Goal: Task Accomplishment & Management: Manage account settings

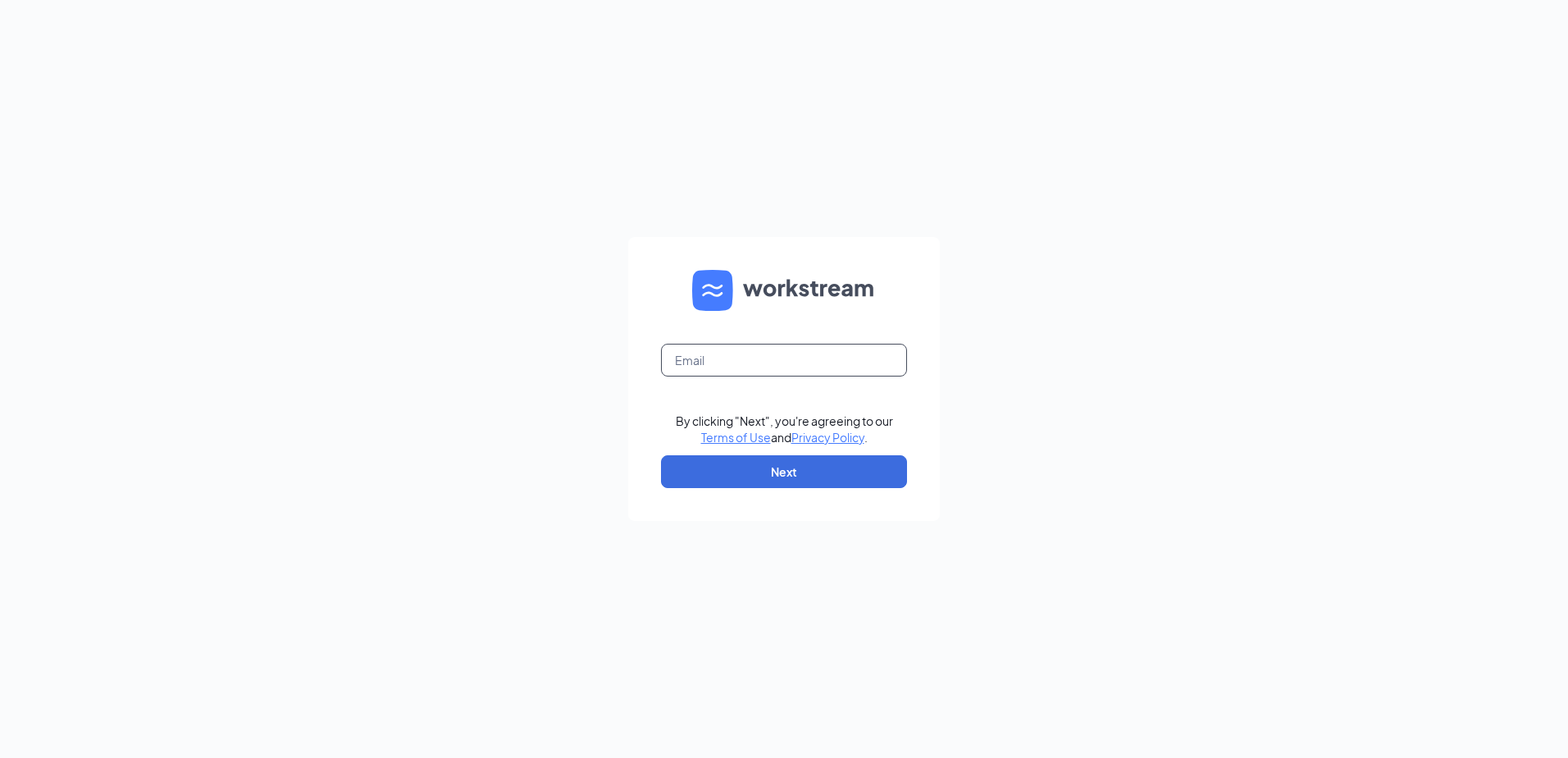
click at [741, 367] on input "text" at bounding box center [784, 360] width 246 height 33
type input "[EMAIL_ADDRESS][DOMAIN_NAME]"
click at [773, 460] on button "Next" at bounding box center [784, 471] width 246 height 33
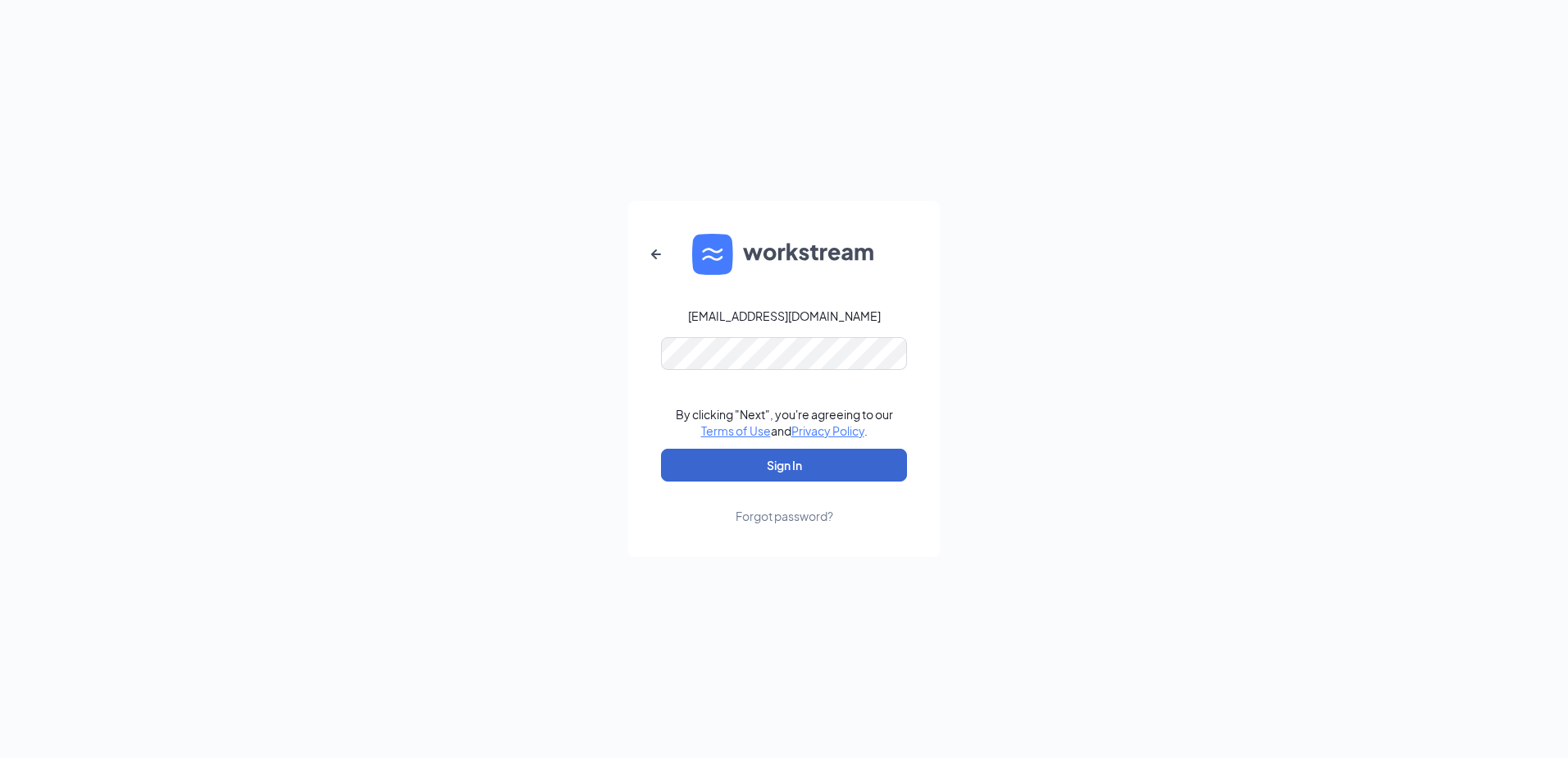
click at [768, 464] on button "Sign In" at bounding box center [784, 464] width 246 height 33
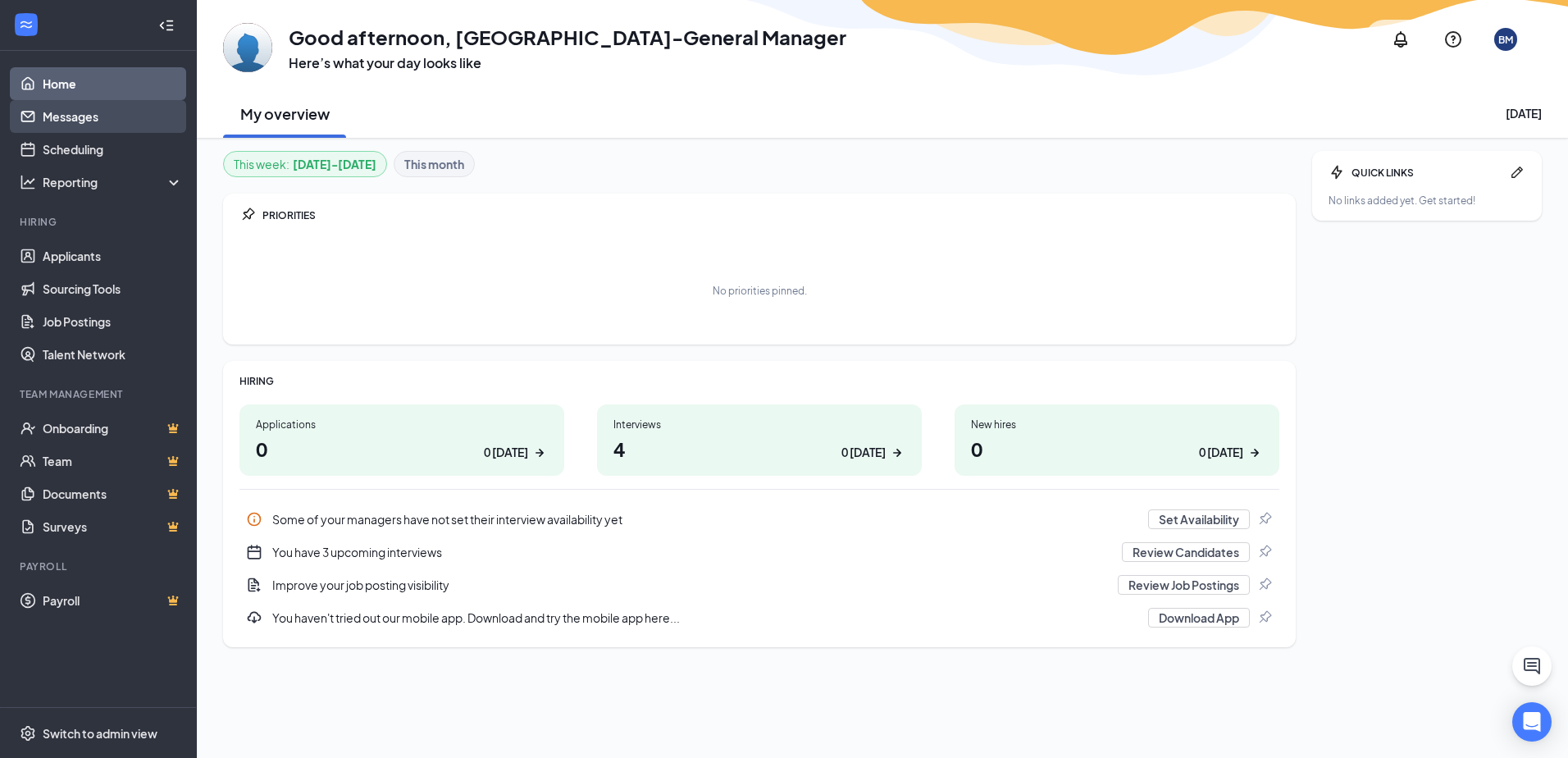
click at [99, 124] on link "Messages" at bounding box center [112, 116] width 140 height 33
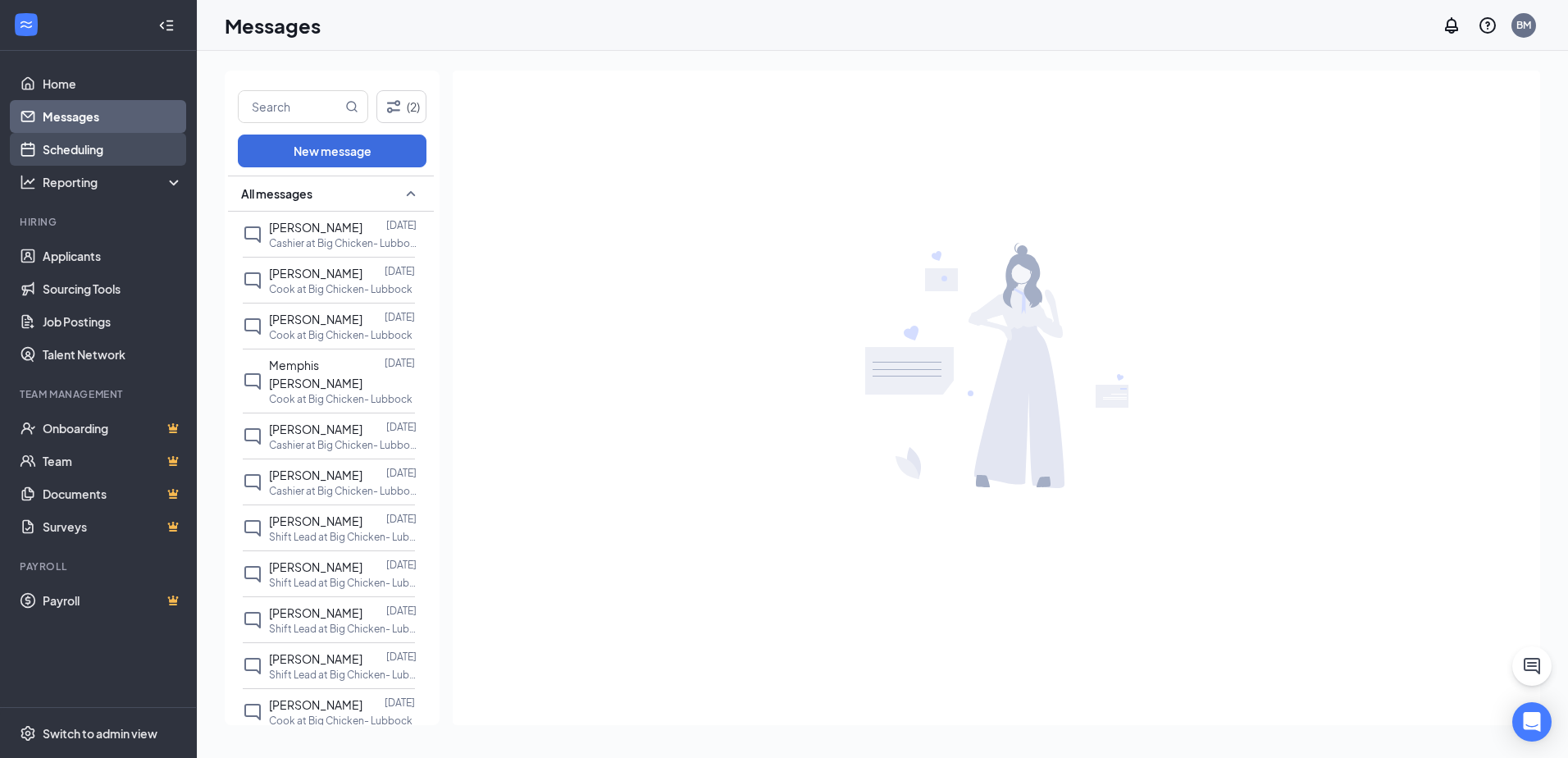
click at [108, 156] on link "Scheduling" at bounding box center [112, 149] width 140 height 33
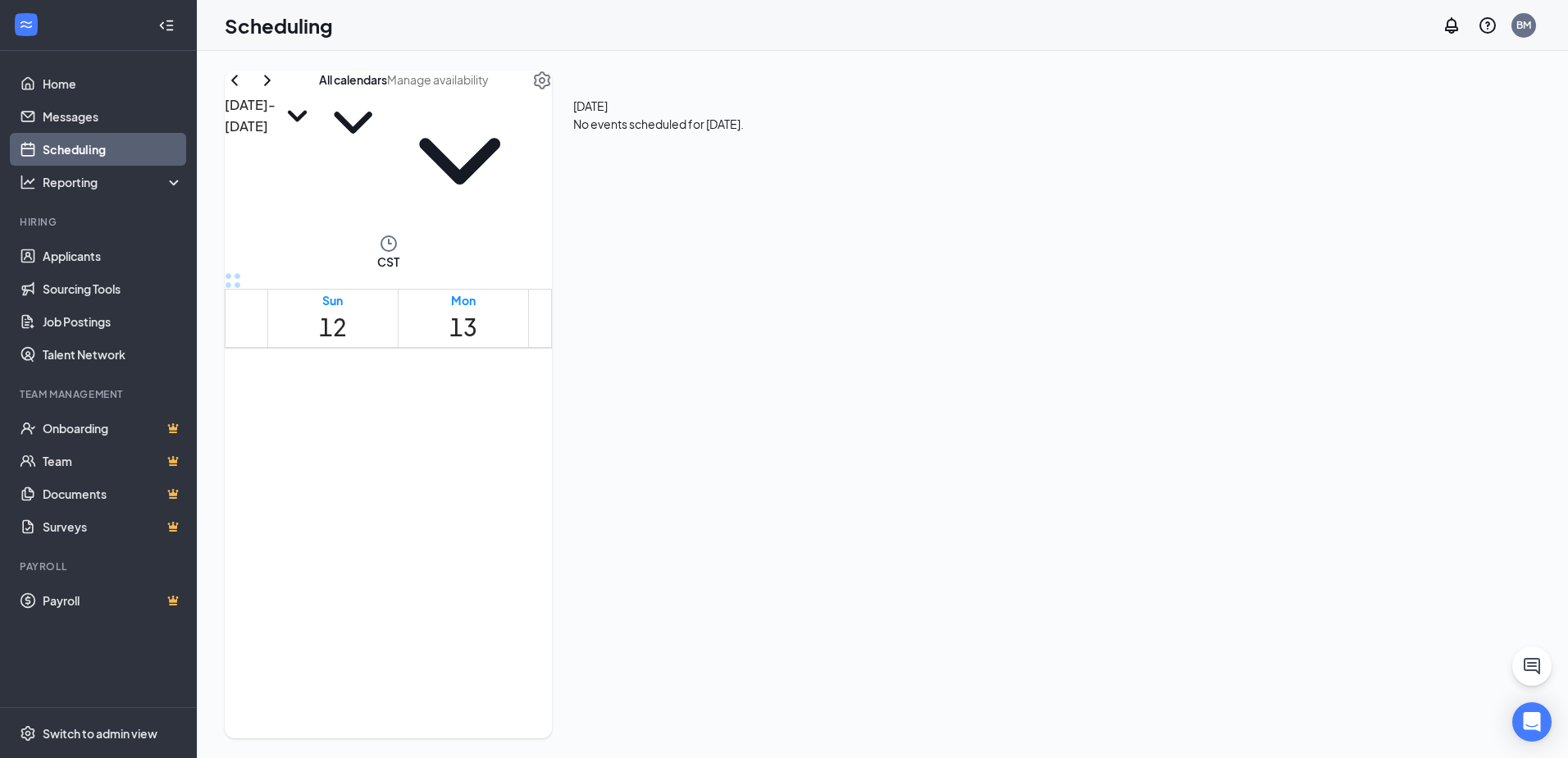
scroll to position [1380, 0]
click at [858, 437] on span "3:00-3:30 PM" at bounding box center [876, 453] width 48 height 33
click at [823, 110] on h3 "[PERSON_NAME]" at bounding box center [741, 99] width 164 height 21
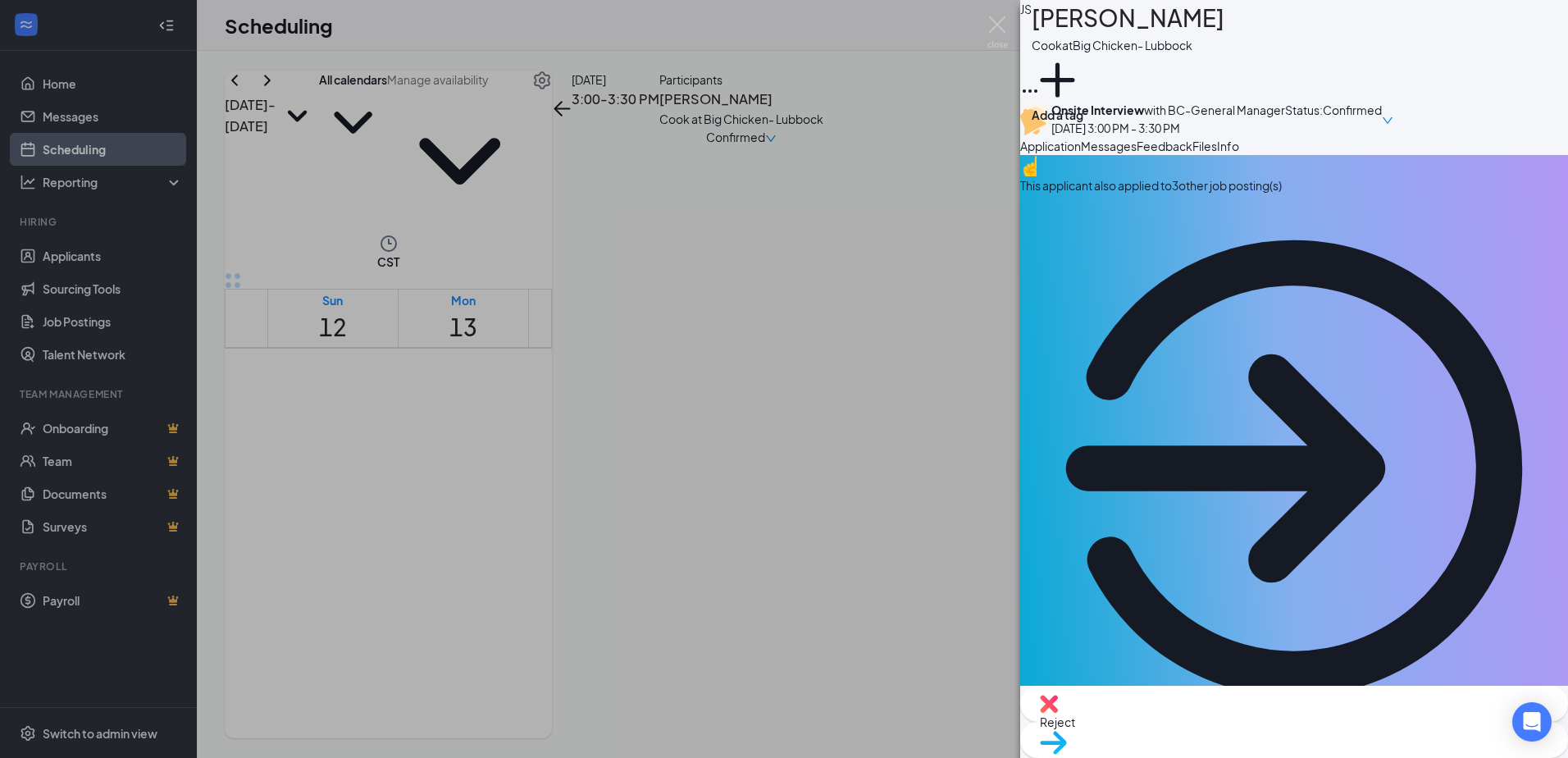
click at [1254, 243] on div "This applicant also applied to 3 other job posting(s)" at bounding box center [1294, 448] width 548 height 587
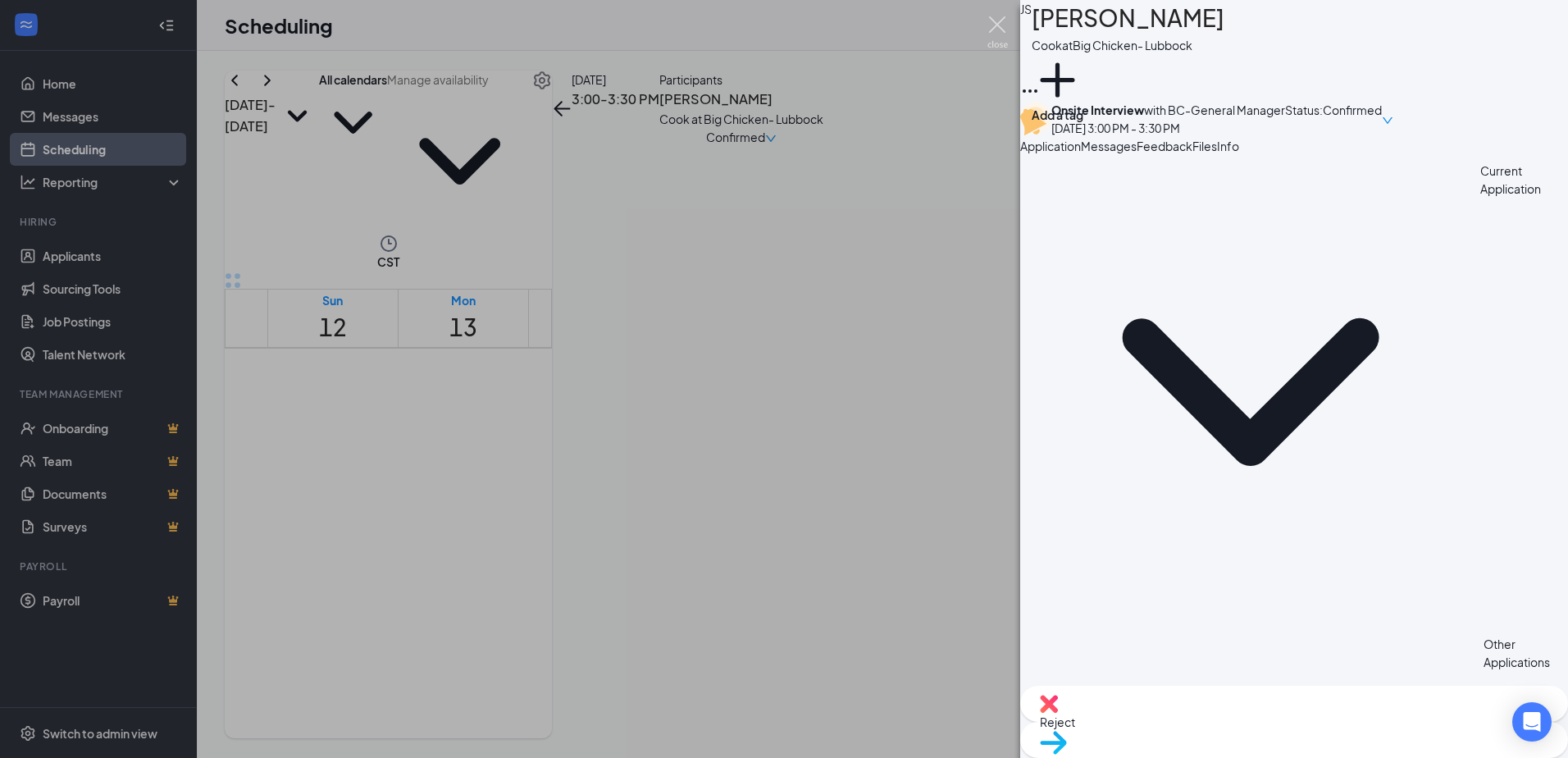
click at [997, 37] on img at bounding box center [997, 32] width 20 height 32
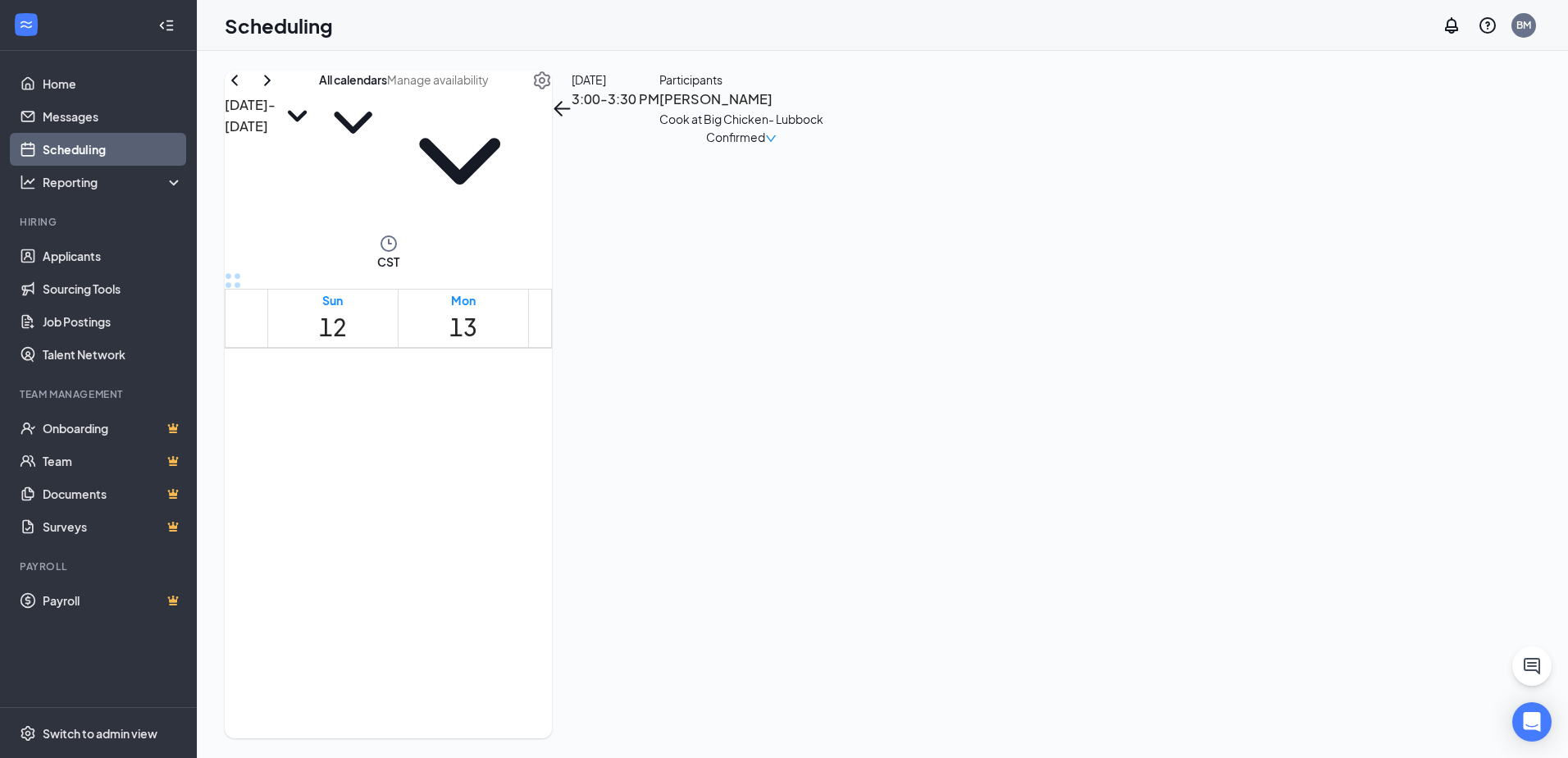
click at [1121, 470] on div "1" at bounding box center [1144, 498] width 62 height 57
click at [84, 91] on link "Home" at bounding box center [112, 83] width 140 height 33
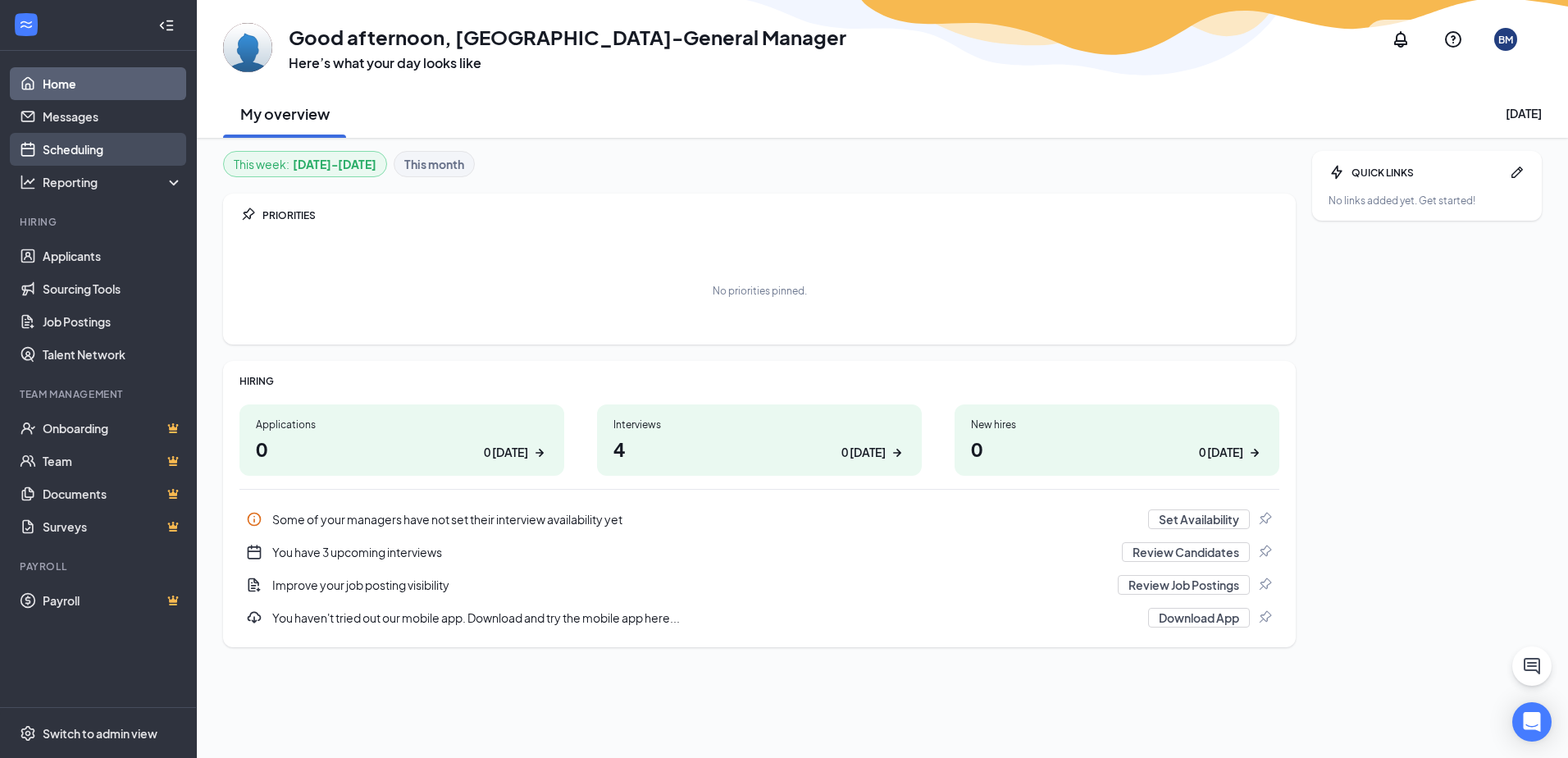
click at [94, 149] on link "Scheduling" at bounding box center [112, 149] width 140 height 33
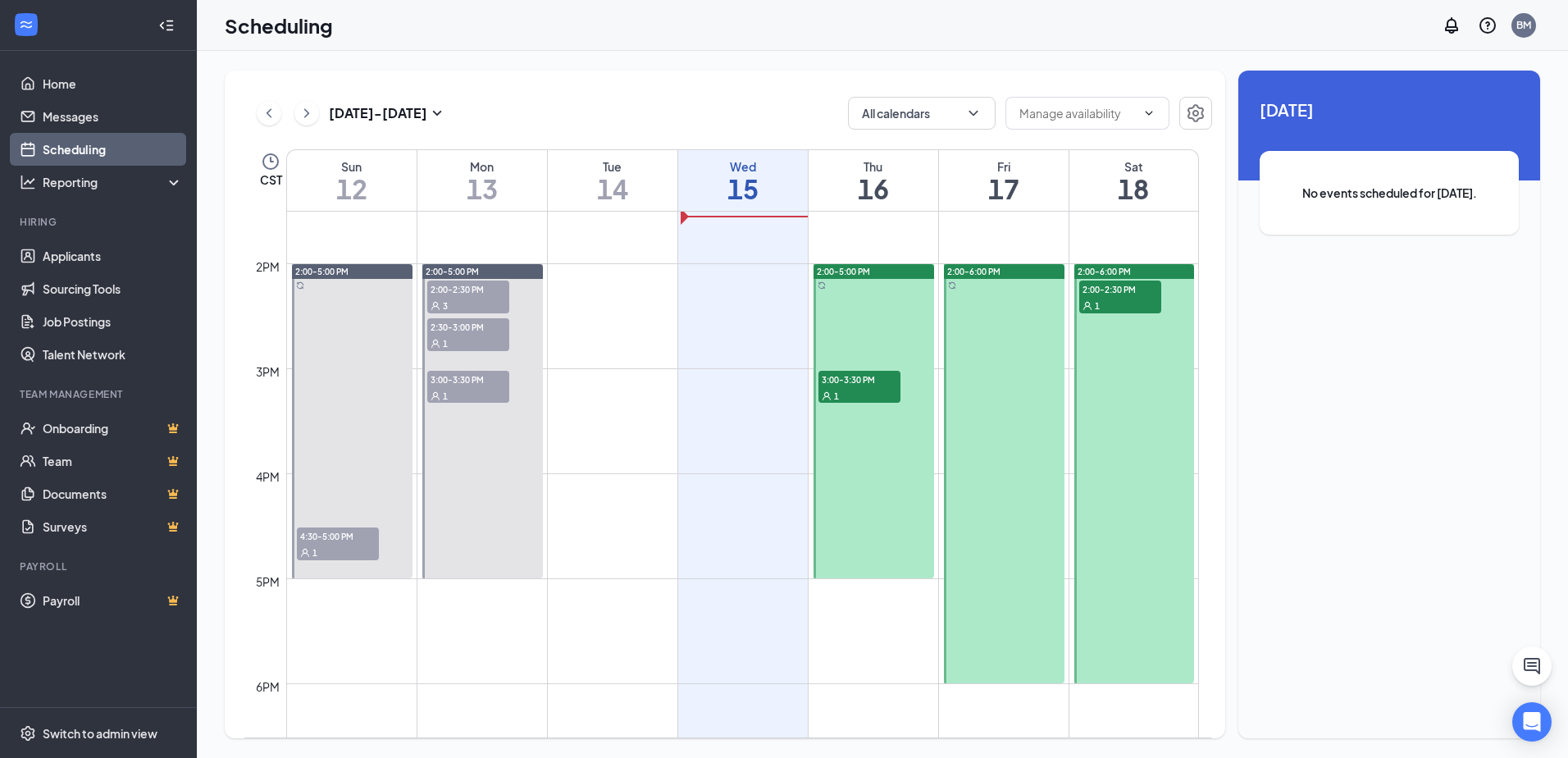
scroll to position [1380, 0]
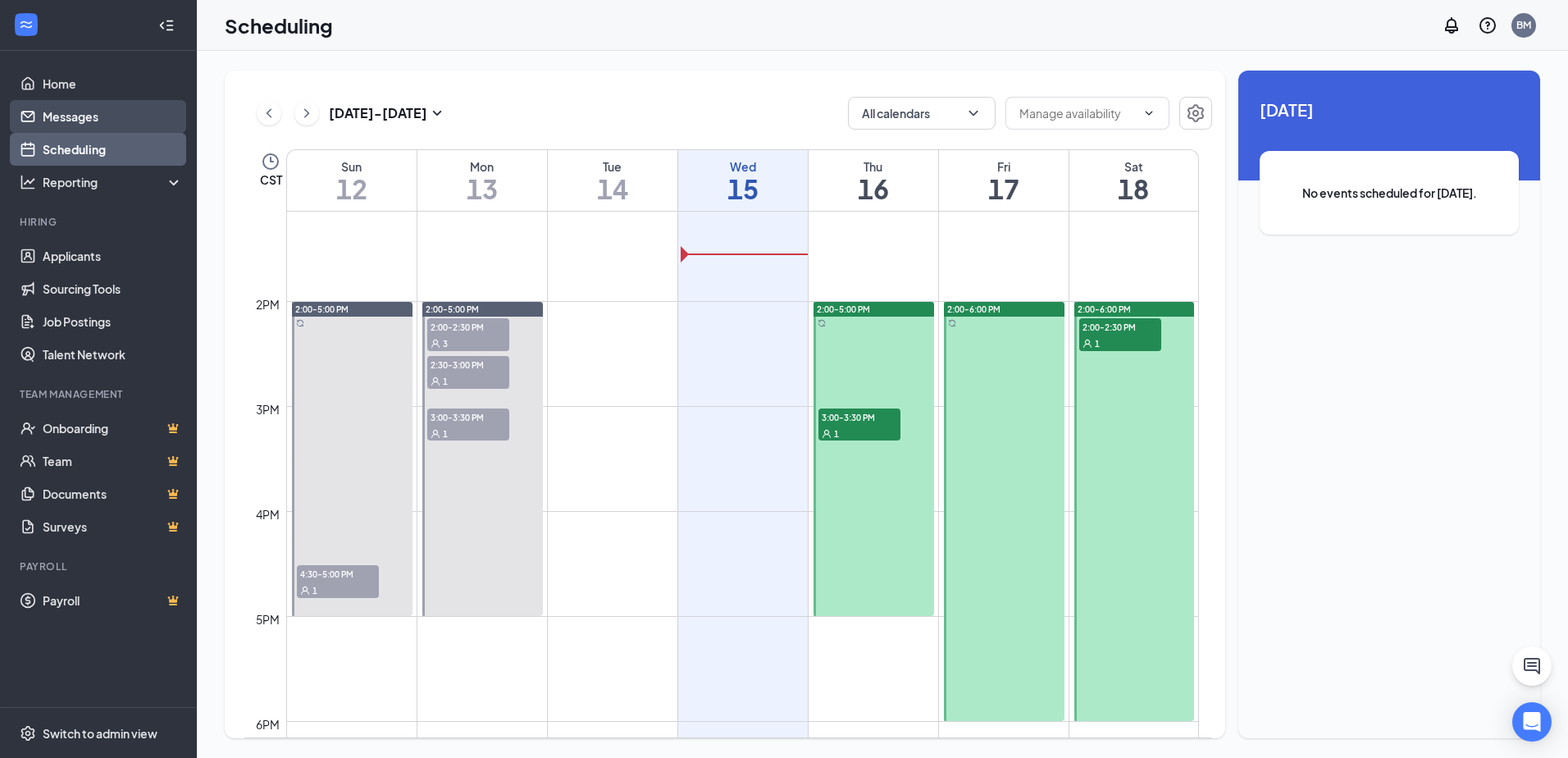
click at [59, 120] on link "Messages" at bounding box center [112, 116] width 140 height 33
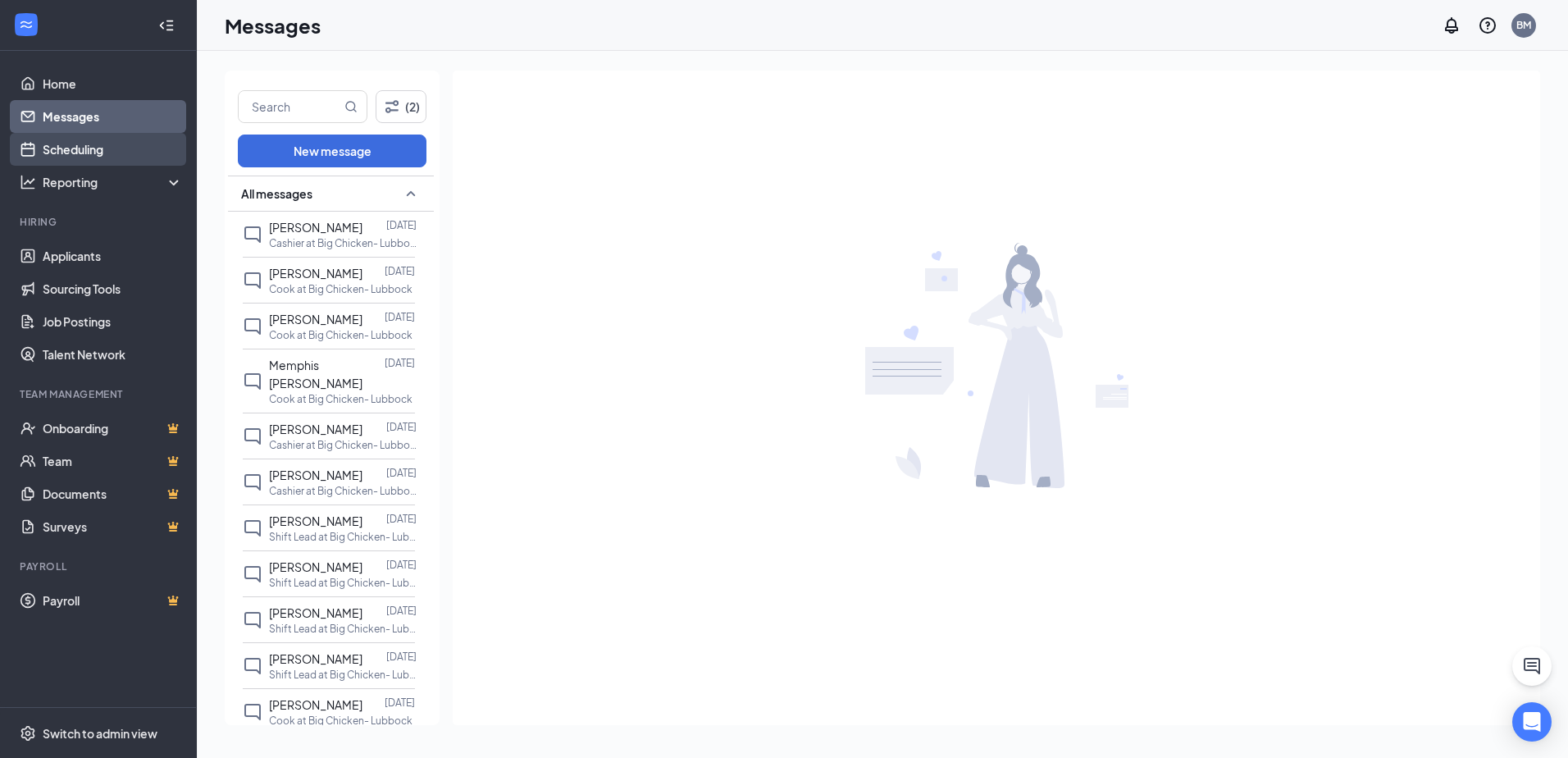
click at [82, 156] on link "Scheduling" at bounding box center [112, 149] width 140 height 33
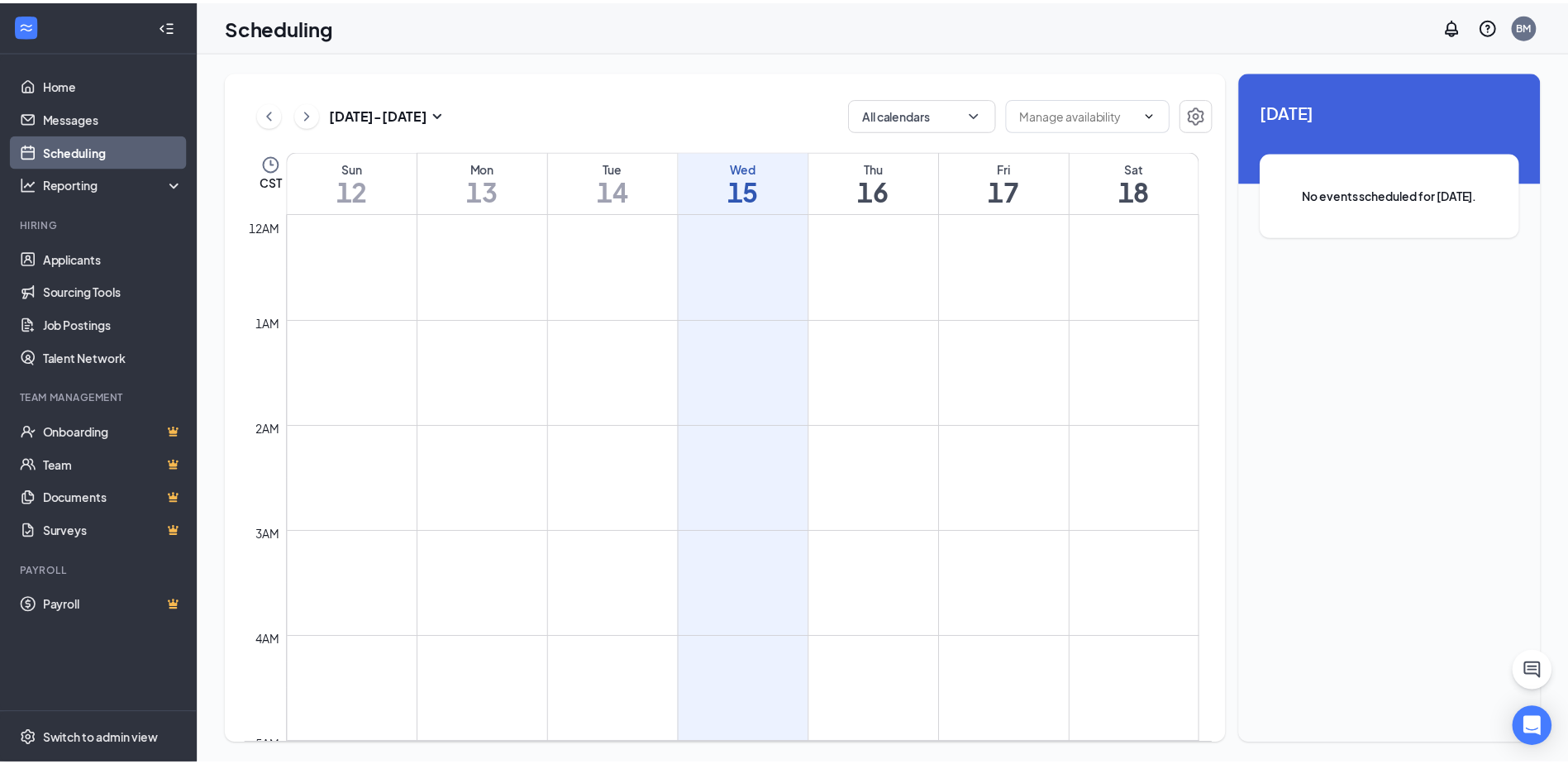
scroll to position [812, 0]
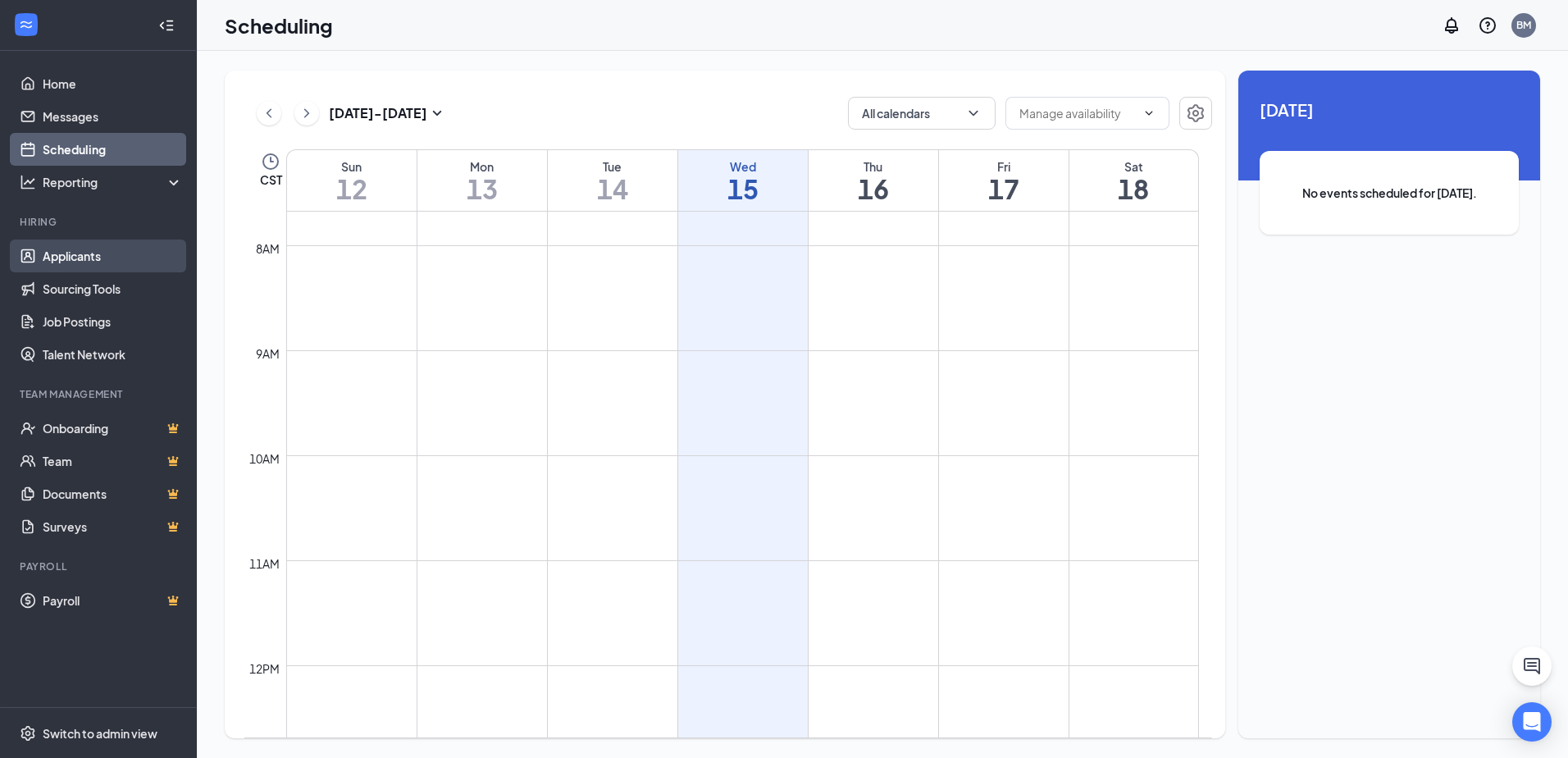
click at [125, 254] on link "Applicants" at bounding box center [112, 256] width 140 height 33
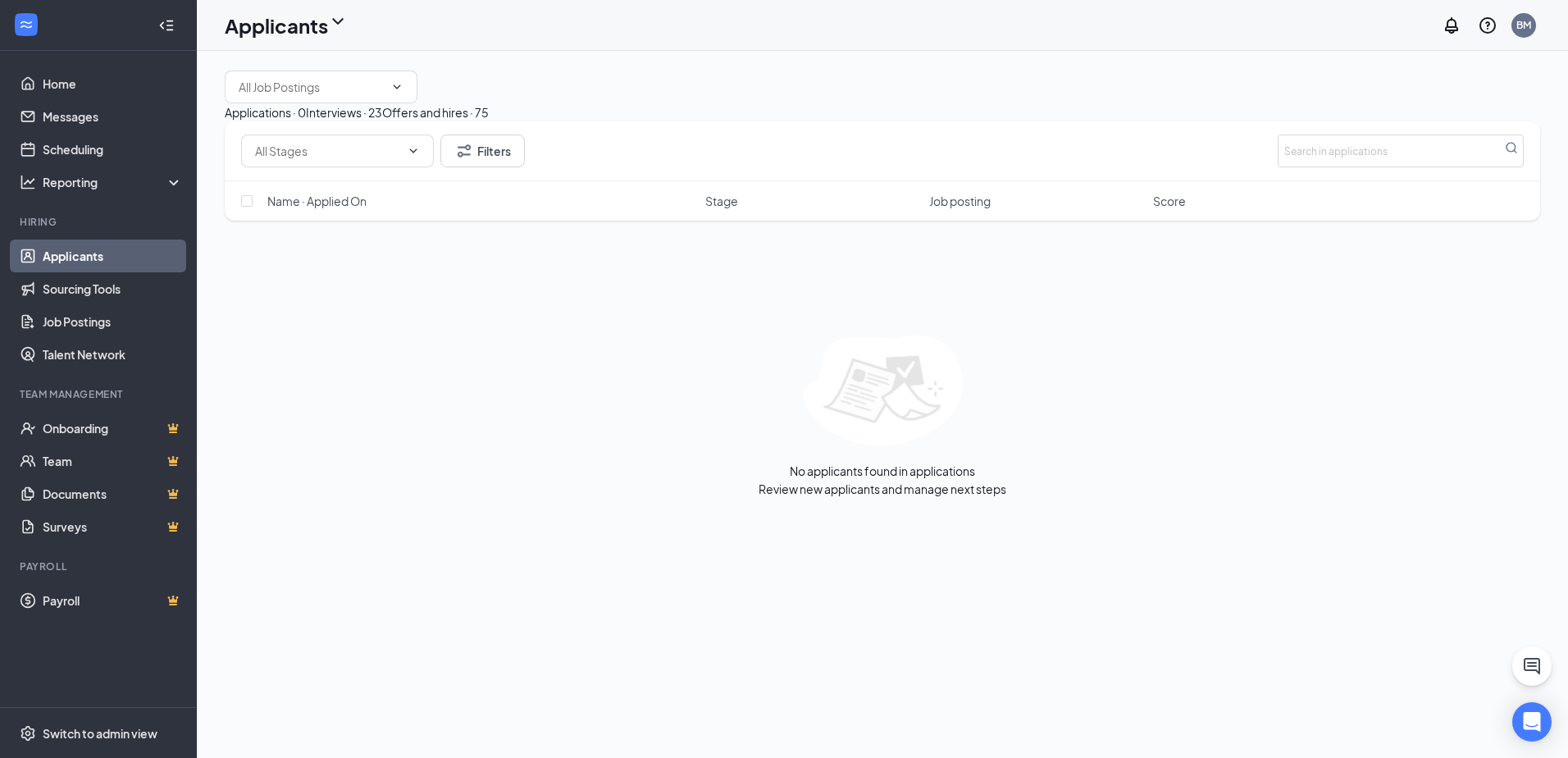
click at [382, 121] on div "Interviews · 23" at bounding box center [344, 112] width 76 height 18
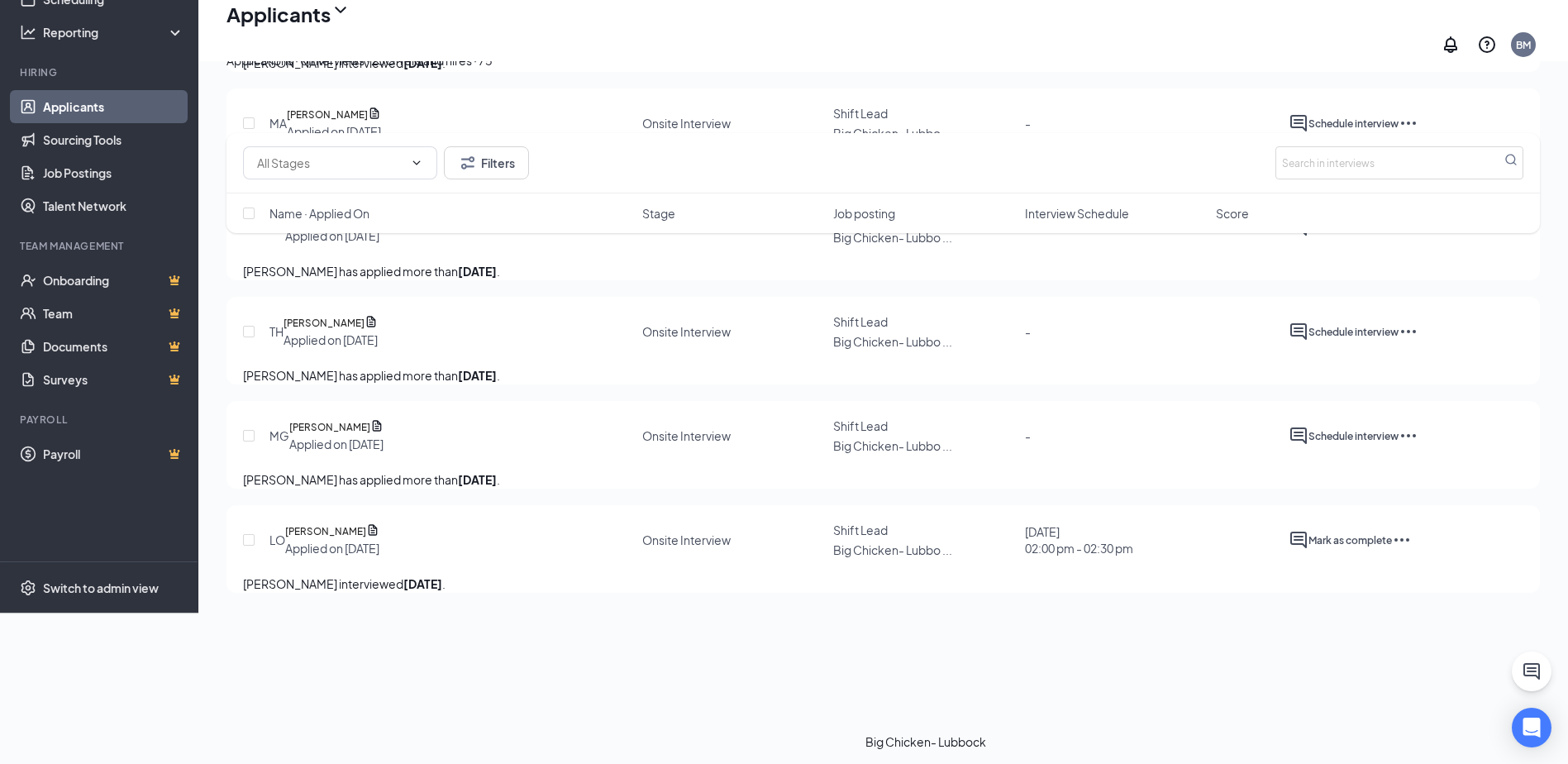
scroll to position [2449, 0]
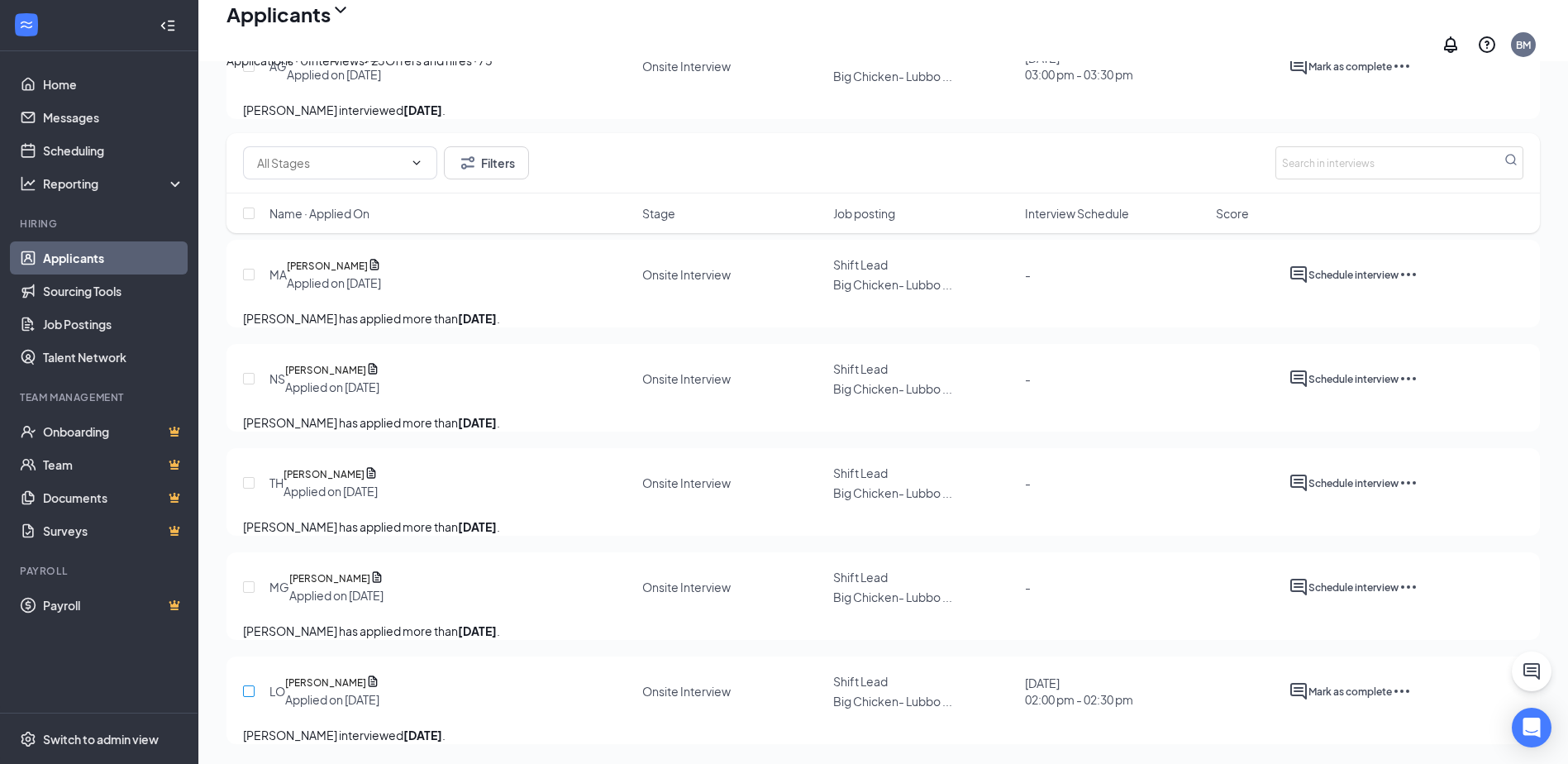
click at [252, 685] on input "checkbox" at bounding box center [249, 691] width 12 height 12
checkbox input "true"
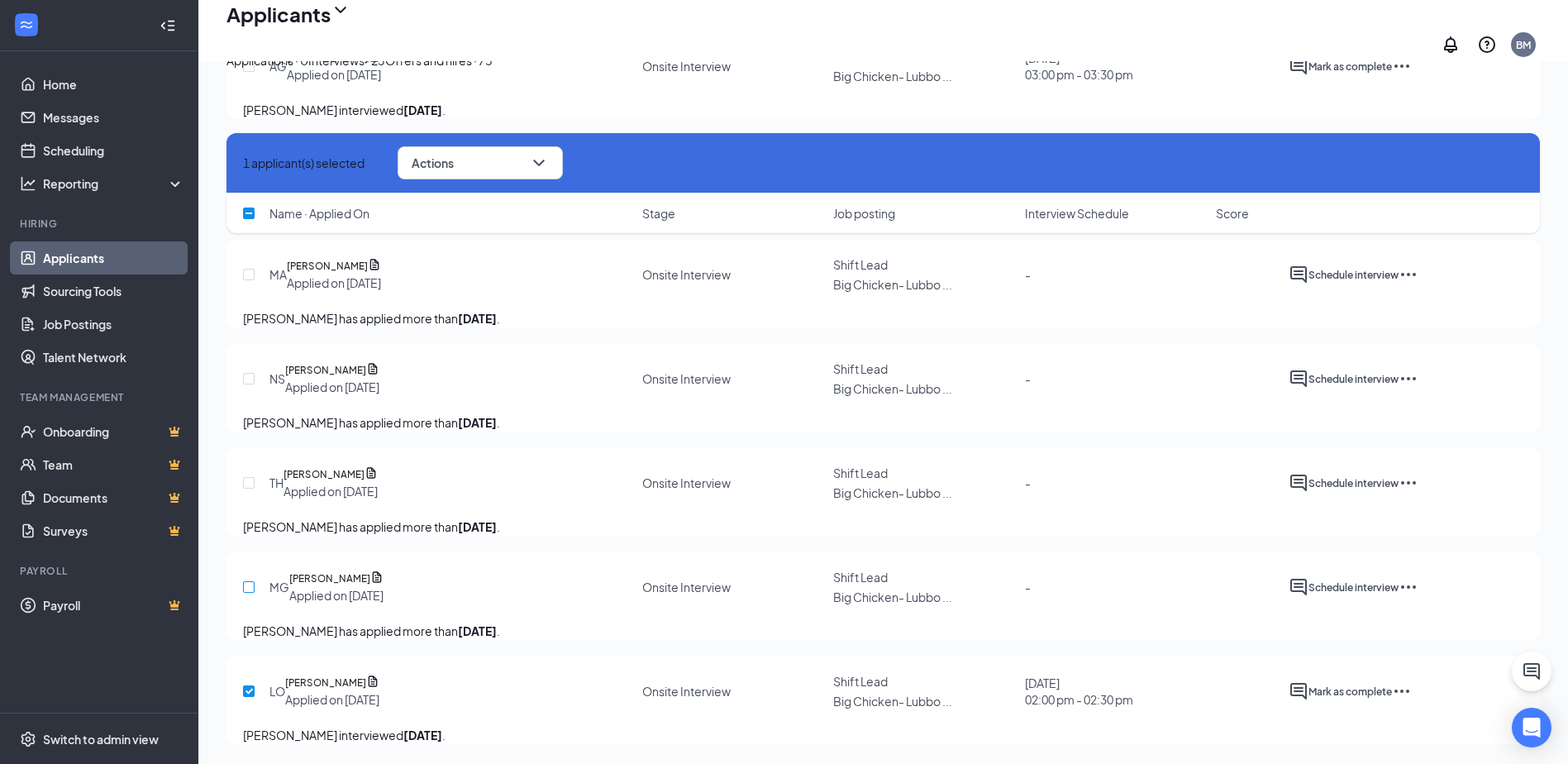
drag, startPoint x: 252, startPoint y: 540, endPoint x: 256, endPoint y: 502, distance: 38.2
click at [251, 581] on input "checkbox" at bounding box center [249, 587] width 12 height 12
checkbox input "true"
click at [252, 477] on input "checkbox" at bounding box center [249, 483] width 12 height 12
checkbox input "true"
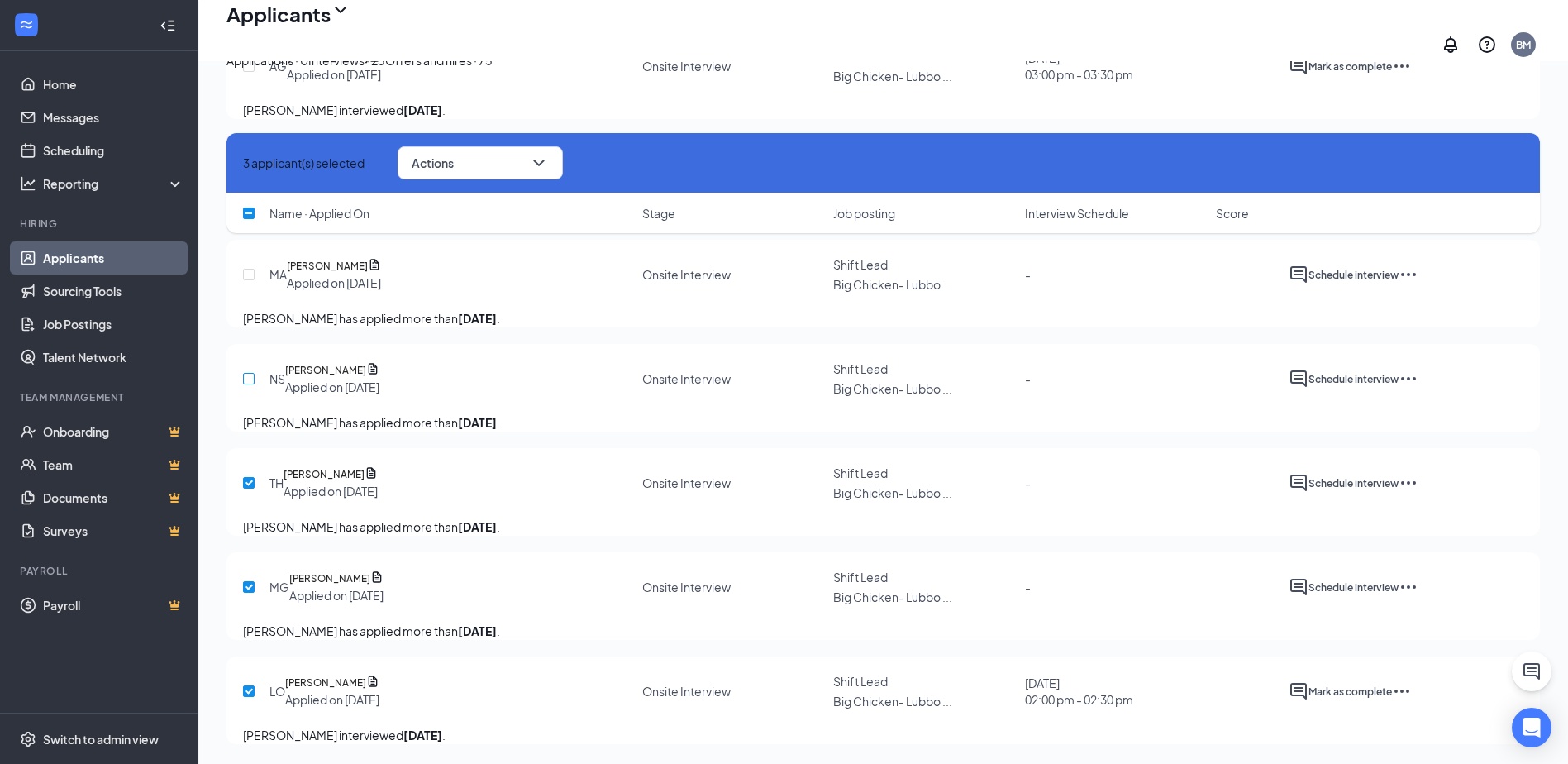
click at [251, 372] on input "checkbox" at bounding box center [249, 378] width 12 height 12
checkbox input "true"
click at [247, 280] on input "checkbox" at bounding box center [249, 275] width 12 height 12
checkbox input "true"
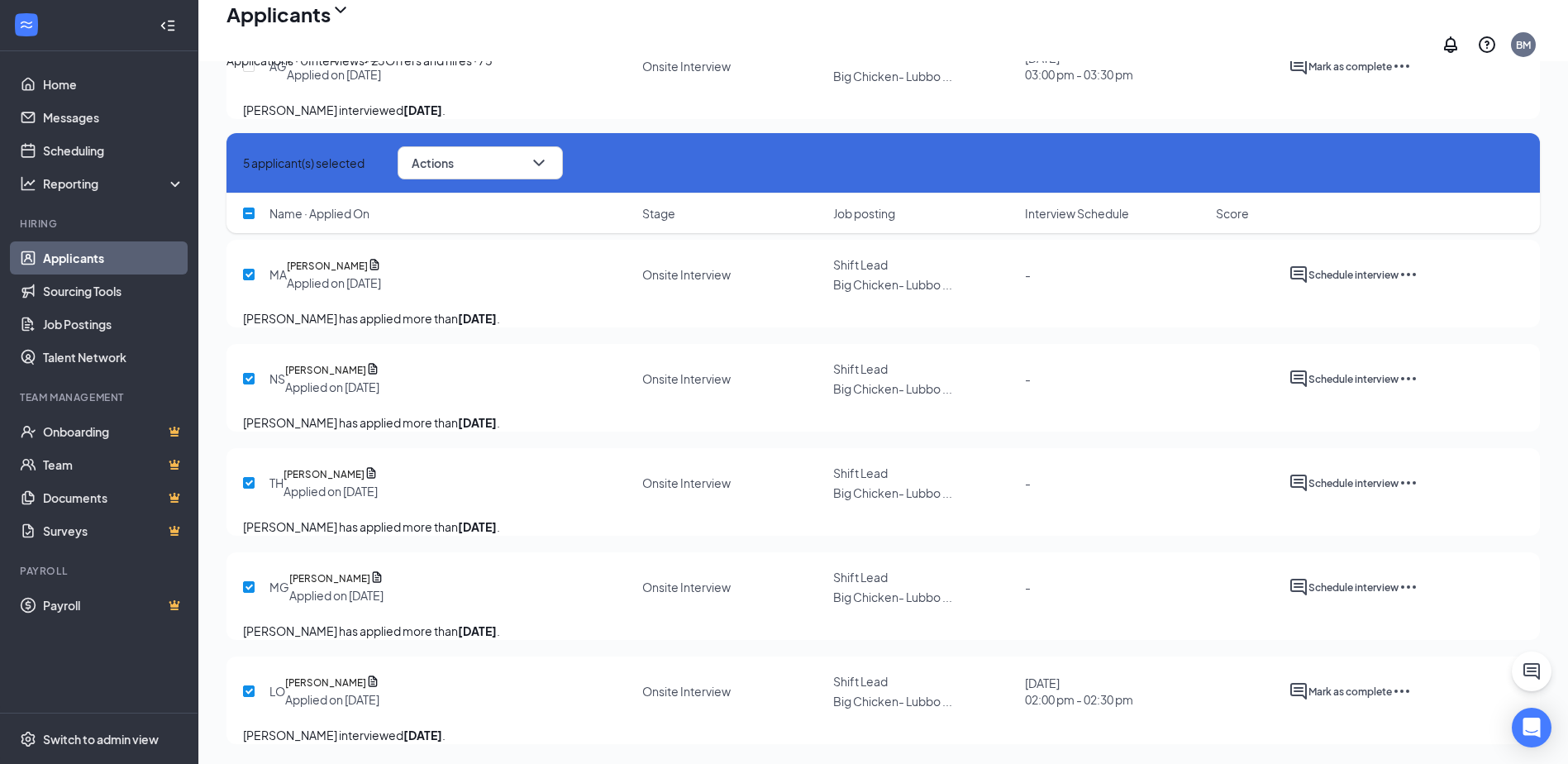
scroll to position [1953, 0]
click at [248, 176] on input "checkbox" at bounding box center [249, 170] width 12 height 12
checkbox input "true"
click at [254, 72] on input "checkbox" at bounding box center [249, 66] width 12 height 12
checkbox input "true"
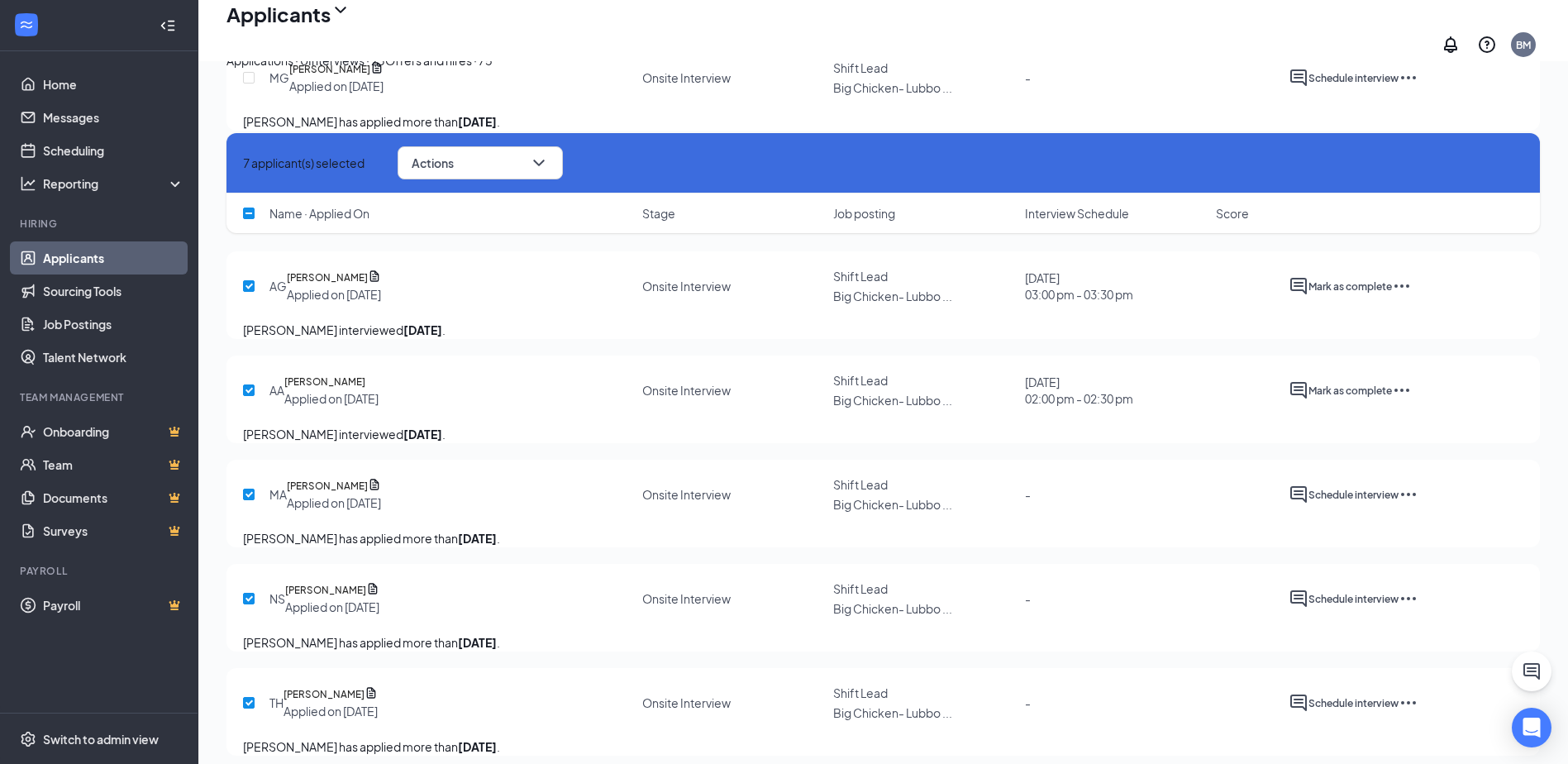
scroll to position [1705, 0]
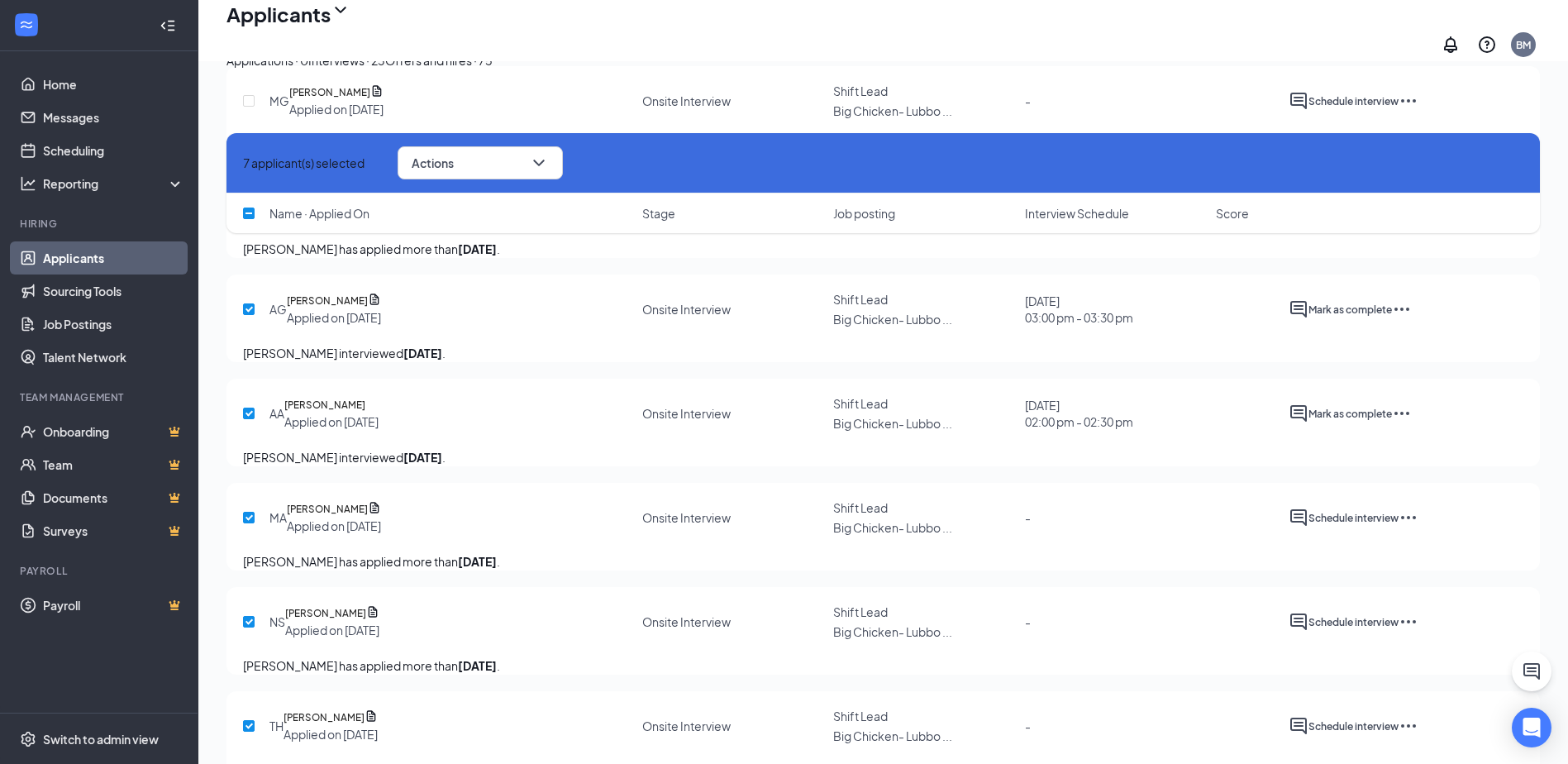
click at [251, 211] on input "checkbox" at bounding box center [249, 205] width 12 height 12
checkbox input "true"
click at [252, 106] on input "checkbox" at bounding box center [249, 101] width 12 height 12
checkbox input "true"
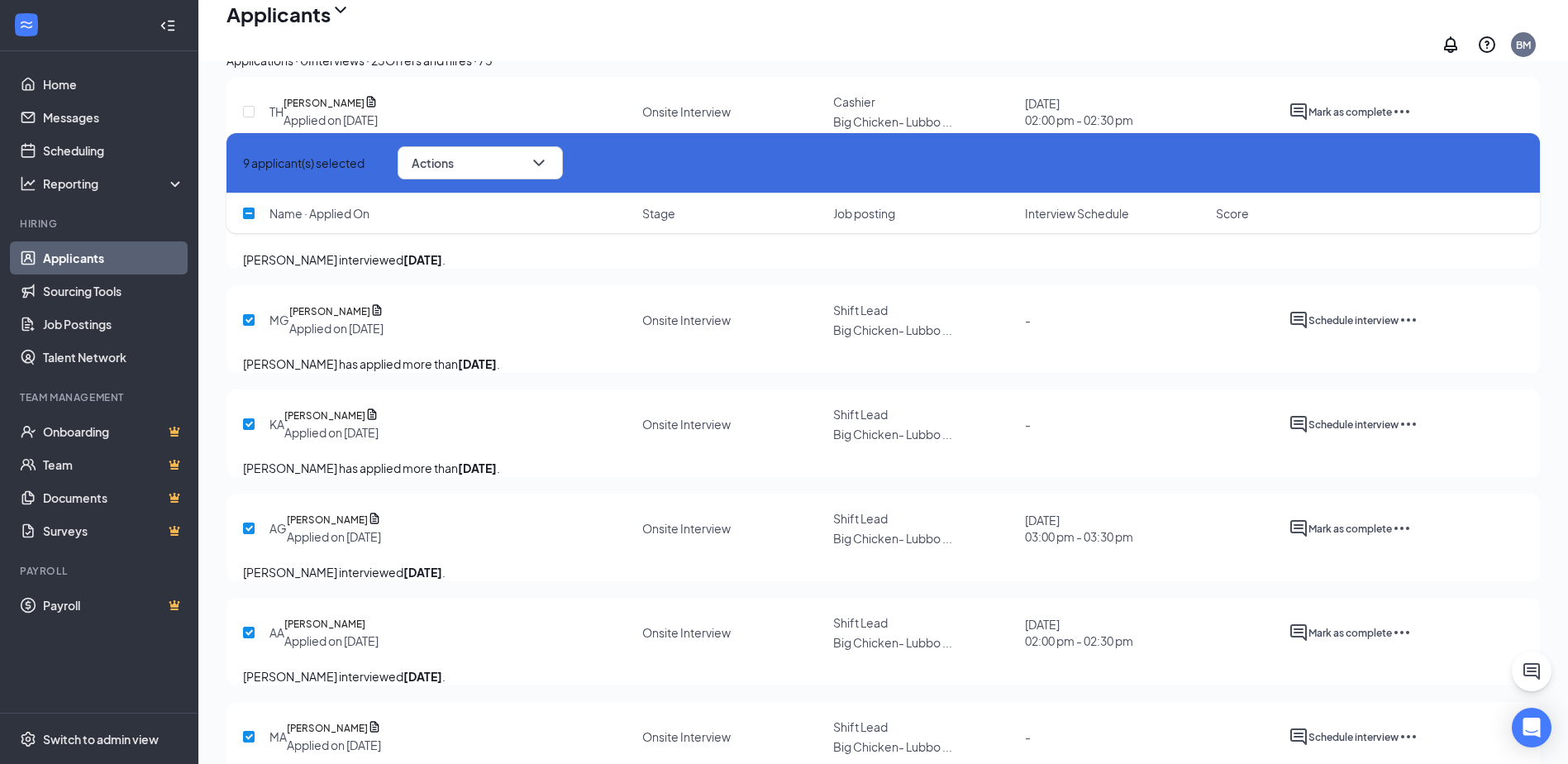
scroll to position [1456, 0]
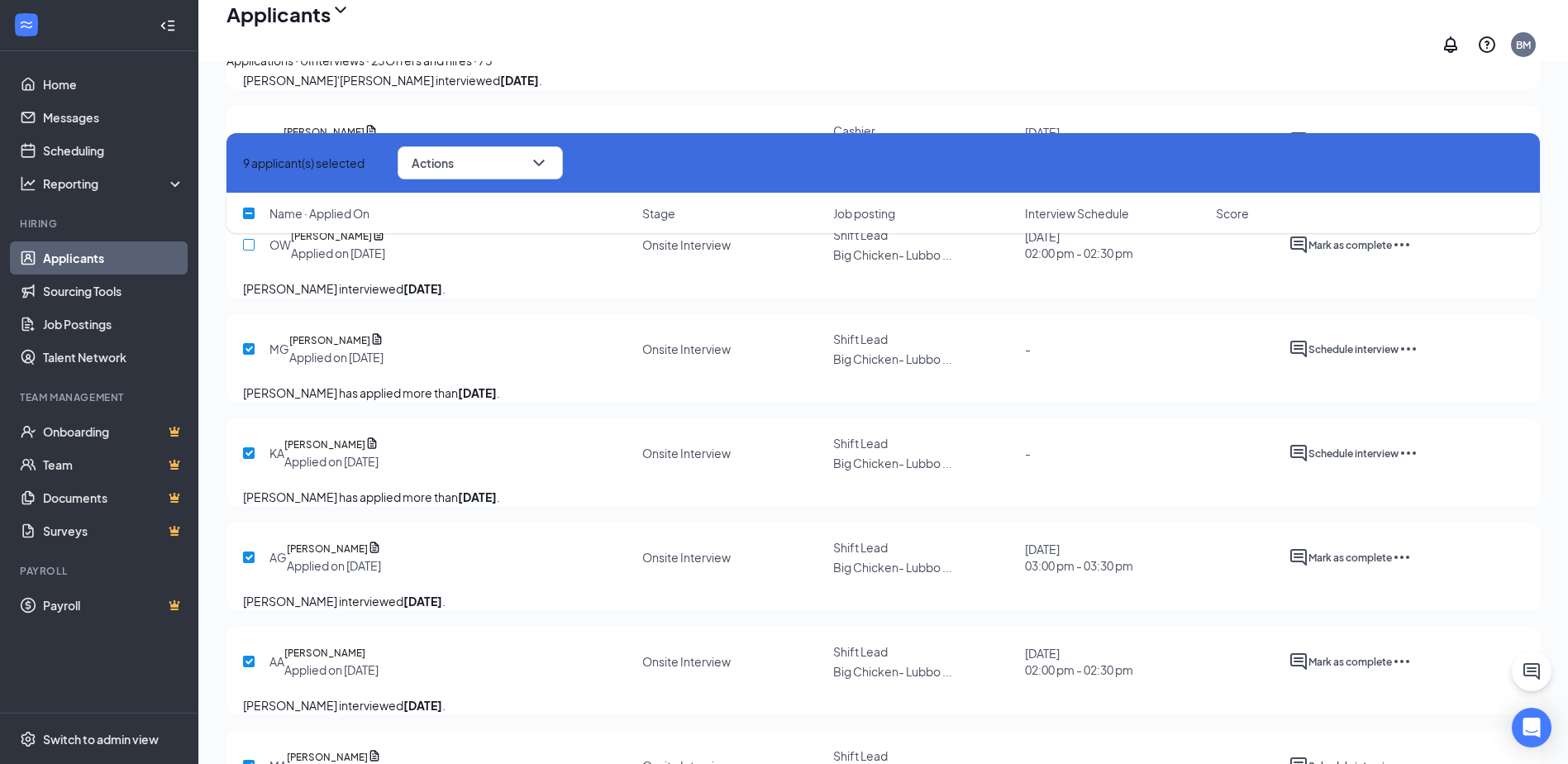
click at [246, 250] on input "checkbox" at bounding box center [249, 245] width 12 height 12
checkbox input "true"
click at [249, 54] on div at bounding box center [251, 37] width 16 height 37
click at [252, 43] on input "checkbox" at bounding box center [249, 37] width 12 height 12
checkbox input "true"
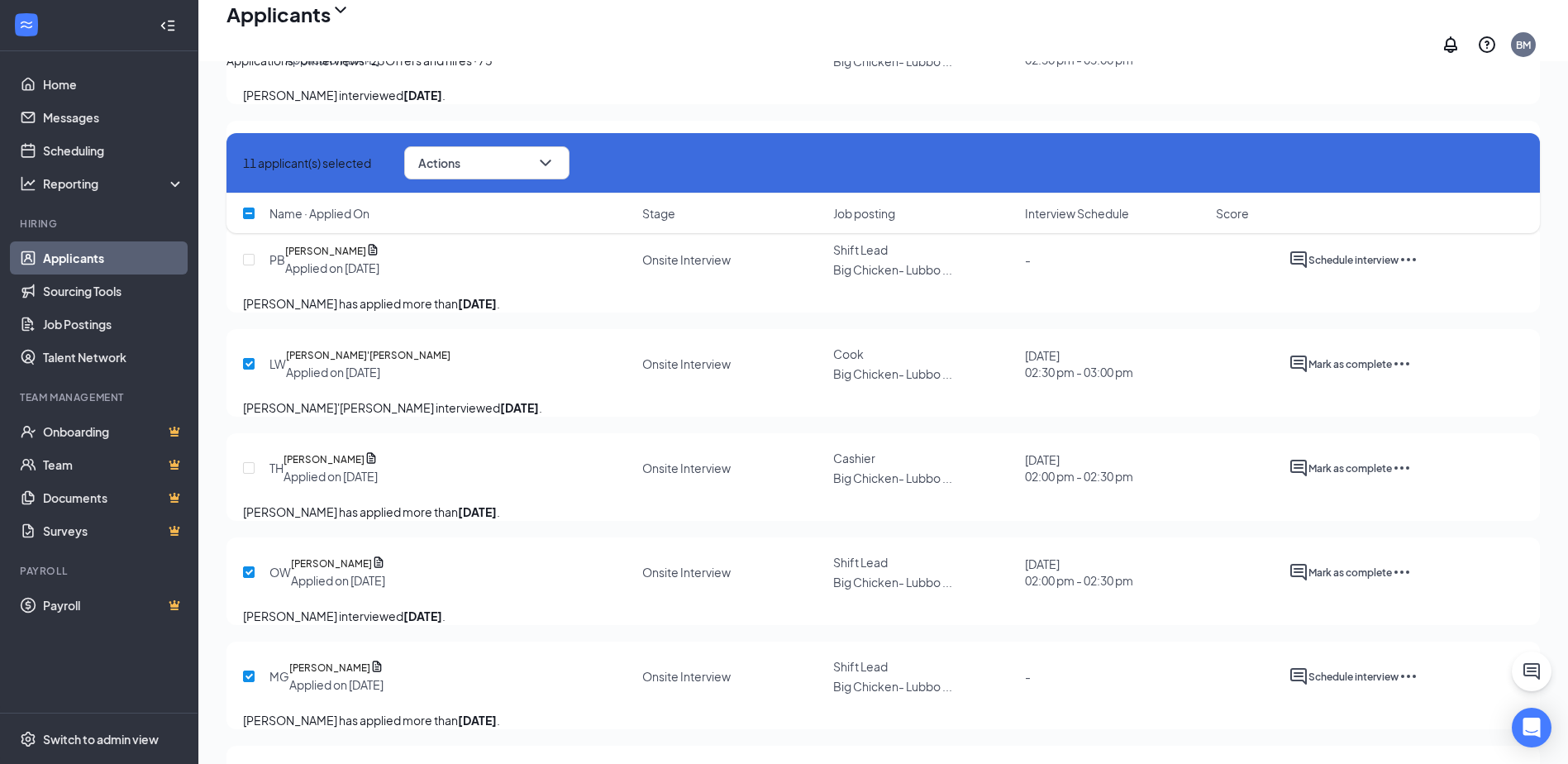
scroll to position [1127, 0]
click at [245, 269] on input "checkbox" at bounding box center [249, 263] width 12 height 12
checkbox input "true"
click at [251, 164] on input "checkbox" at bounding box center [249, 159] width 12 height 12
checkbox input "true"
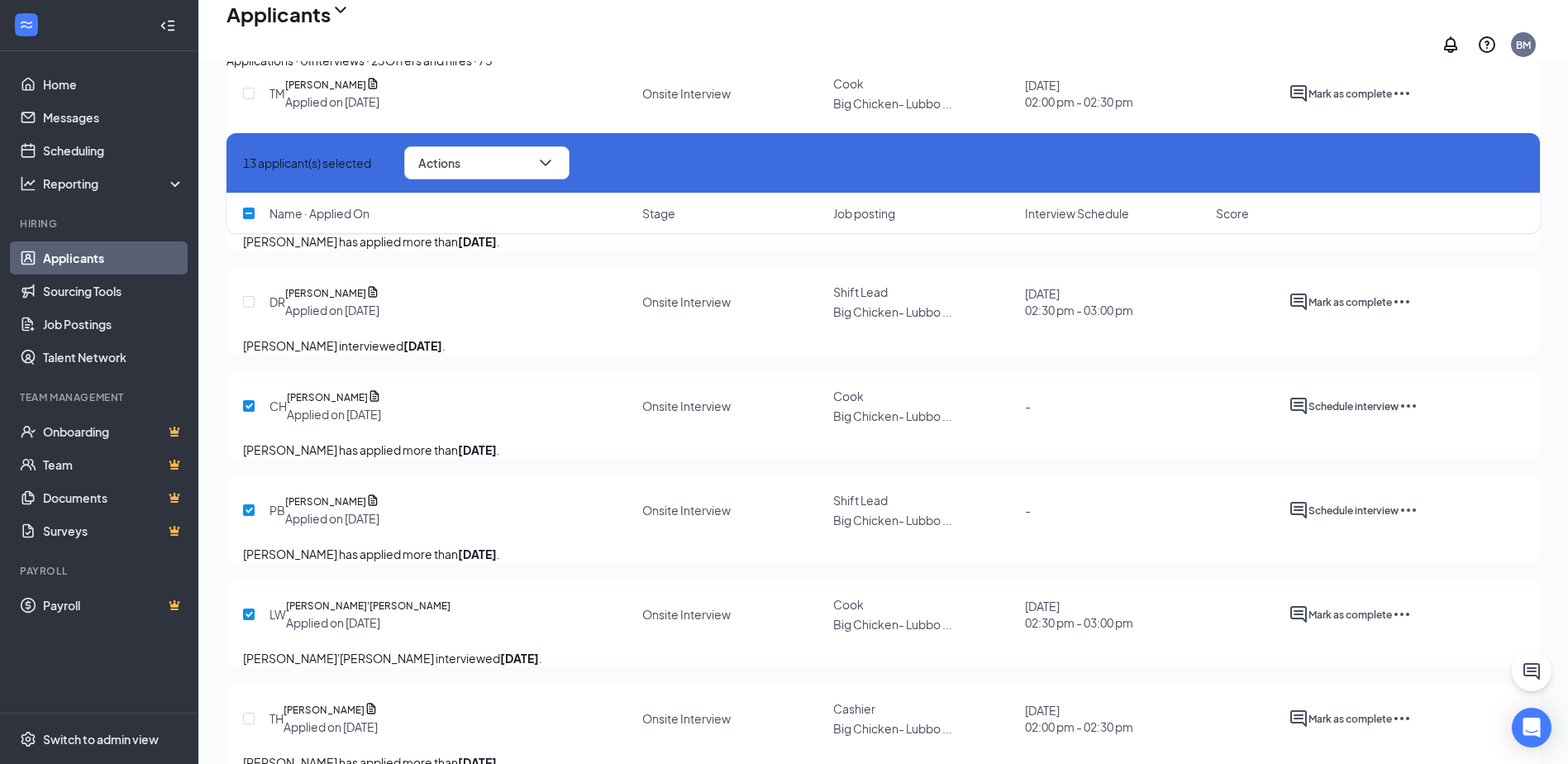
scroll to position [878, 0]
click at [252, 309] on input "checkbox" at bounding box center [249, 303] width 12 height 12
checkbox input "true"
click at [251, 204] on input "checkbox" at bounding box center [249, 198] width 12 height 12
checkbox input "true"
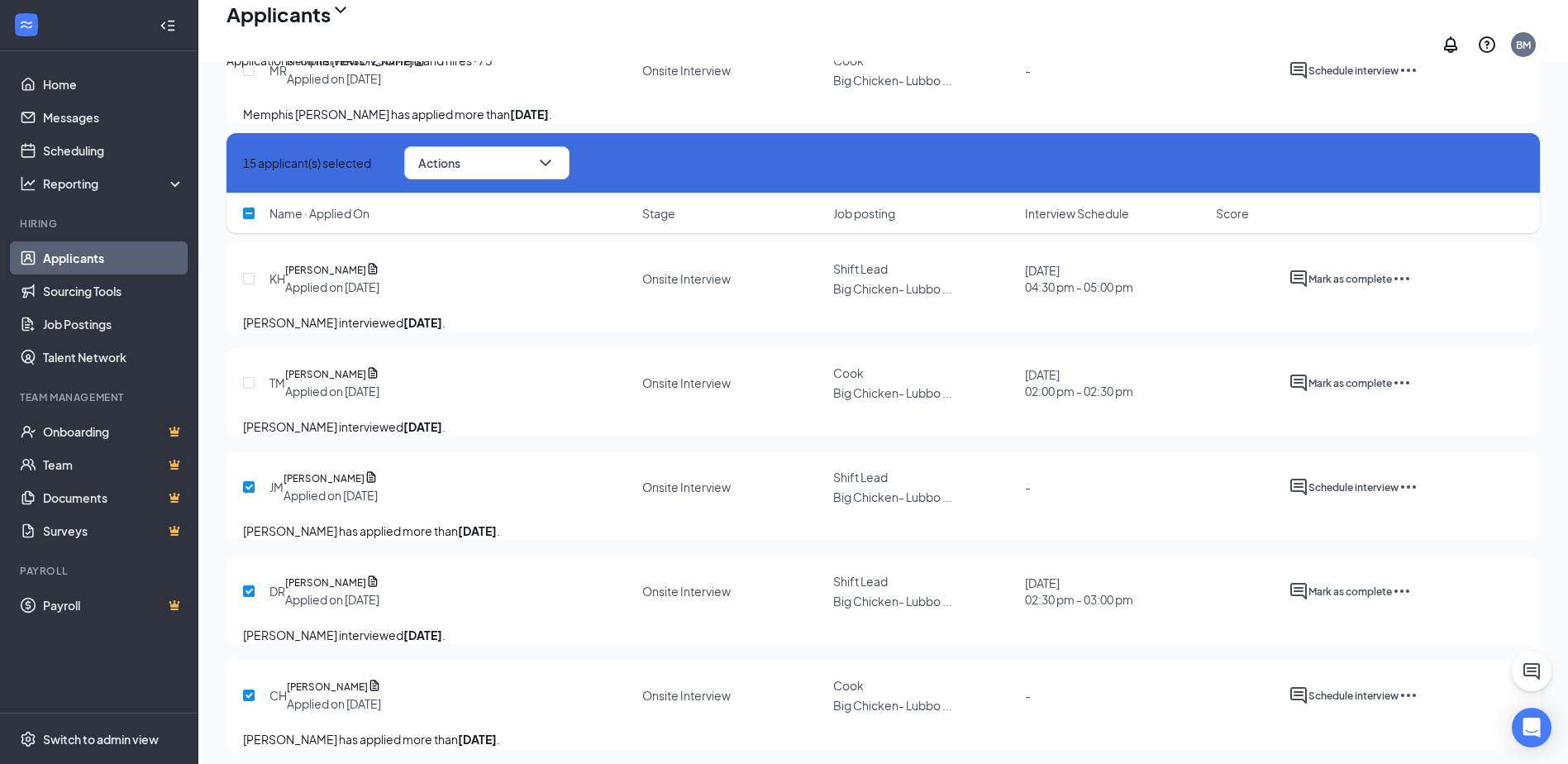
scroll to position [548, 0]
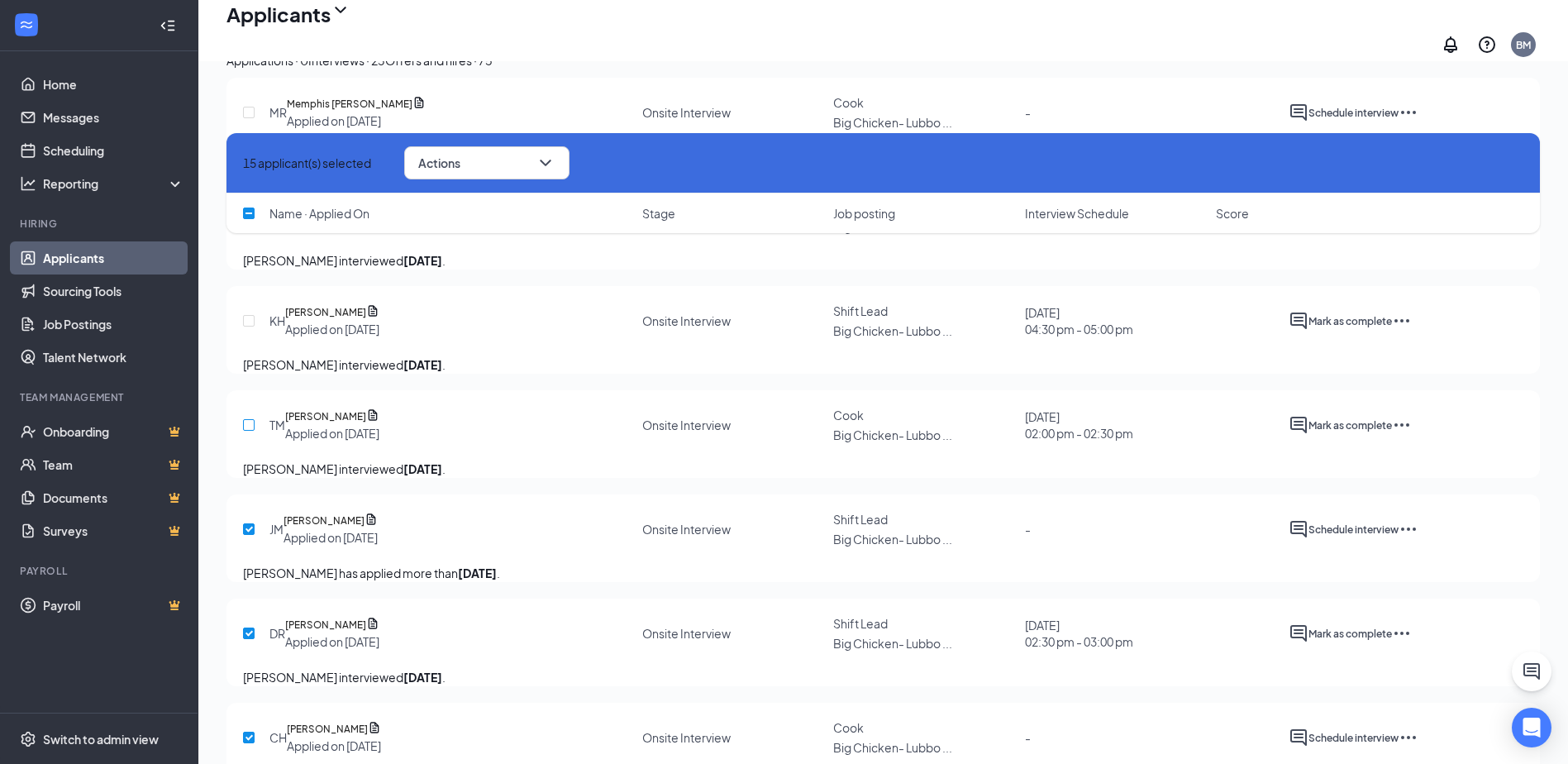
click at [244, 430] on input "checkbox" at bounding box center [249, 425] width 12 height 12
checkbox input "true"
click at [252, 327] on input "checkbox" at bounding box center [249, 321] width 12 height 12
checkbox input "true"
click at [254, 222] on input "checkbox" at bounding box center [249, 217] width 12 height 12
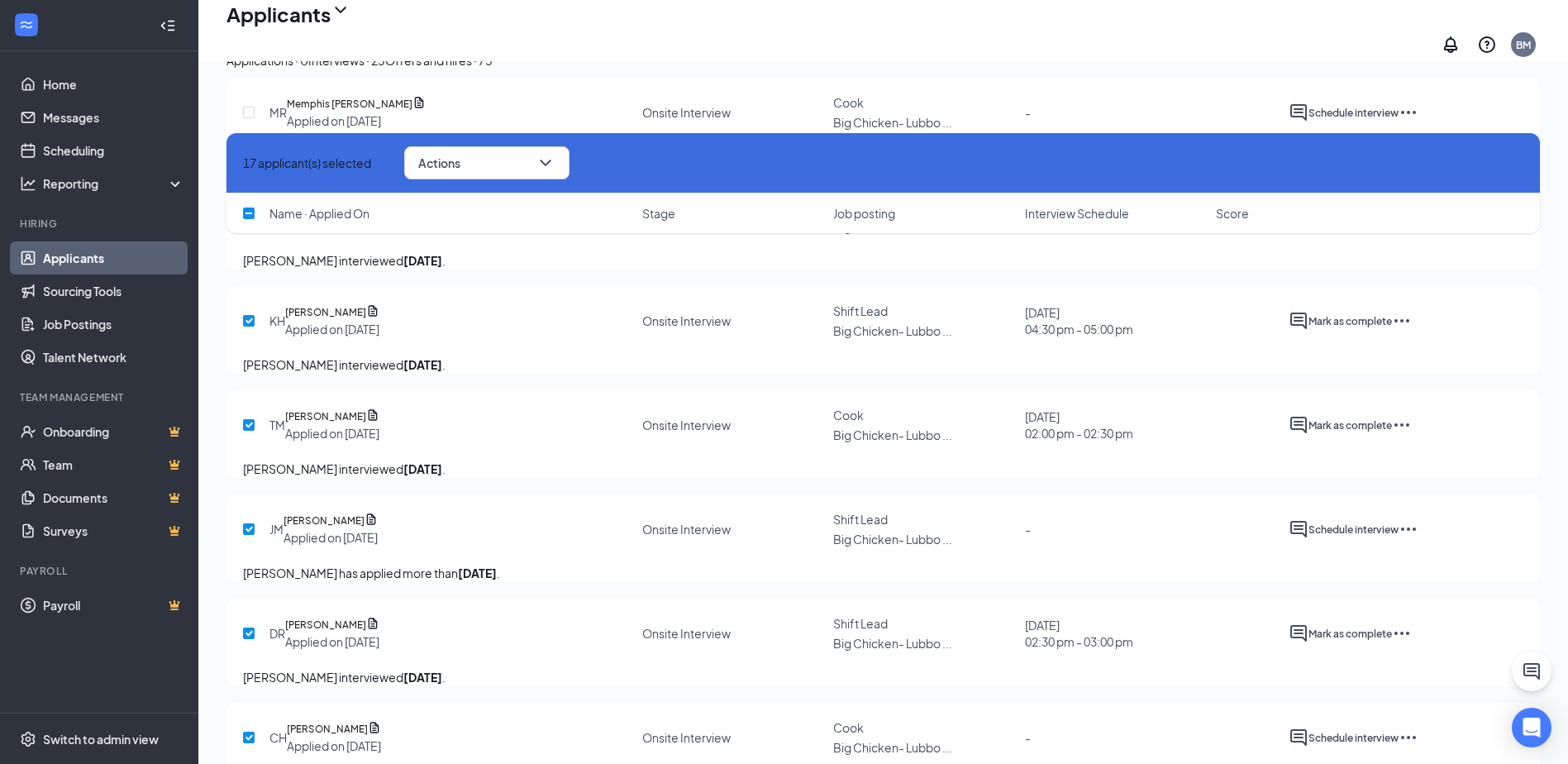
checkbox input "true"
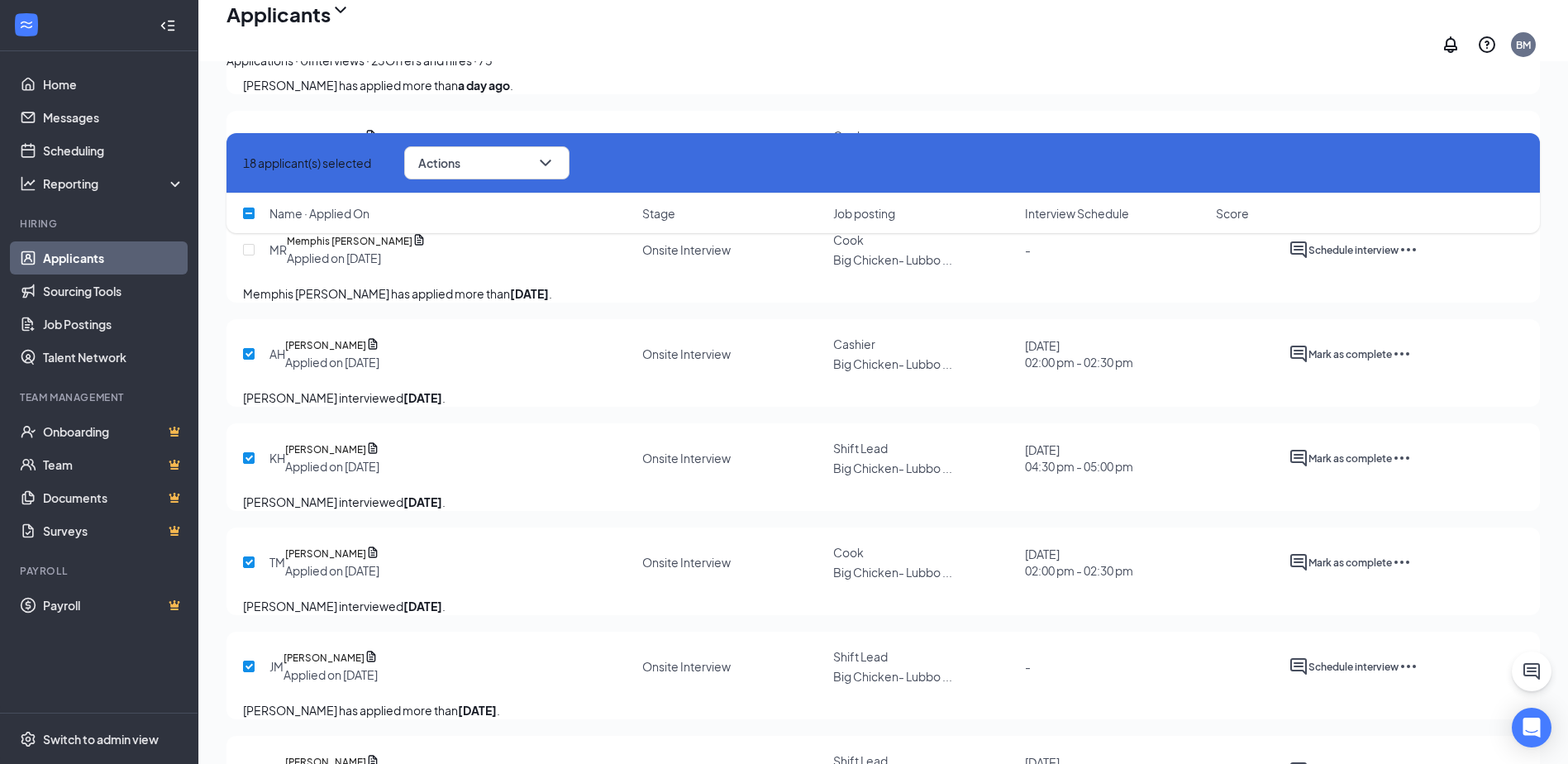
scroll to position [383, 0]
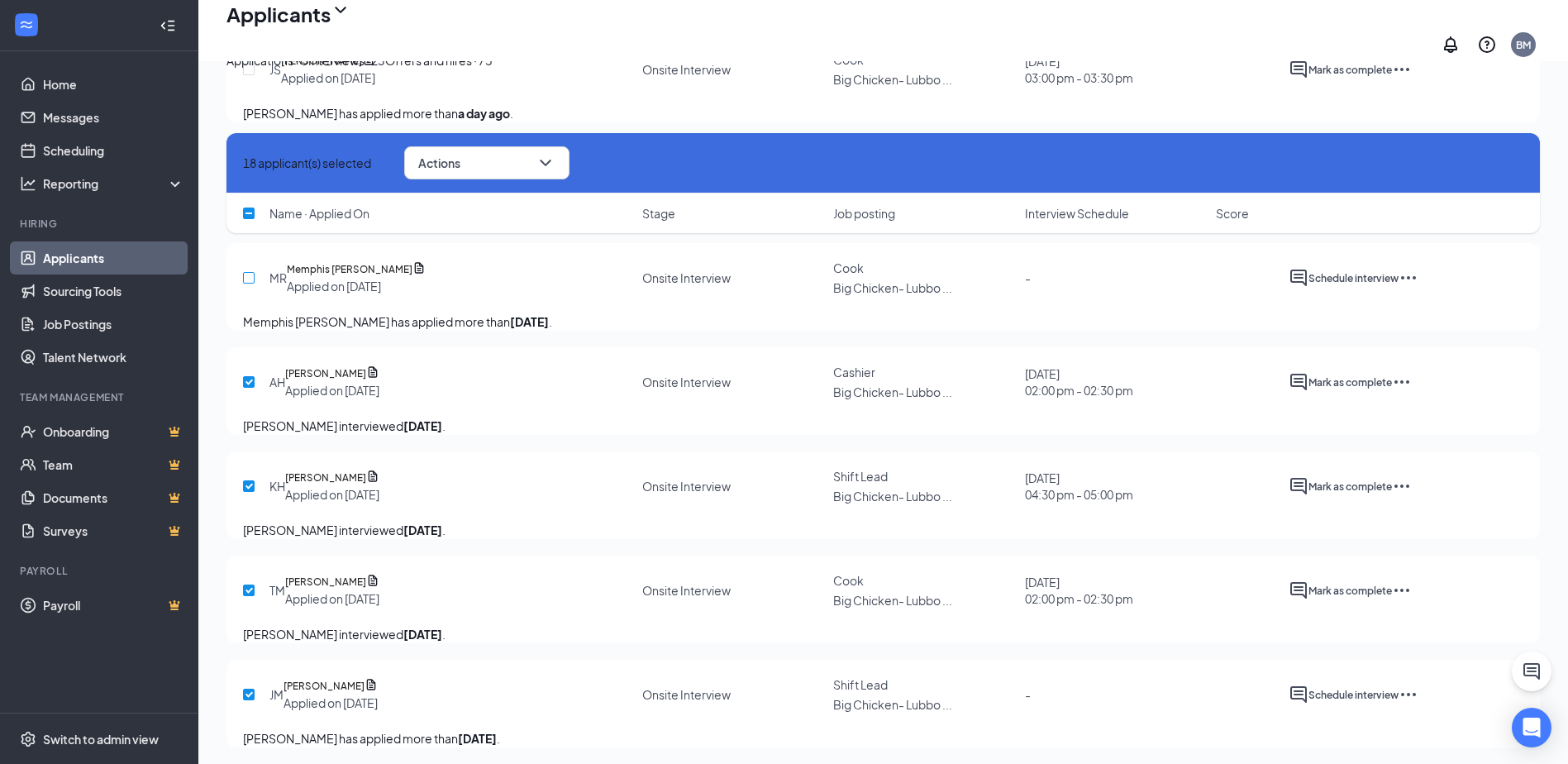
click at [251, 283] on input "checkbox" at bounding box center [249, 278] width 12 height 12
checkbox input "true"
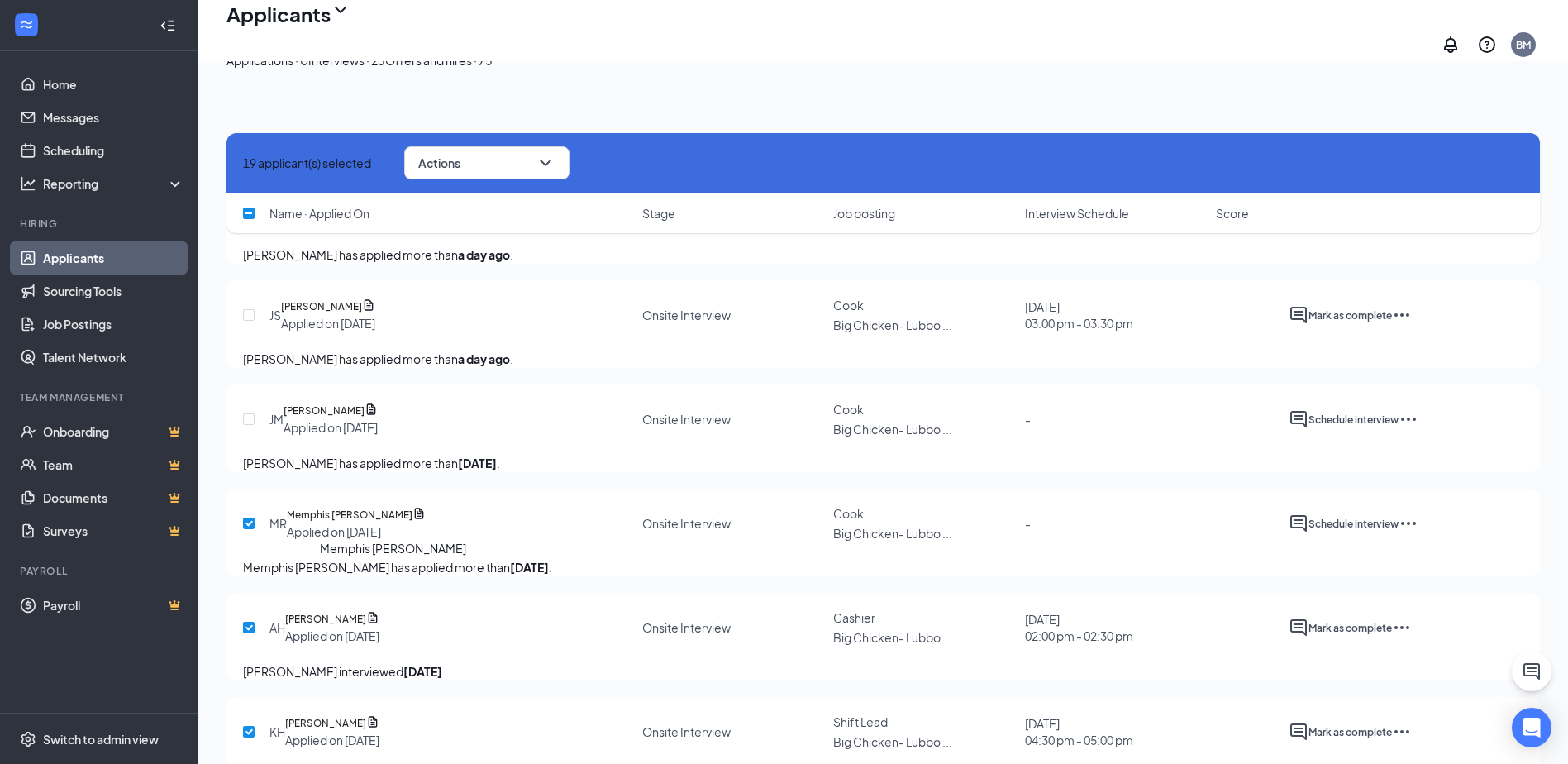
scroll to position [134, 0]
click at [254, 427] on input "checkbox" at bounding box center [249, 422] width 12 height 12
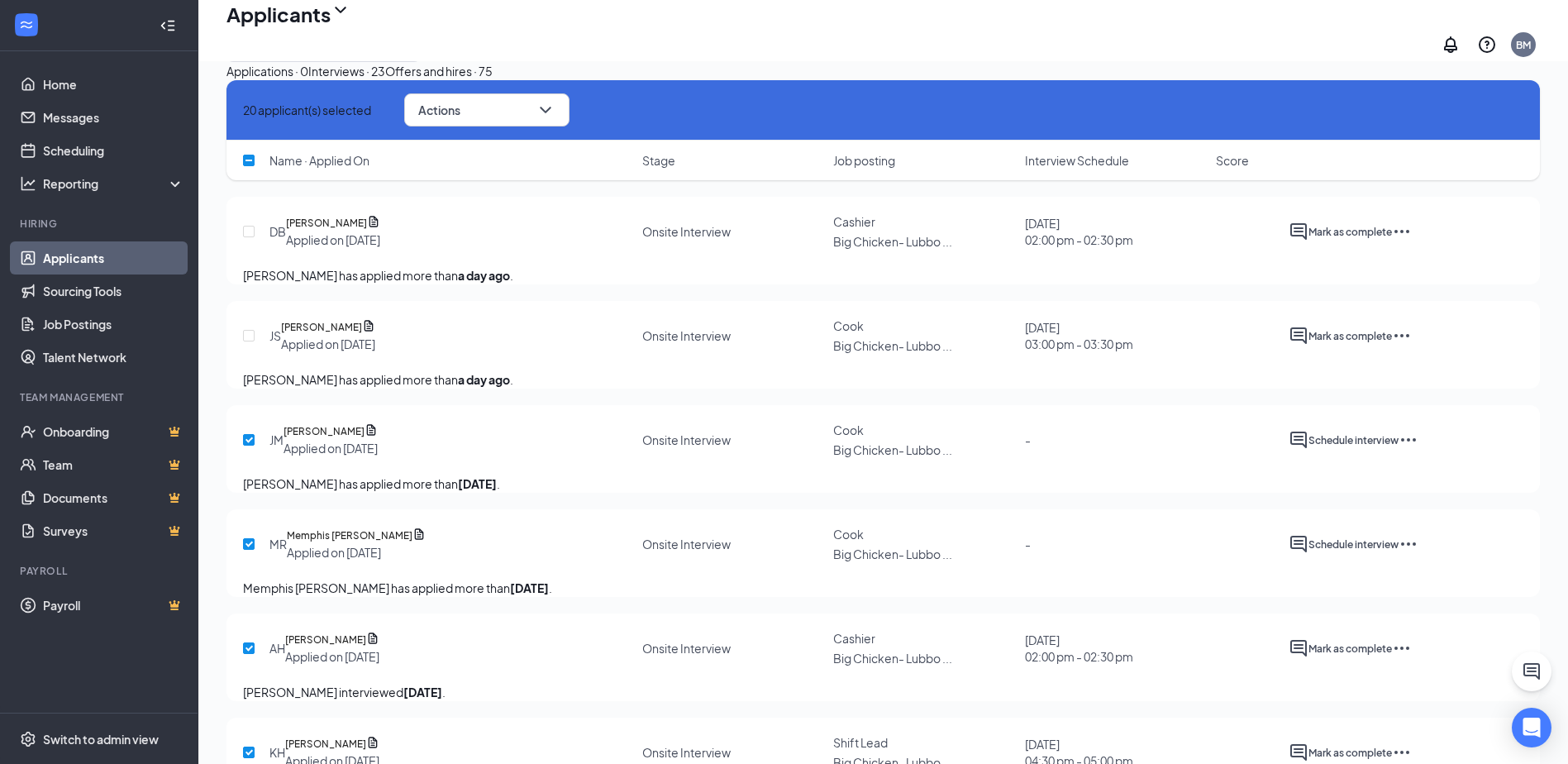
scroll to position [0, 0]
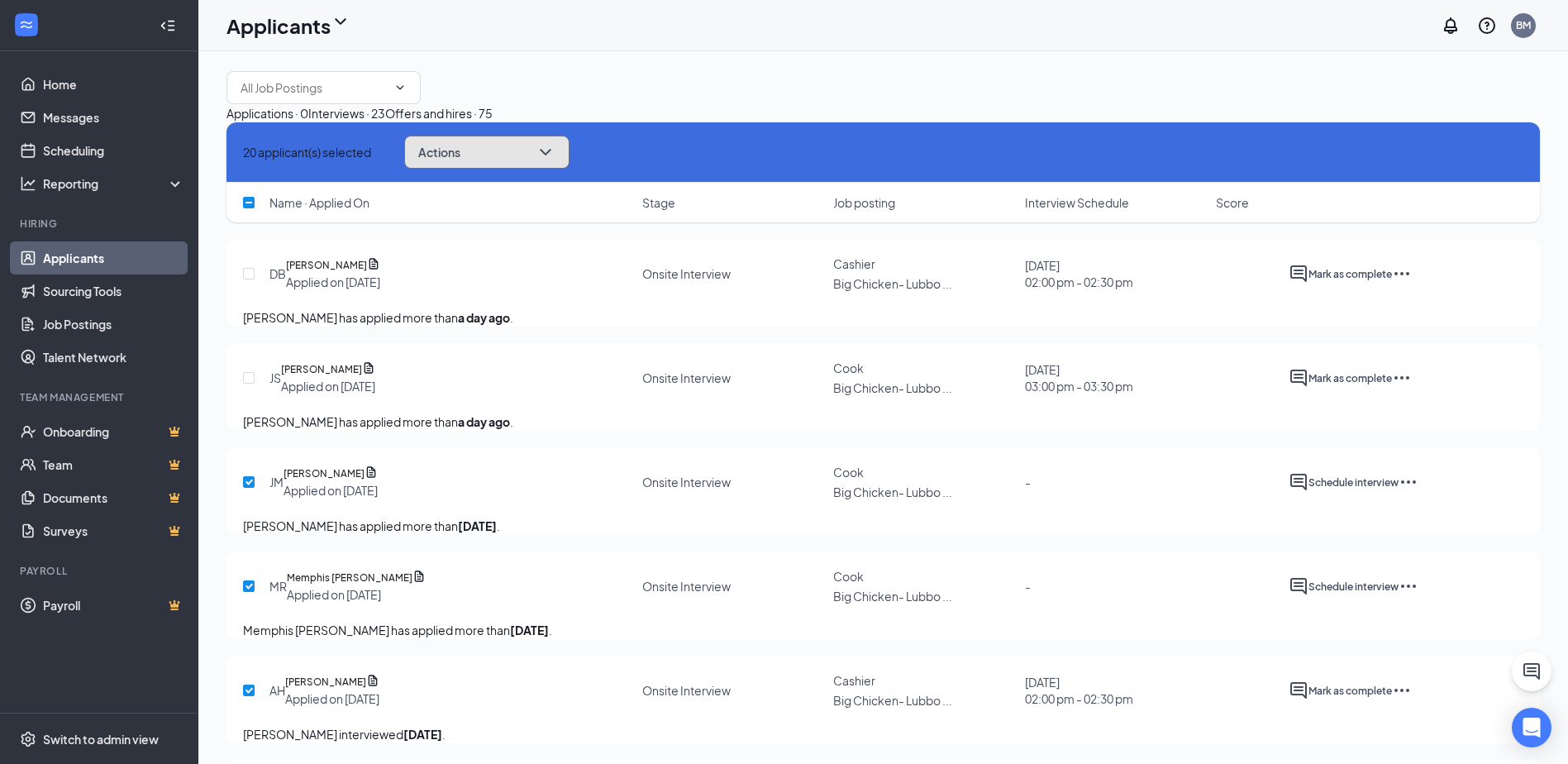
click at [459, 158] on span "Actions" at bounding box center [439, 152] width 43 height 12
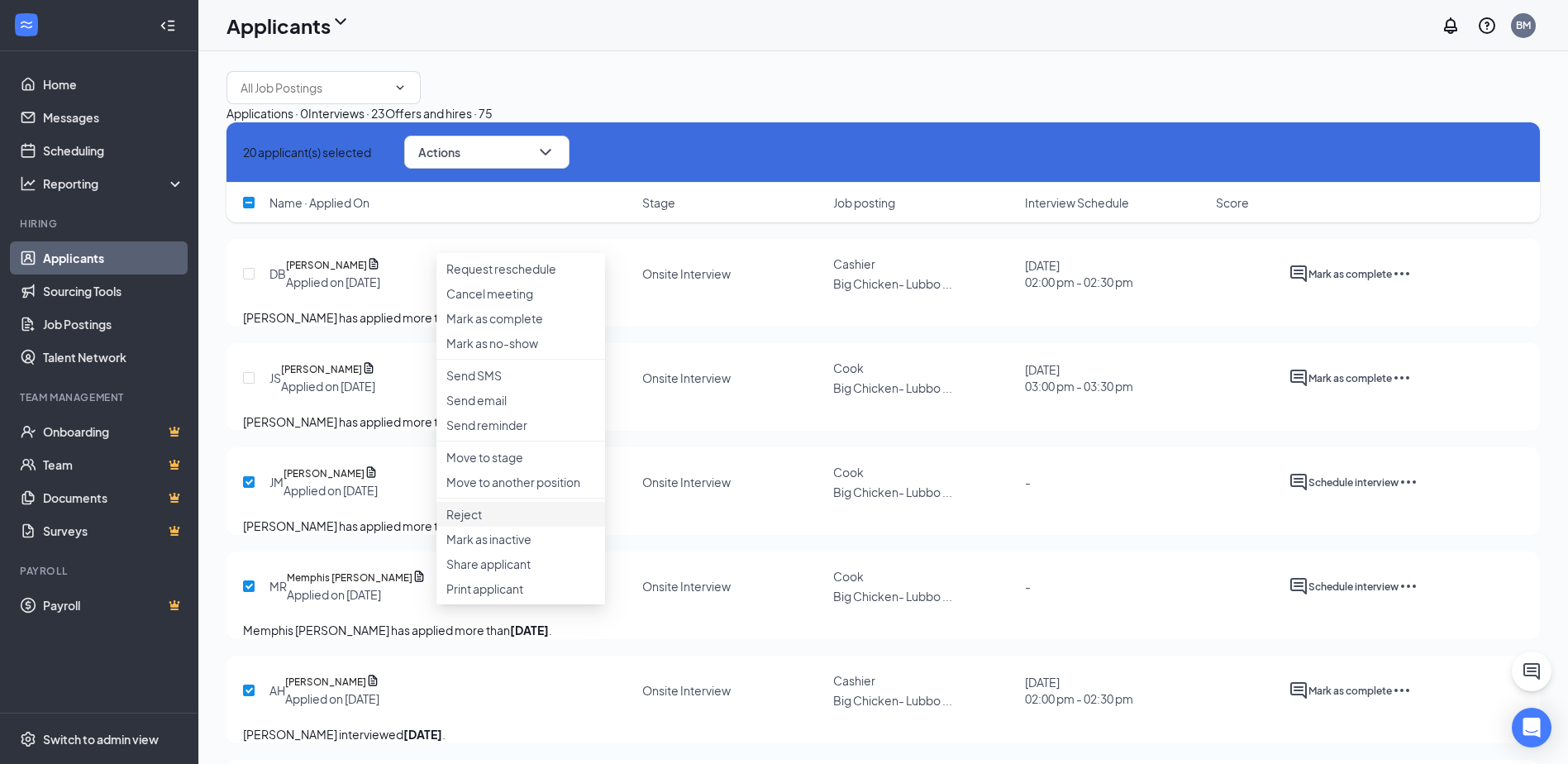
click at [500, 522] on p "Reject" at bounding box center [520, 514] width 149 height 16
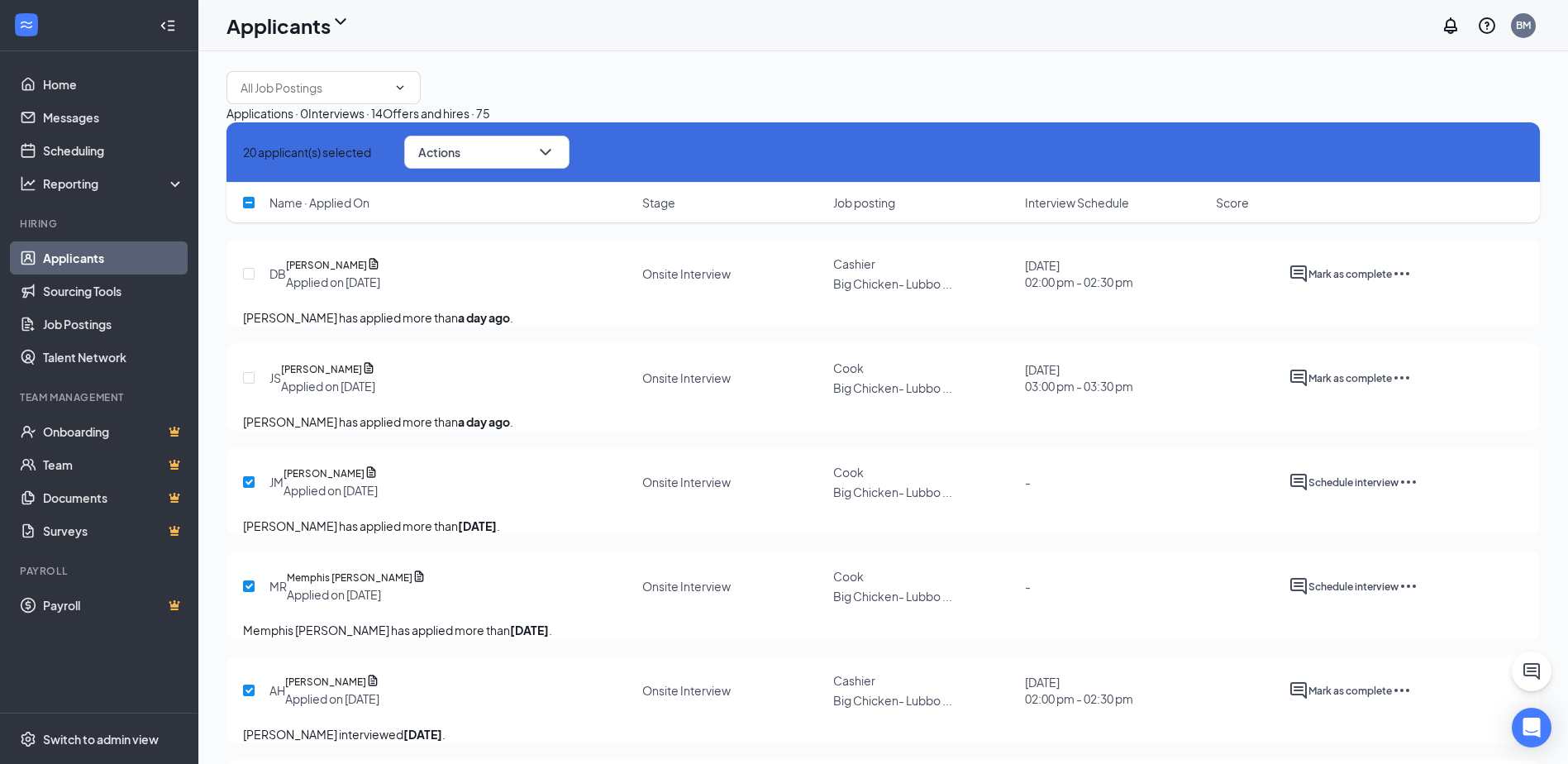
checkbox input "false"
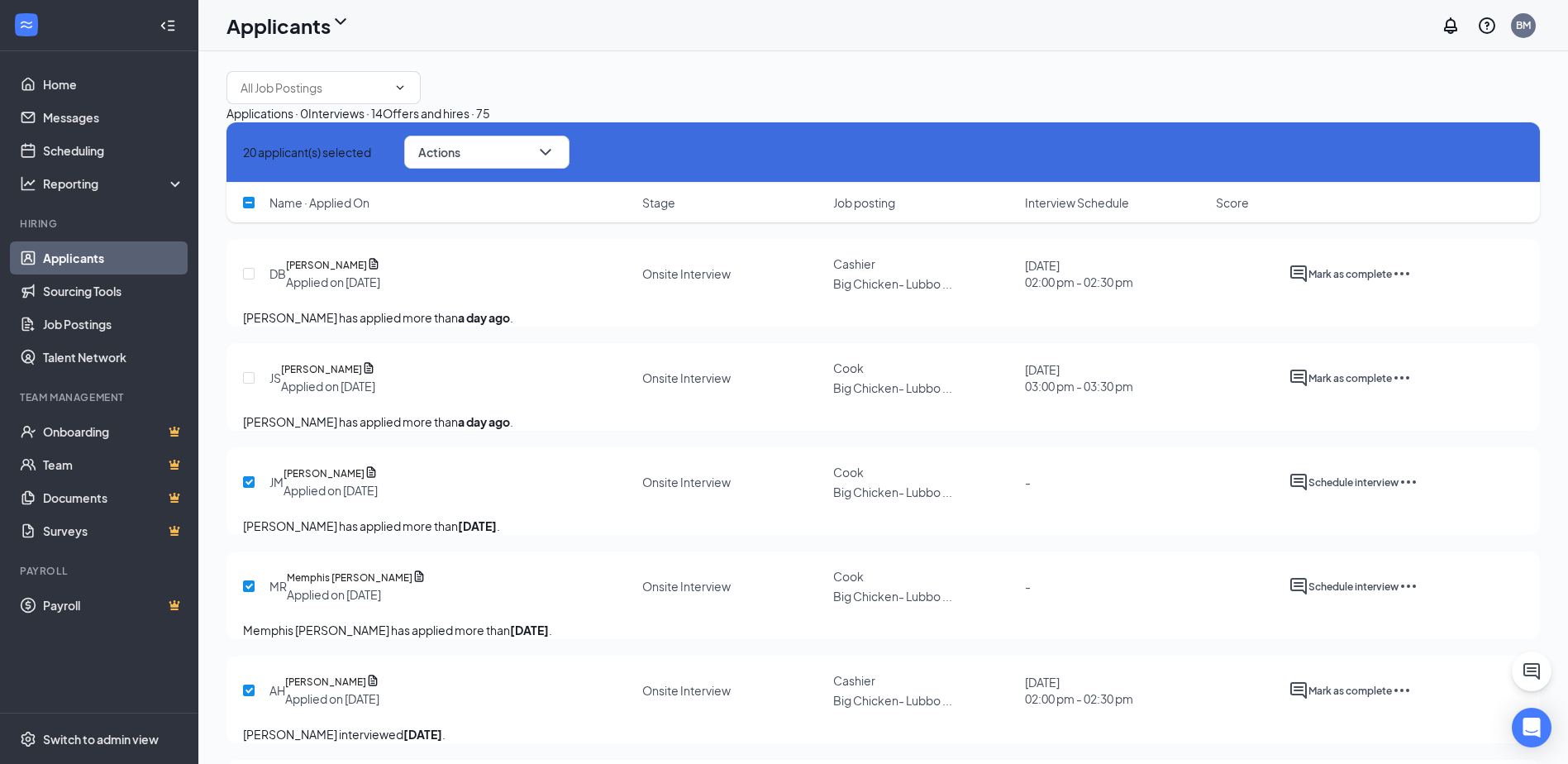
checkbox input "false"
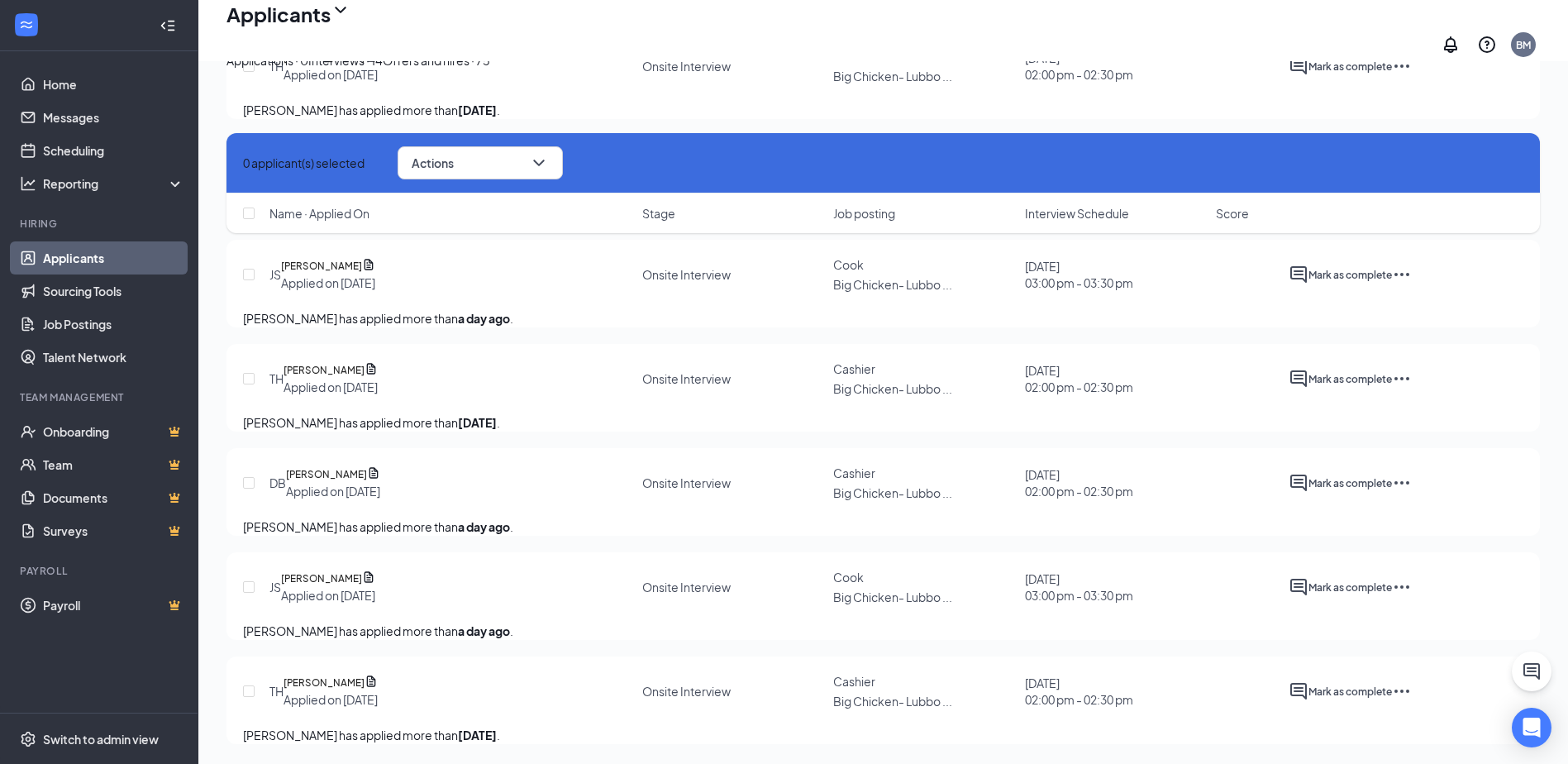
scroll to position [690, 0]
click at [279, 70] on div "Applications · 0" at bounding box center [267, 60] width 82 height 18
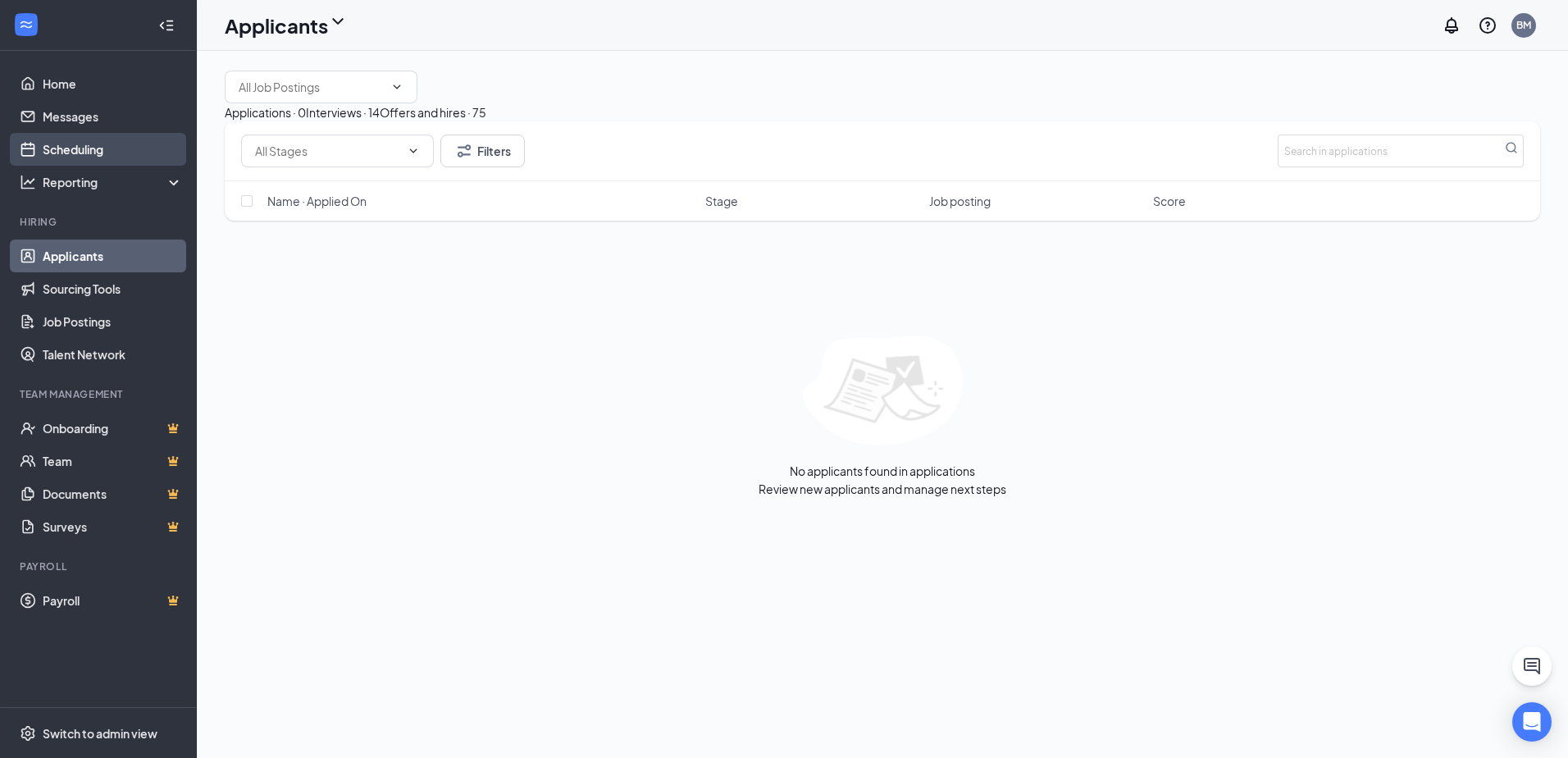
click at [122, 141] on link "Scheduling" at bounding box center [112, 149] width 140 height 33
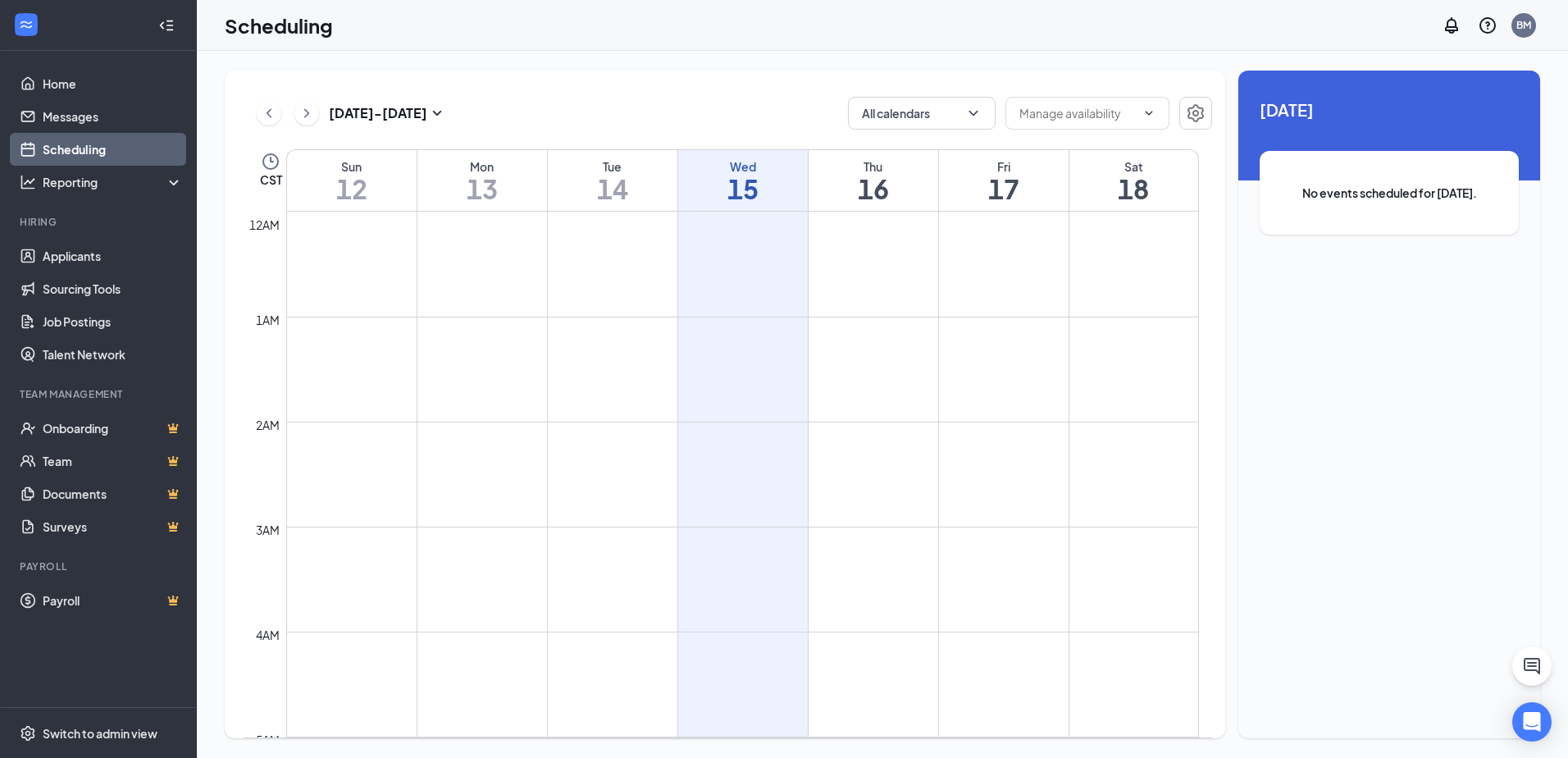
scroll to position [806, 0]
click at [89, 247] on link "Applicants" at bounding box center [112, 256] width 140 height 33
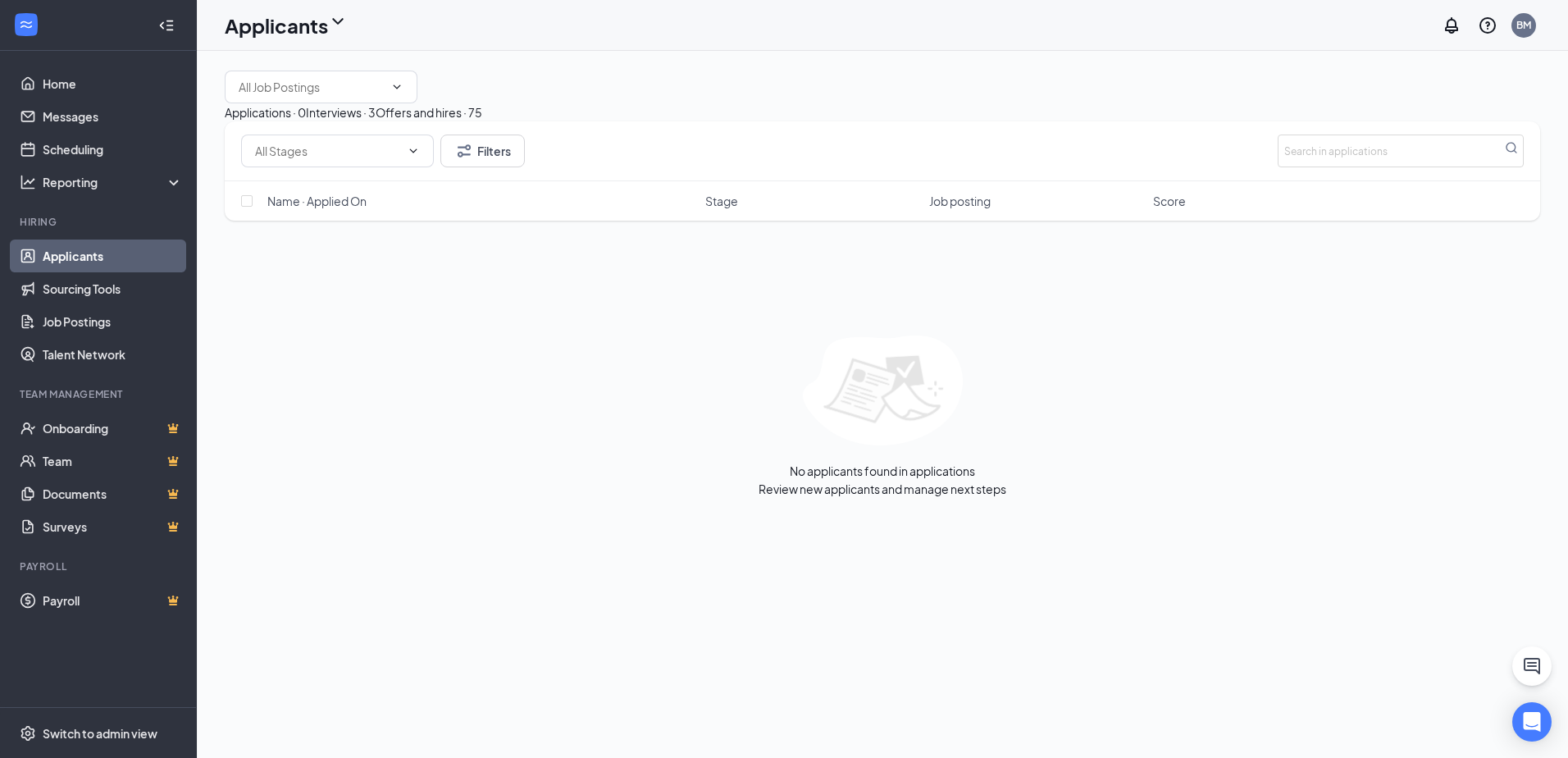
click at [375, 121] on div "Interviews · 3" at bounding box center [341, 112] width 70 height 18
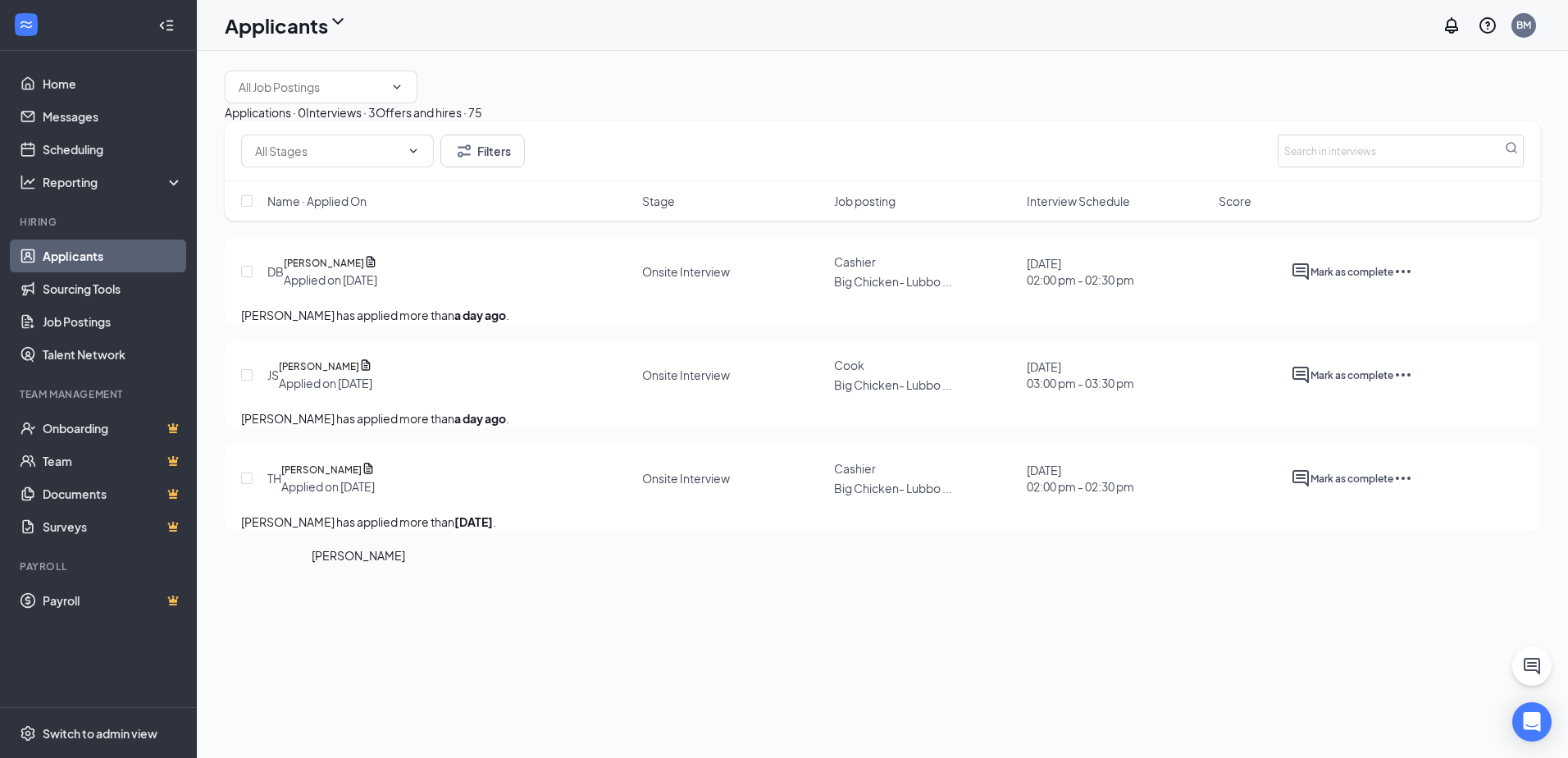
click at [330, 478] on h5 "[PERSON_NAME]" at bounding box center [321, 469] width 81 height 16
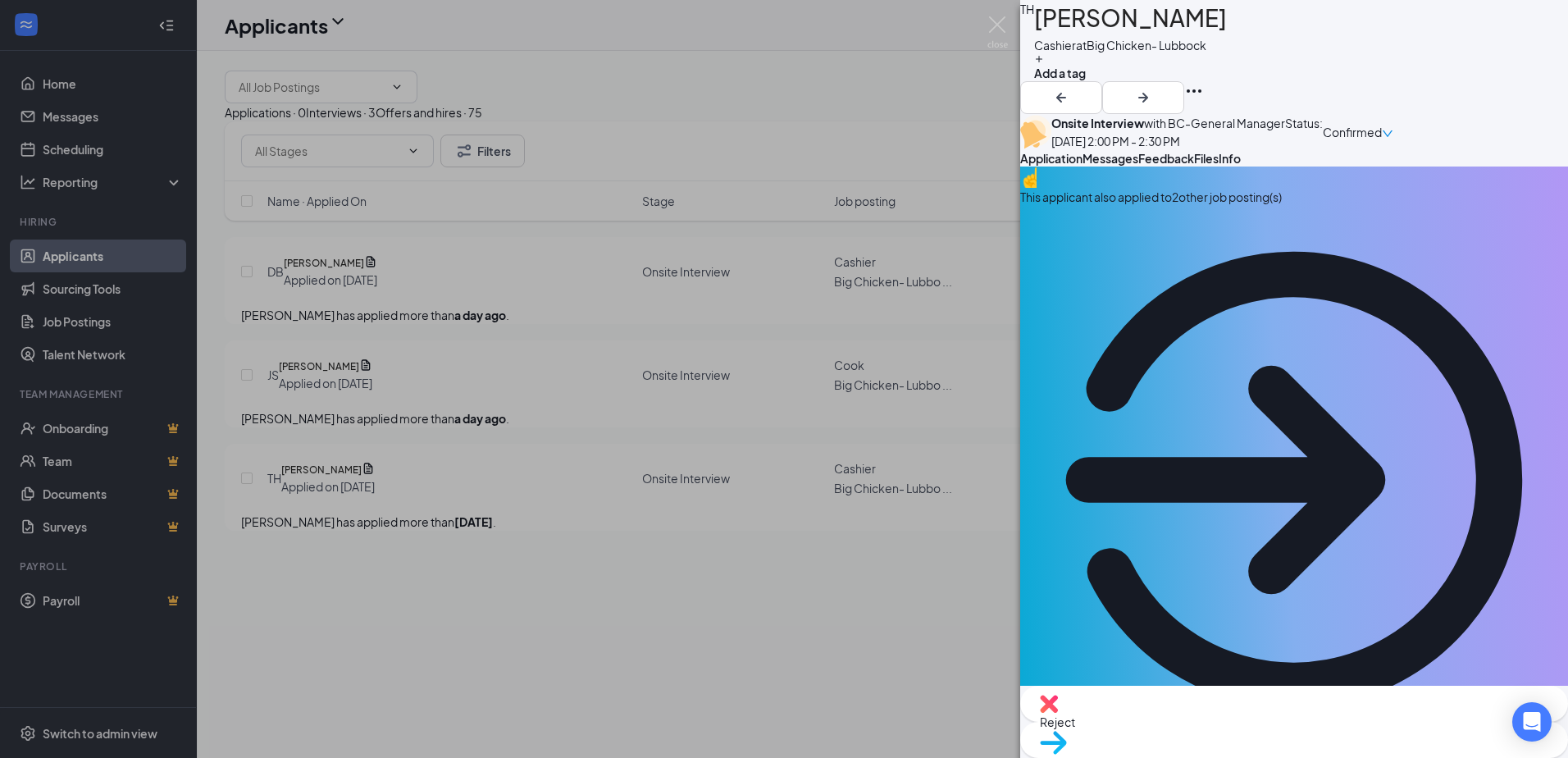
click at [1219, 166] on div "Files" at bounding box center [1206, 157] width 25 height 16
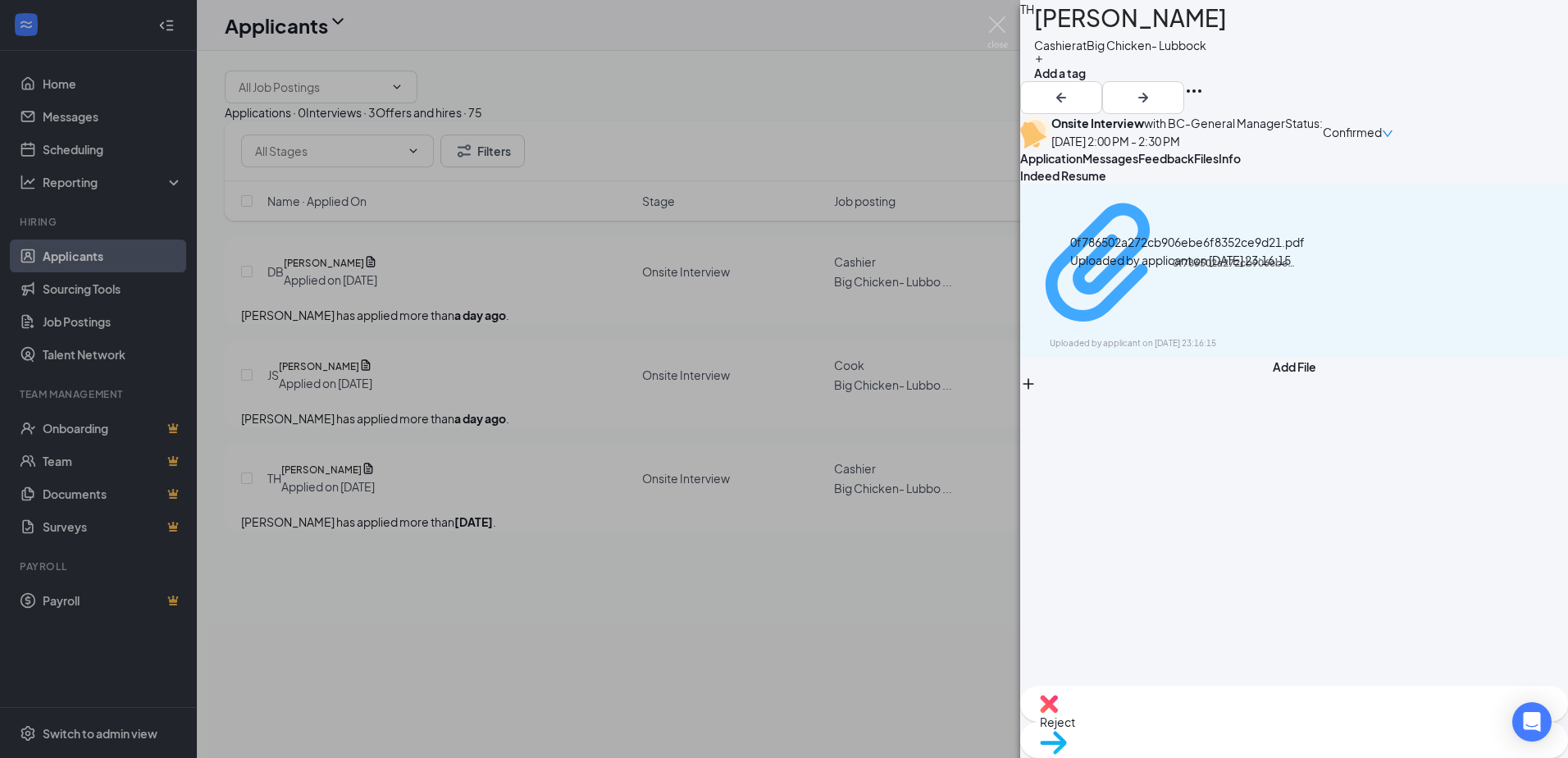
click at [1224, 270] on div "0f786502a272cb906ebe6f8352ce9d21.pdf" at bounding box center [1234, 263] width 123 height 13
click at [1006, 26] on img at bounding box center [997, 32] width 20 height 32
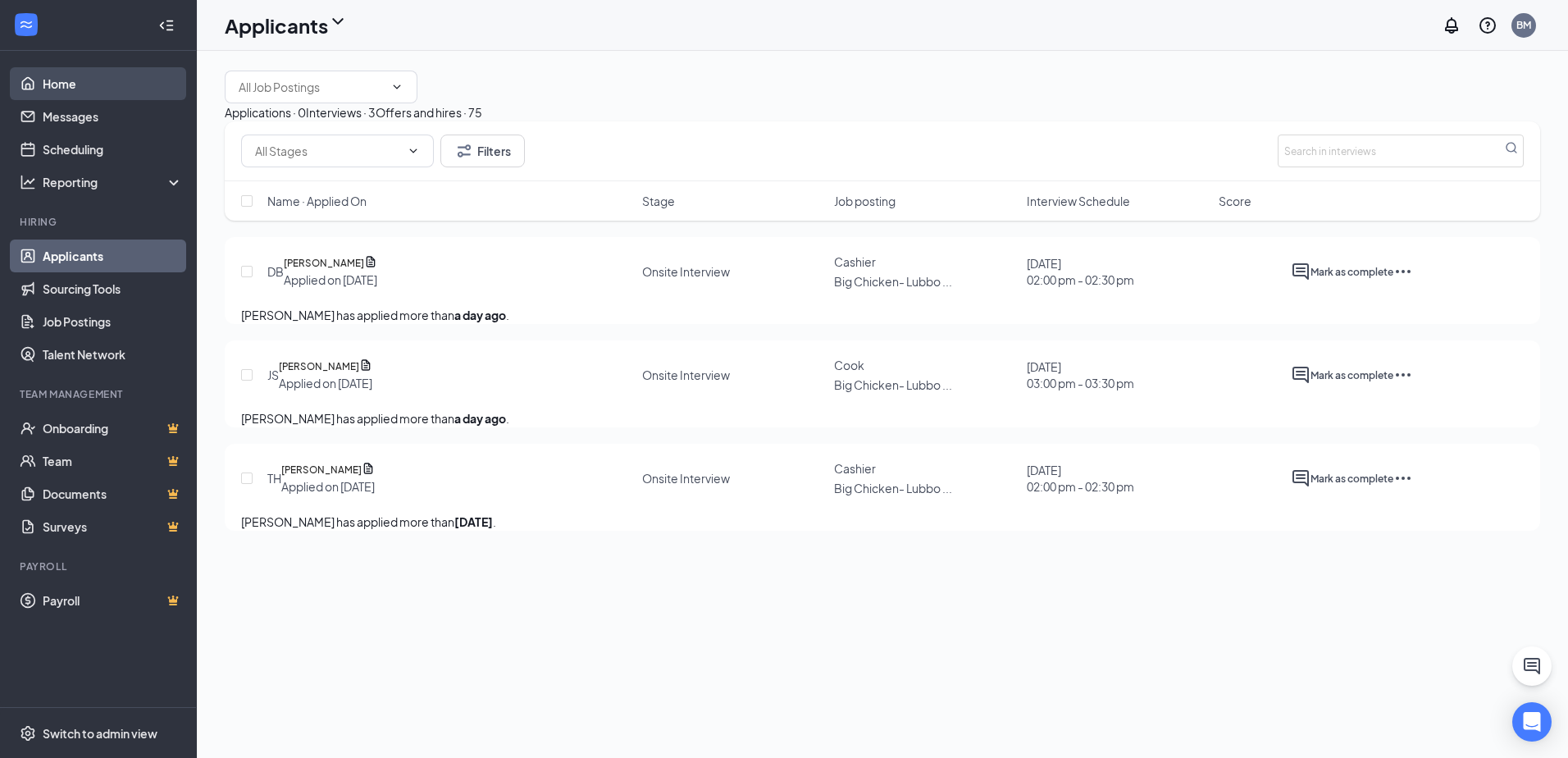
click at [107, 99] on link "Home" at bounding box center [112, 83] width 140 height 33
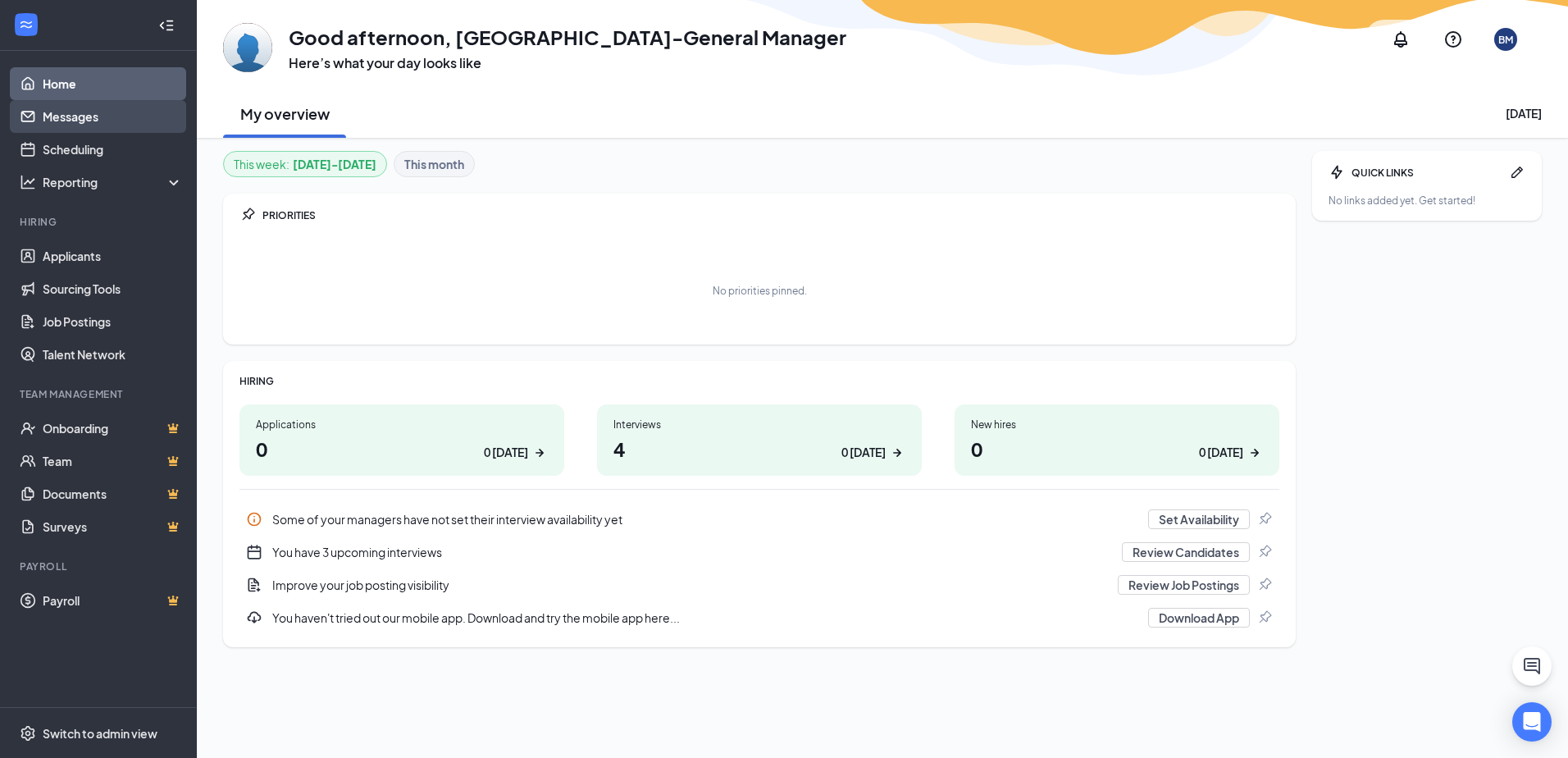
click at [96, 118] on link "Messages" at bounding box center [112, 116] width 140 height 33
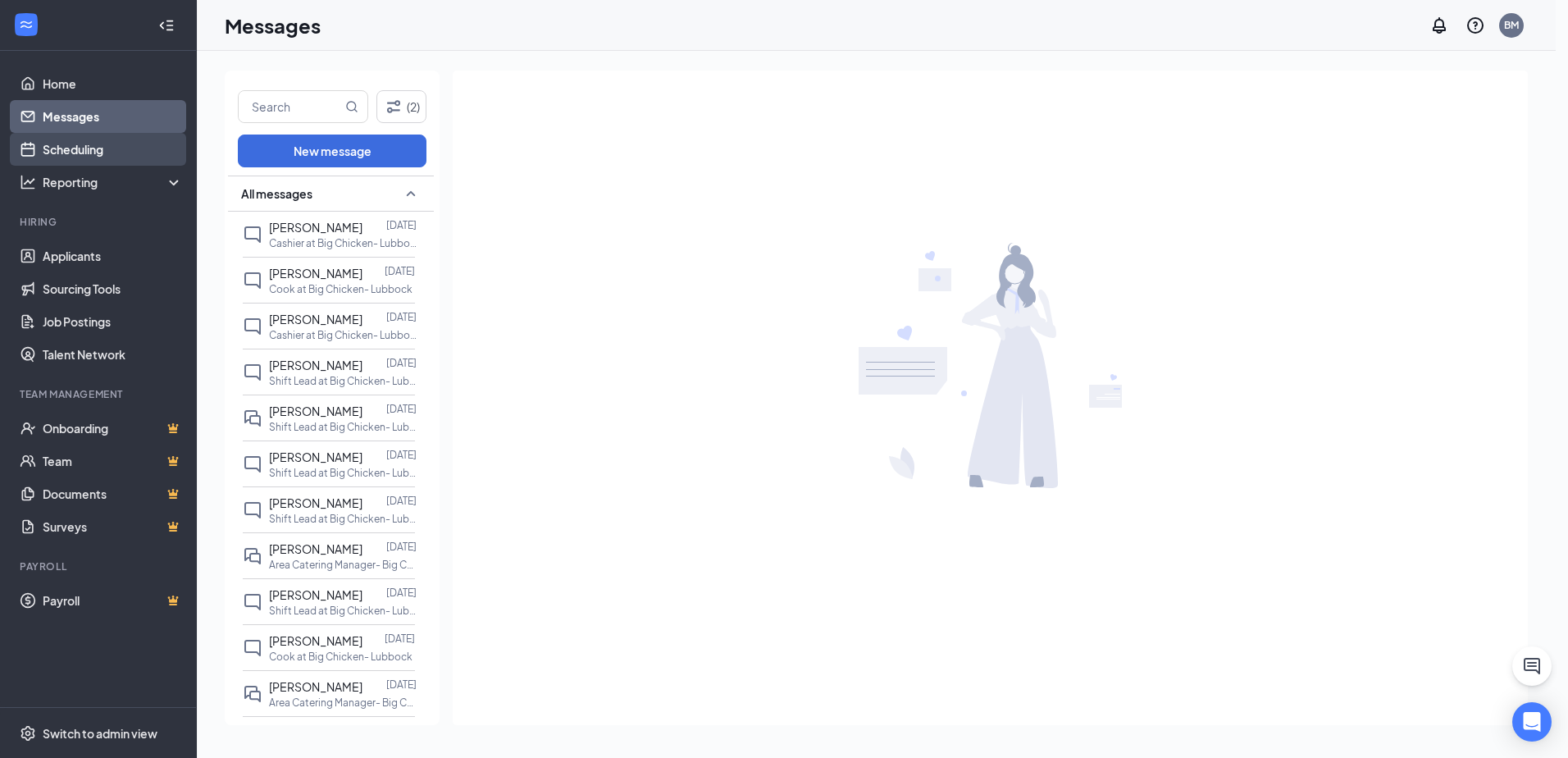
click at [96, 148] on link "Scheduling" at bounding box center [112, 149] width 140 height 33
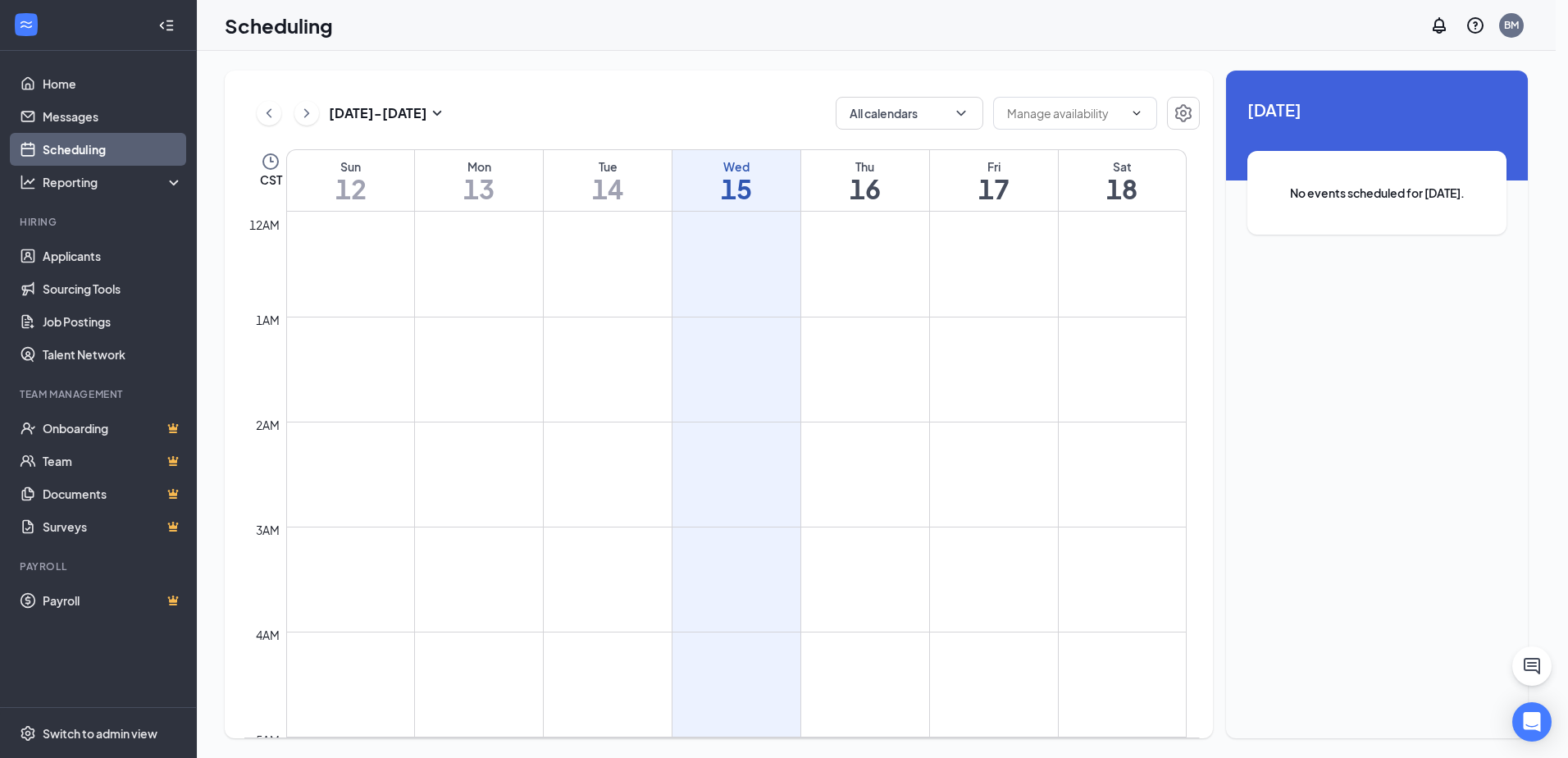
scroll to position [806, 0]
click at [89, 263] on link "Applicants" at bounding box center [112, 256] width 140 height 33
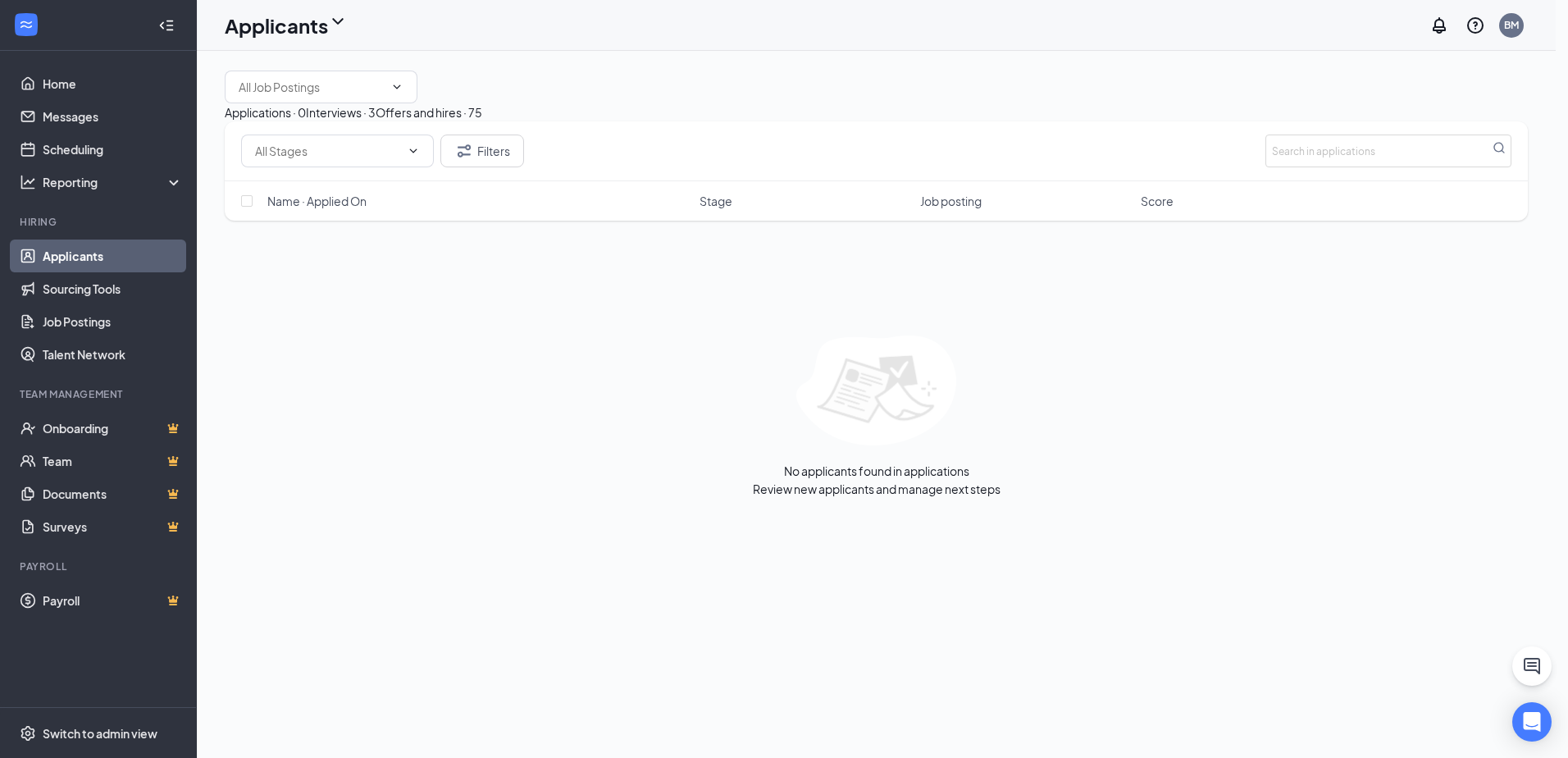
click at [375, 121] on button "Interviews · 3" at bounding box center [341, 112] width 70 height 18
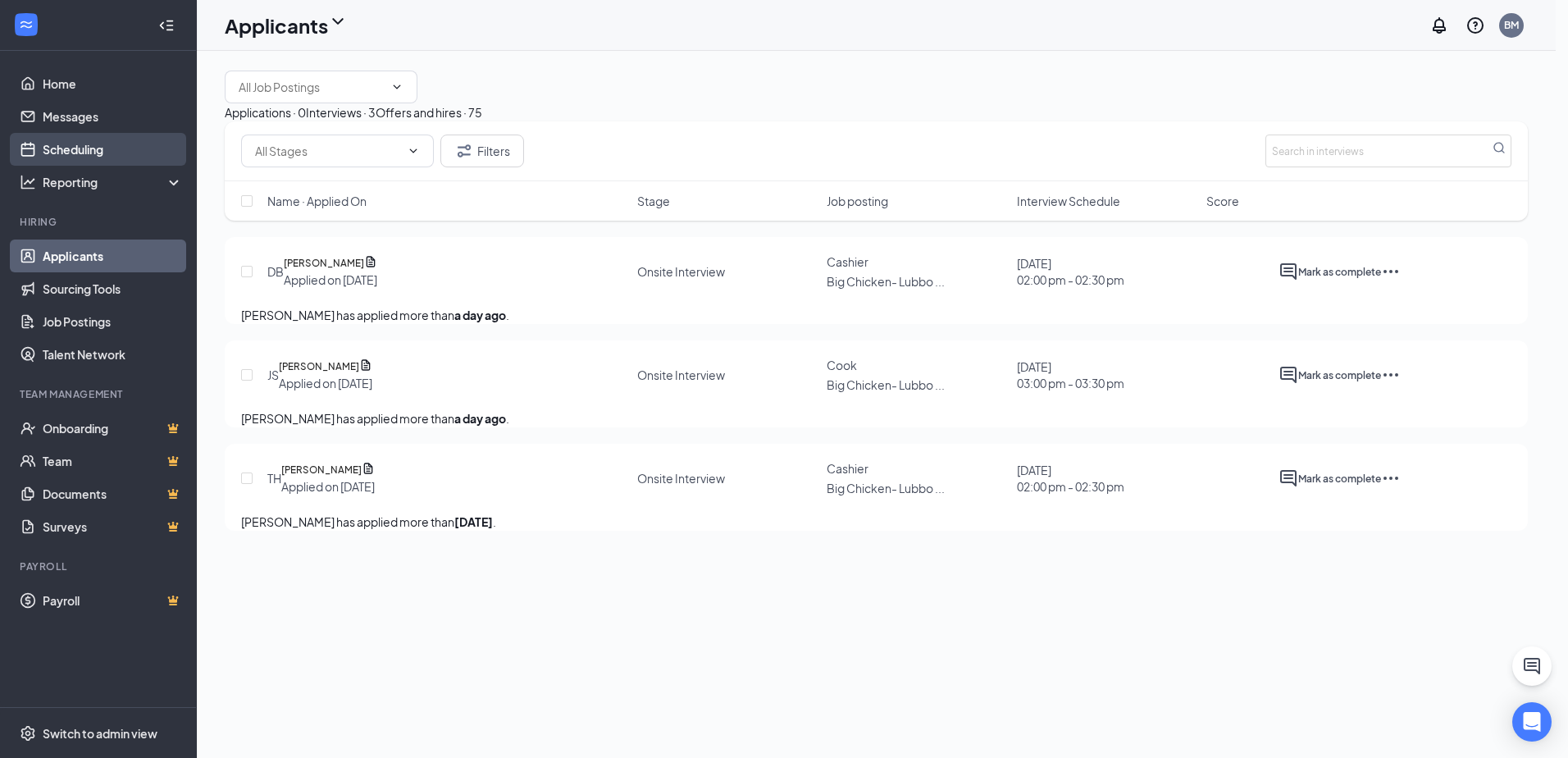
click at [113, 152] on link "Scheduling" at bounding box center [112, 149] width 140 height 33
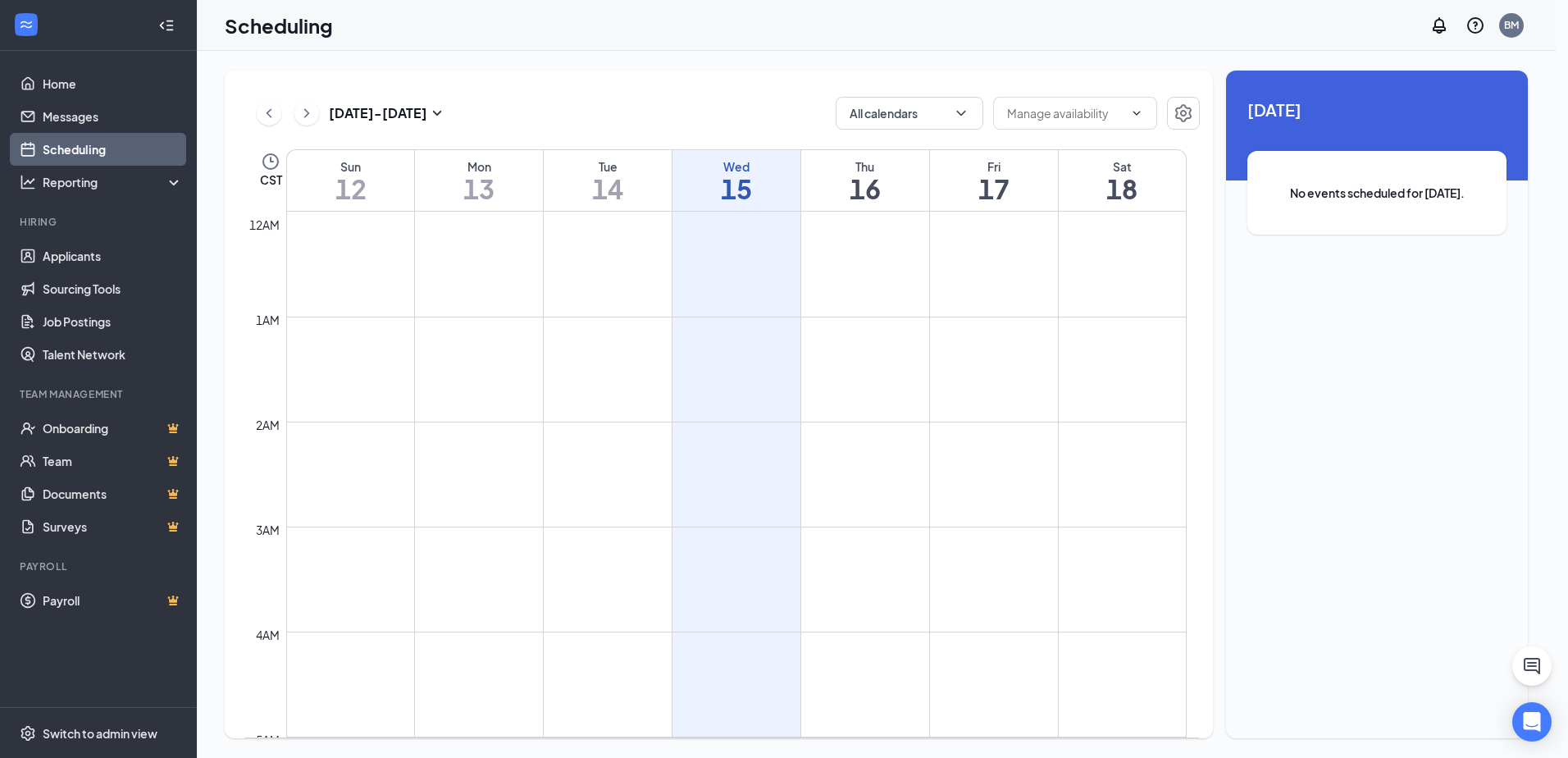
scroll to position [806, 0]
click at [121, 118] on link "Messages" at bounding box center [112, 116] width 140 height 33
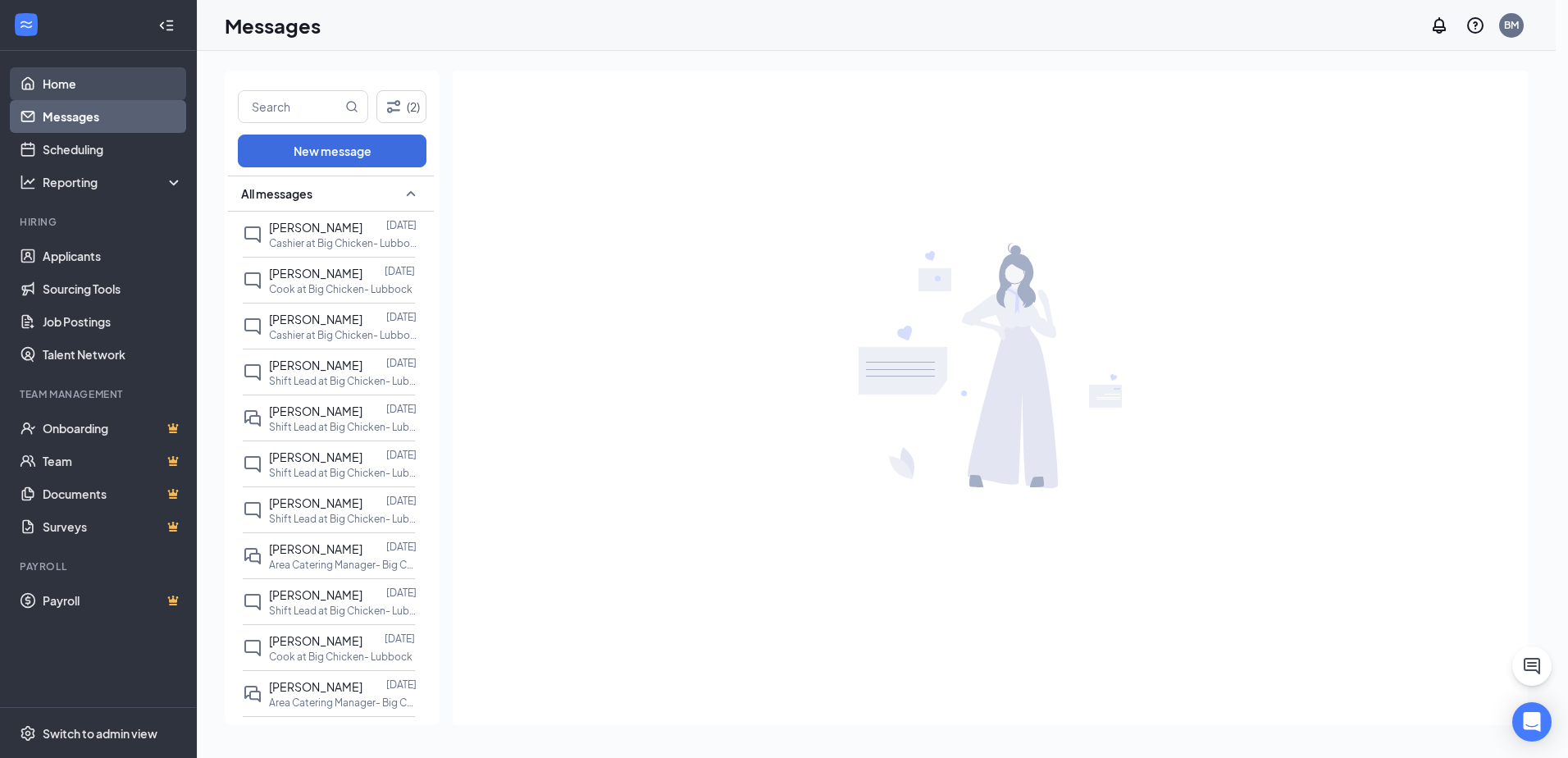
click at [115, 82] on link "Home" at bounding box center [112, 83] width 140 height 33
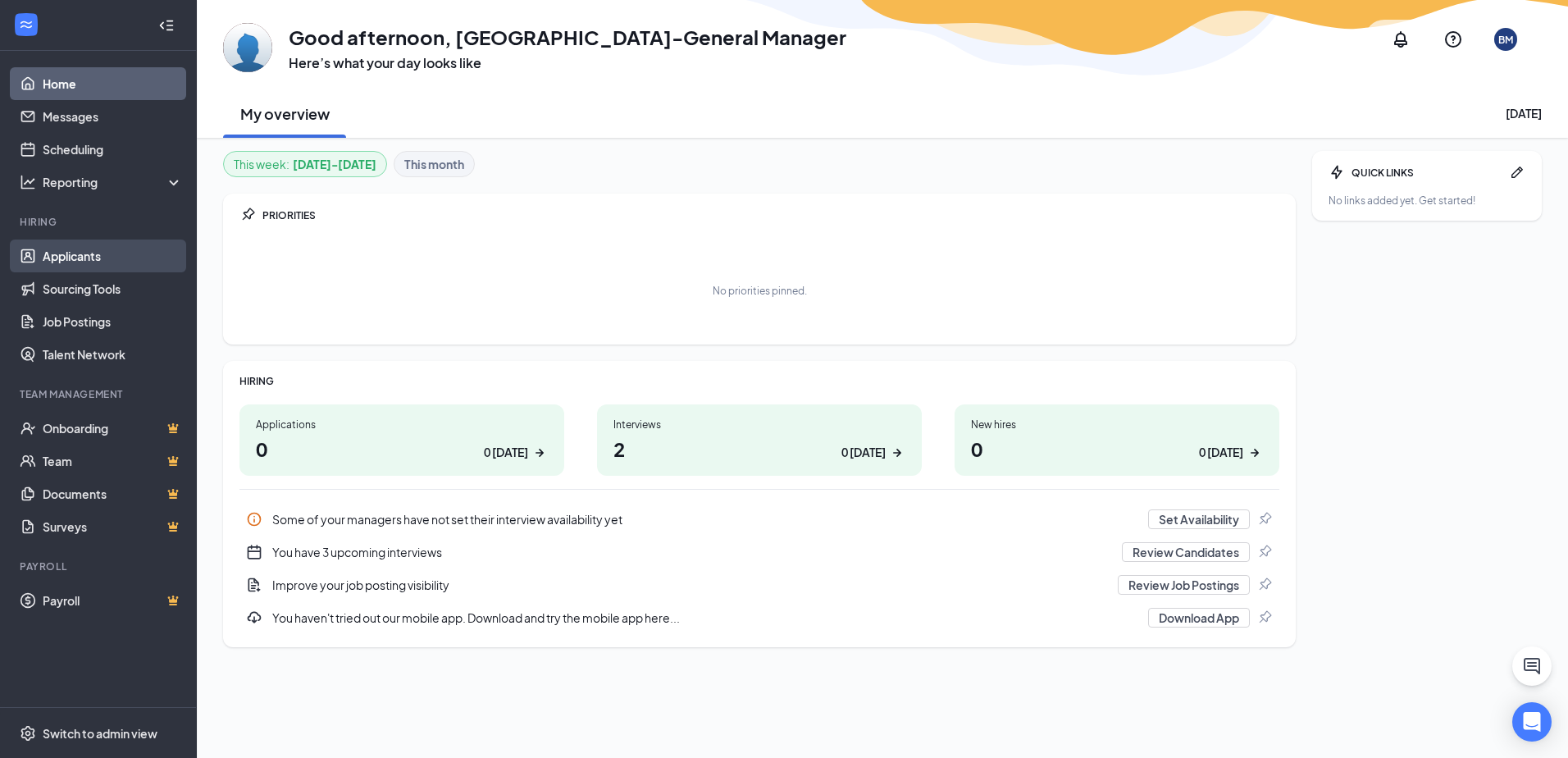
click at [66, 267] on link "Applicants" at bounding box center [112, 256] width 140 height 33
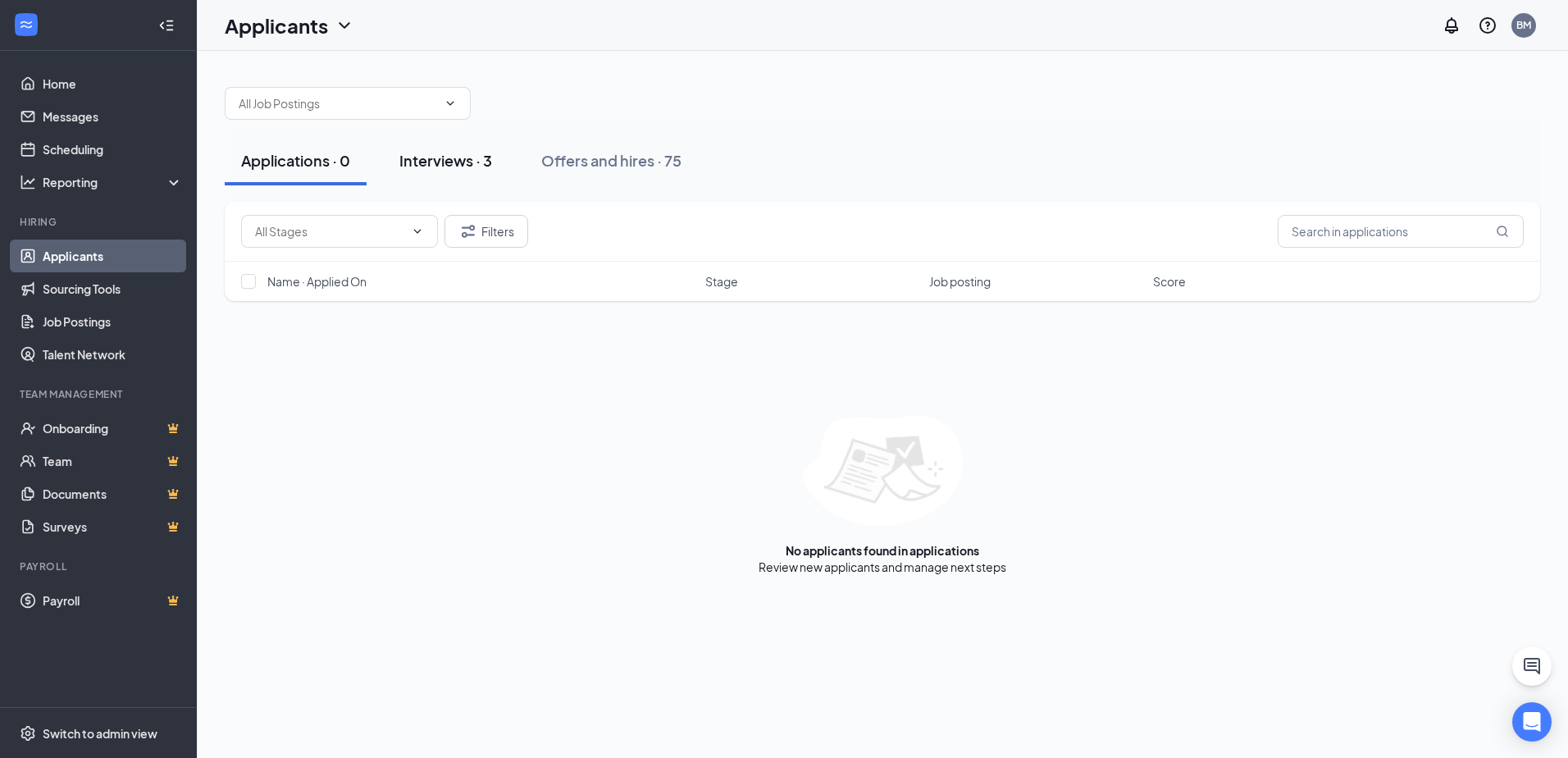
click at [485, 158] on div "Interviews · 3" at bounding box center [445, 159] width 93 height 20
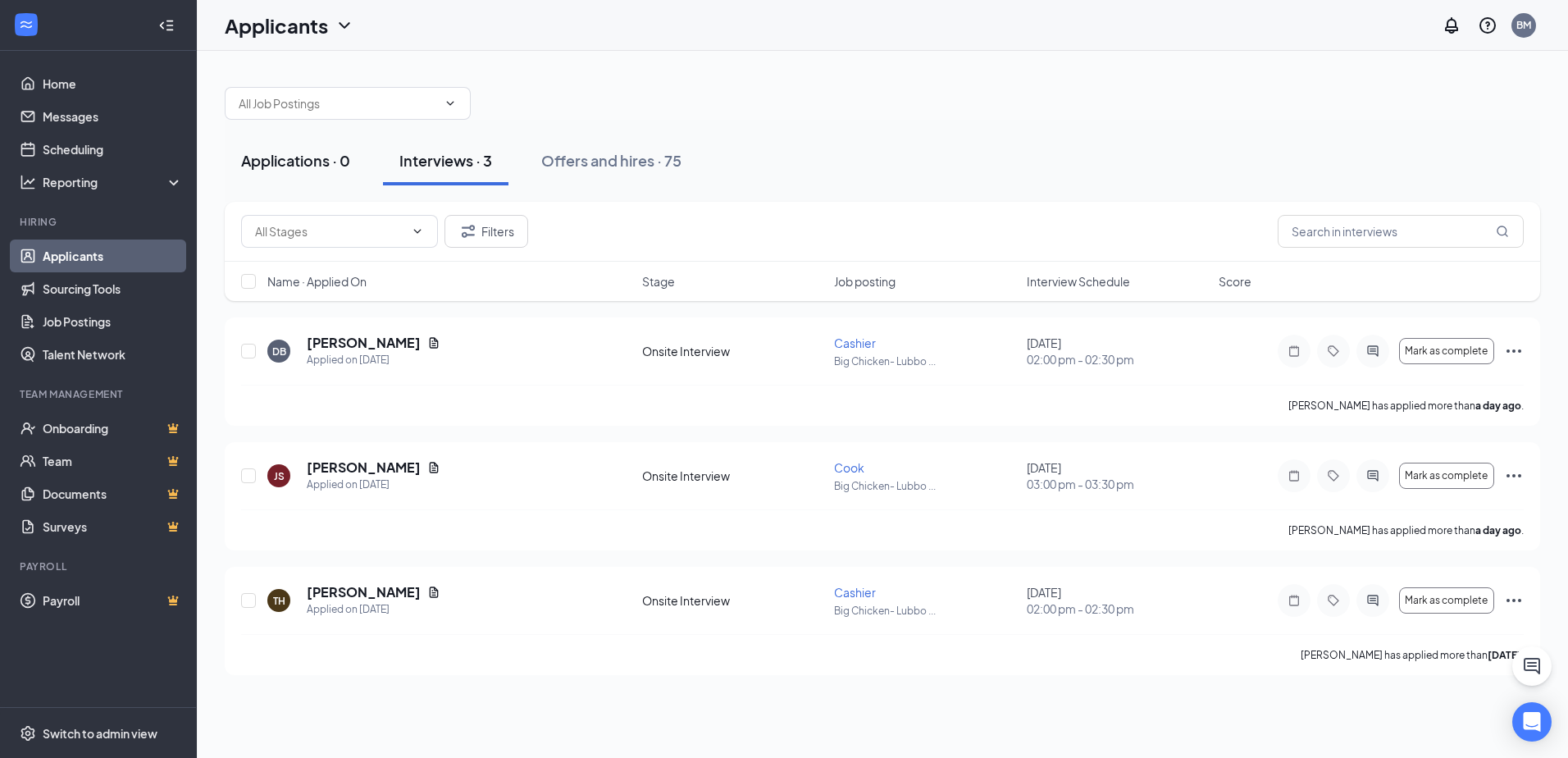
click at [257, 153] on div "Applications · 0" at bounding box center [296, 159] width 109 height 20
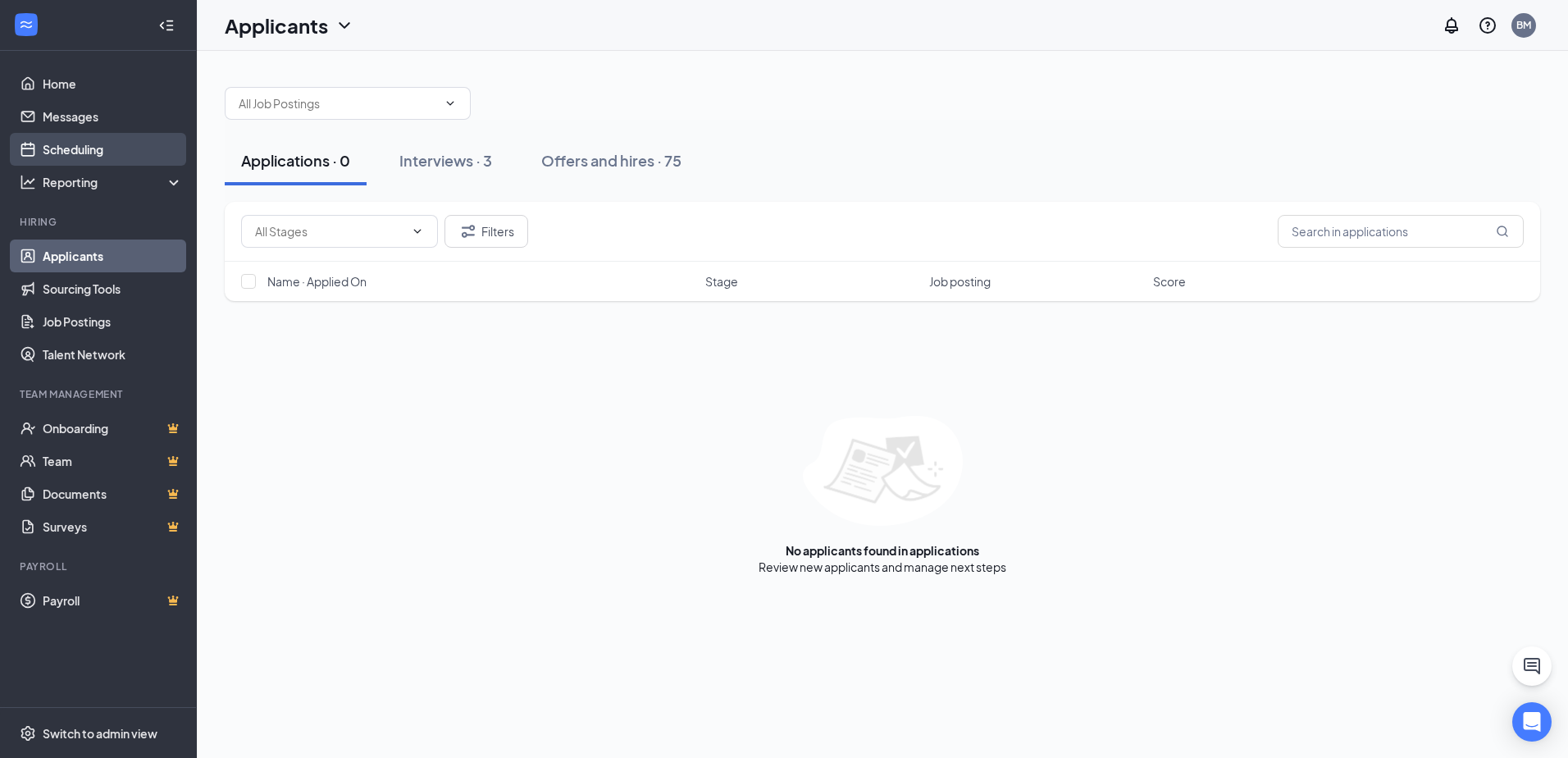
click at [129, 141] on link "Scheduling" at bounding box center [112, 149] width 140 height 33
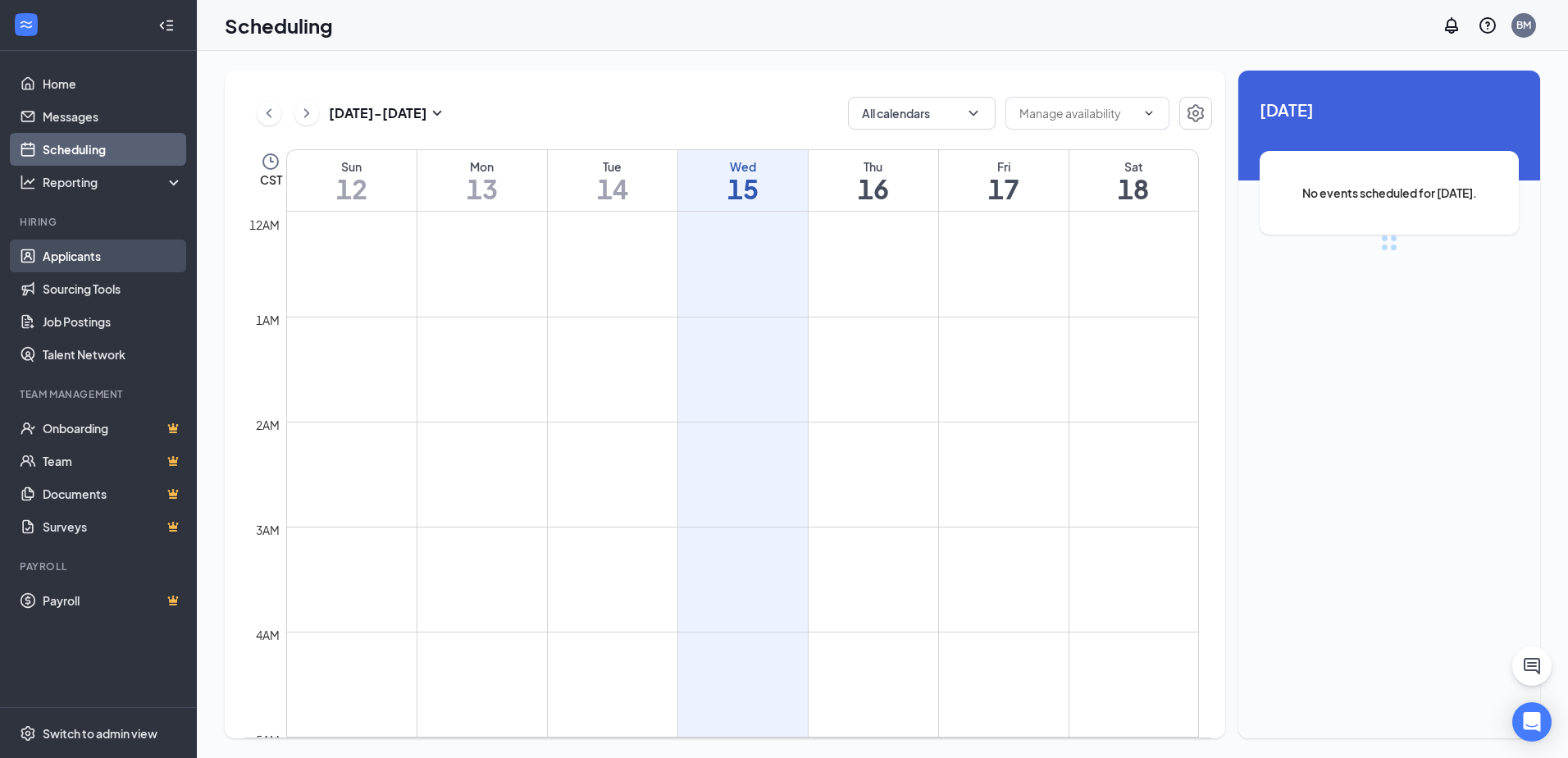
scroll to position [806, 0]
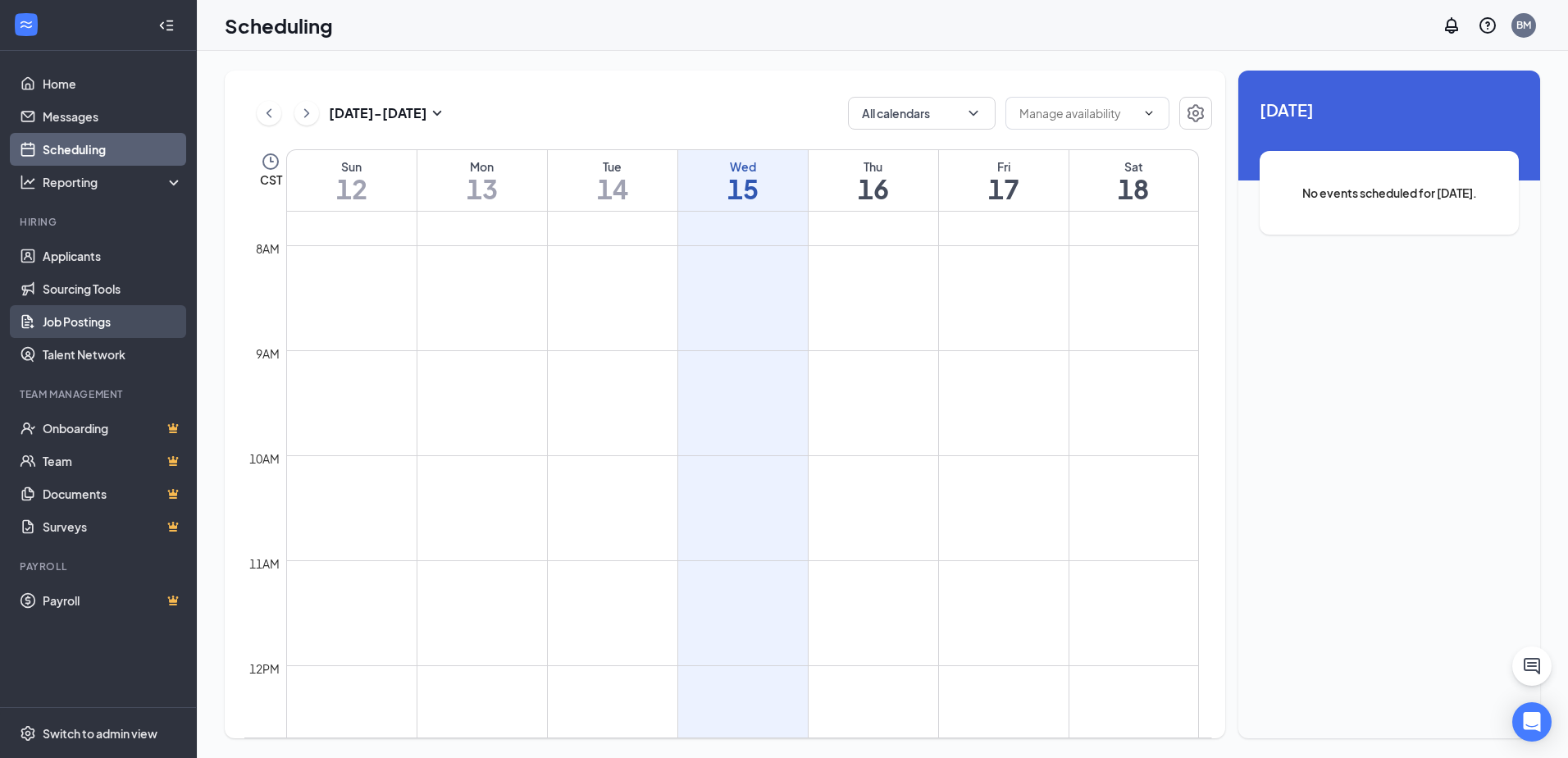
click at [135, 324] on link "Job Postings" at bounding box center [112, 321] width 140 height 33
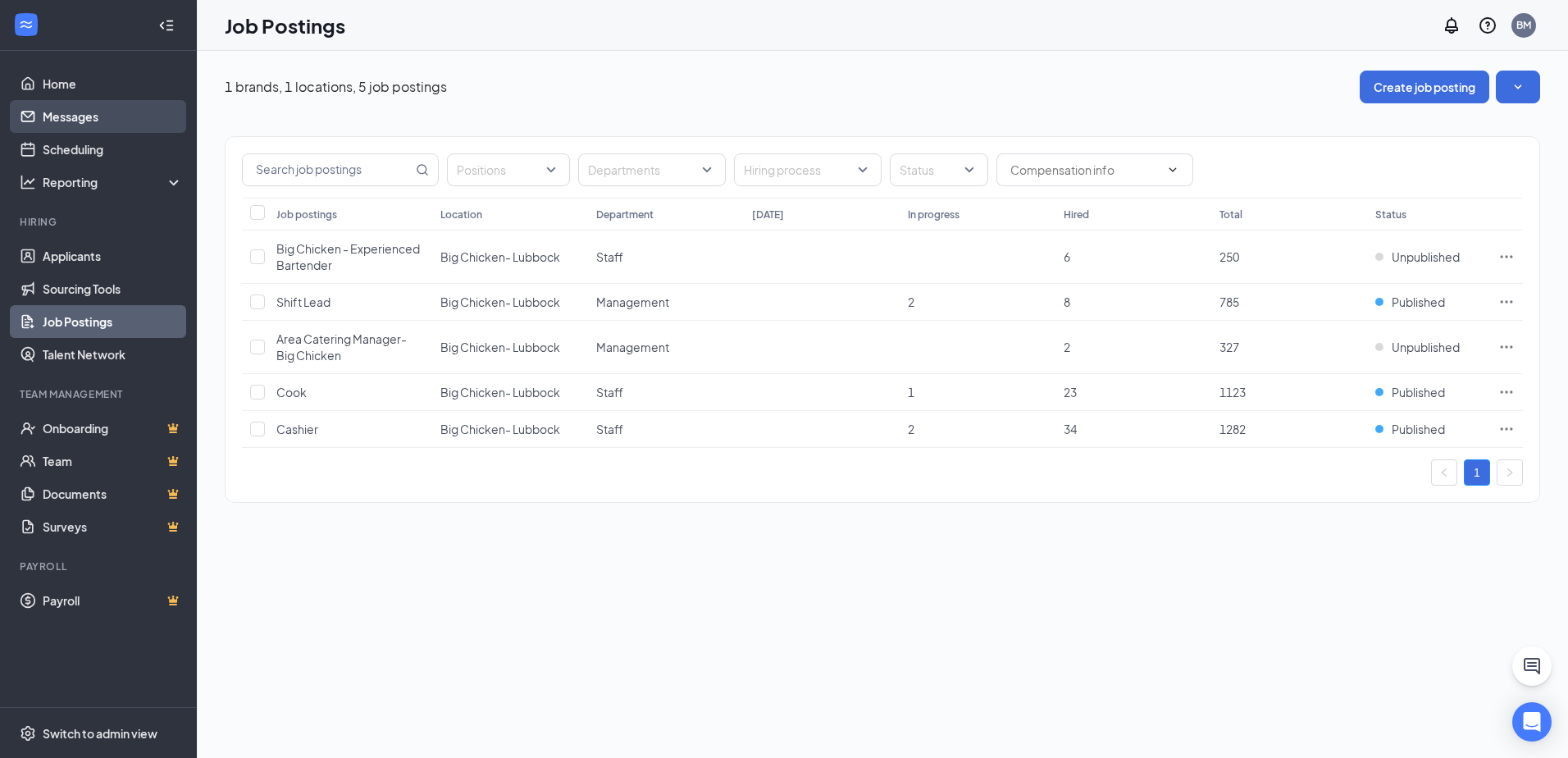
click at [70, 110] on link "Messages" at bounding box center [112, 116] width 140 height 33
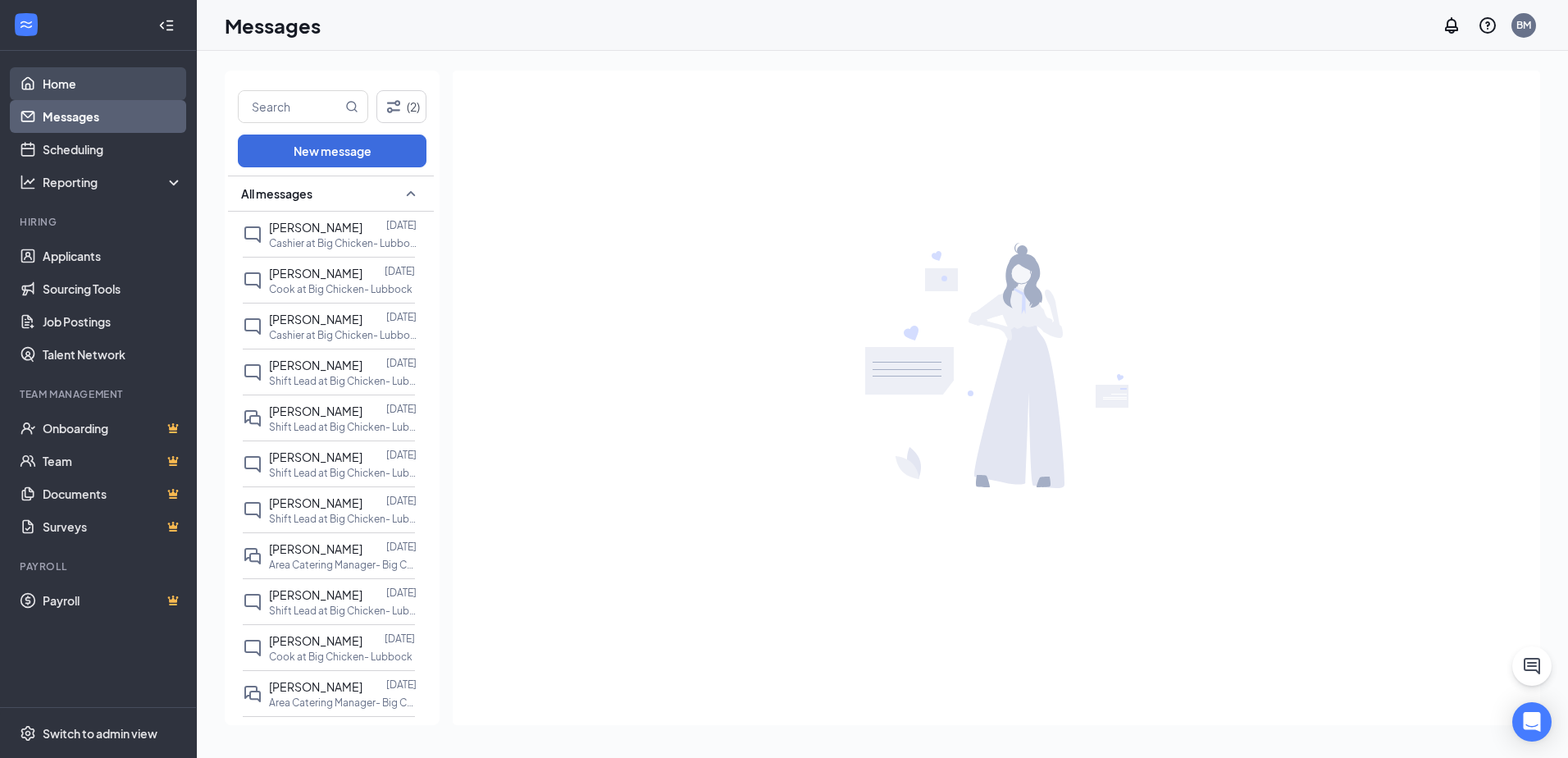
click at [42, 80] on link "Home" at bounding box center [112, 83] width 140 height 33
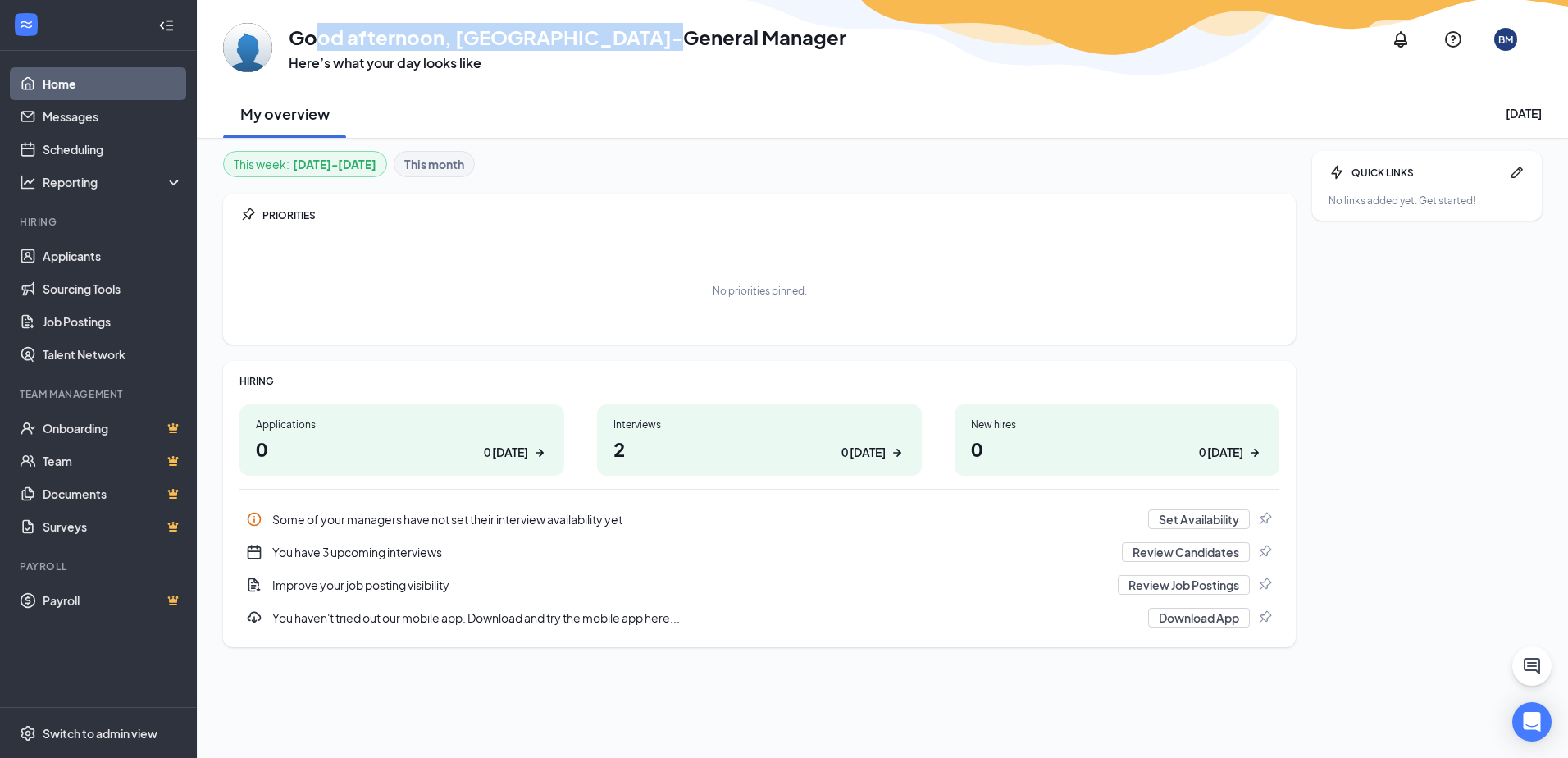
drag, startPoint x: 314, startPoint y: 42, endPoint x: 664, endPoint y: 14, distance: 351.1
click at [664, 14] on div "GA Good afternoon, BC-General Manager Here’s what your day looks like BM" at bounding box center [882, 39] width 1319 height 65
click at [79, 124] on link "Messages" at bounding box center [112, 116] width 140 height 33
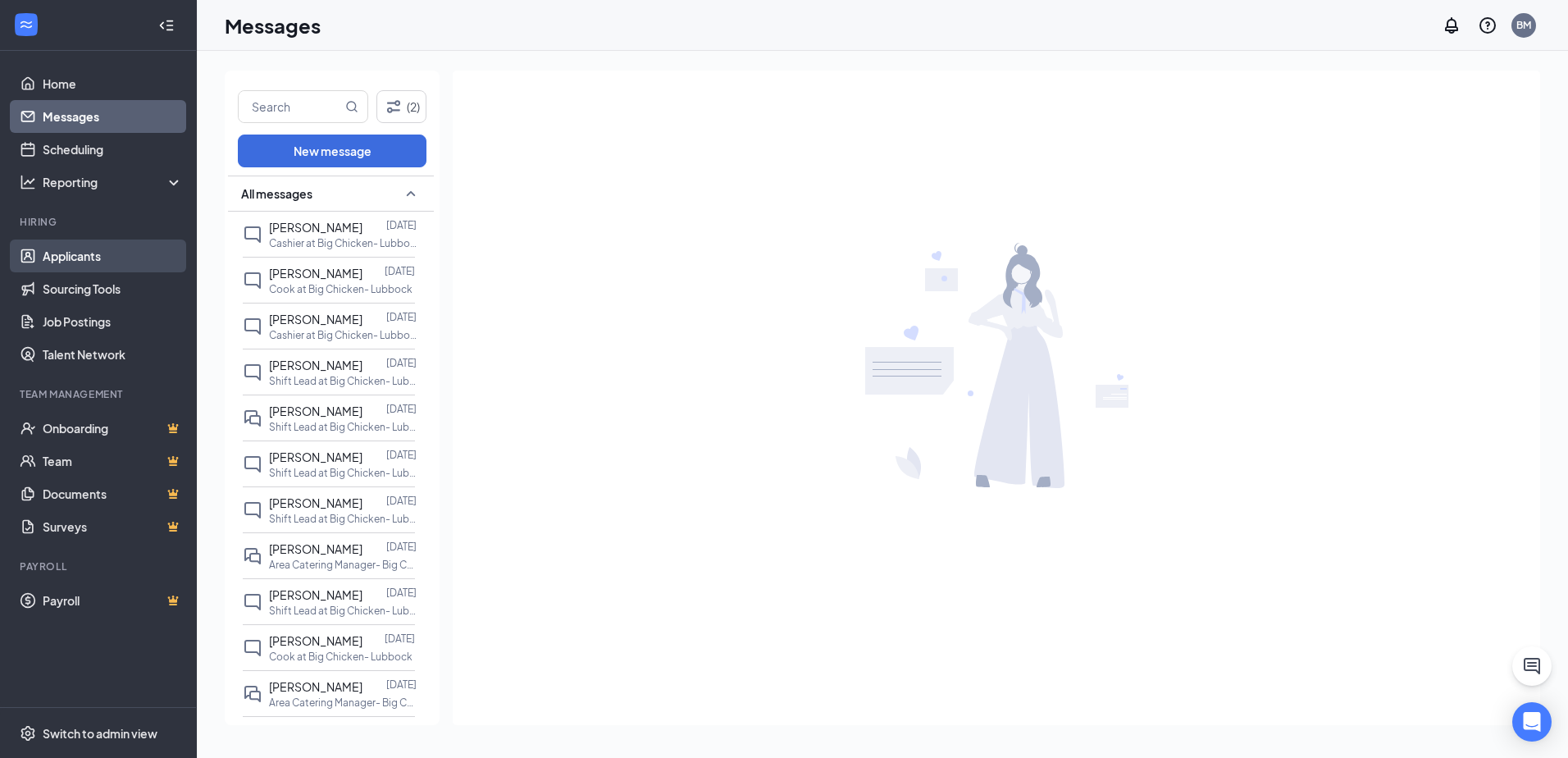
click at [65, 267] on link "Applicants" at bounding box center [112, 256] width 140 height 33
